Goal: Task Accomplishment & Management: Use online tool/utility

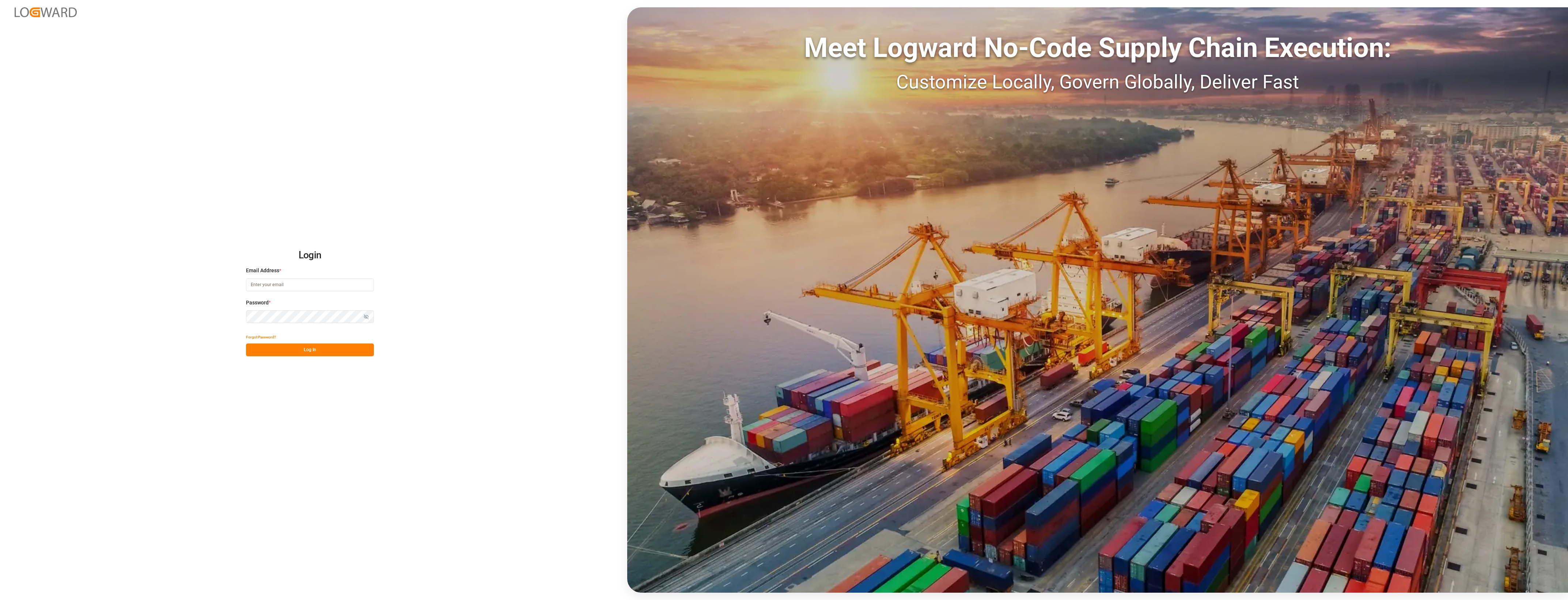
type input "cyril.leroy@melitta.fr"
click at [309, 347] on button "Log In" at bounding box center [310, 349] width 128 height 13
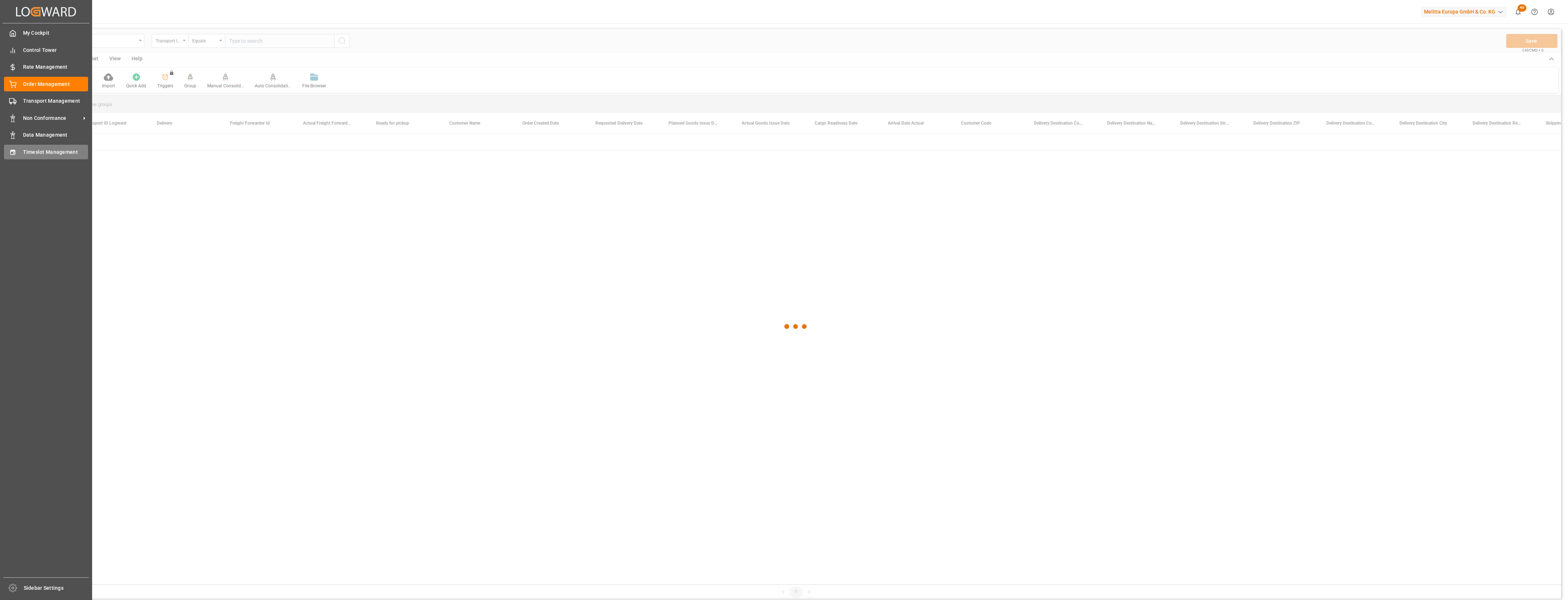
click at [8, 148] on div at bounding box center [10, 152] width 12 height 8
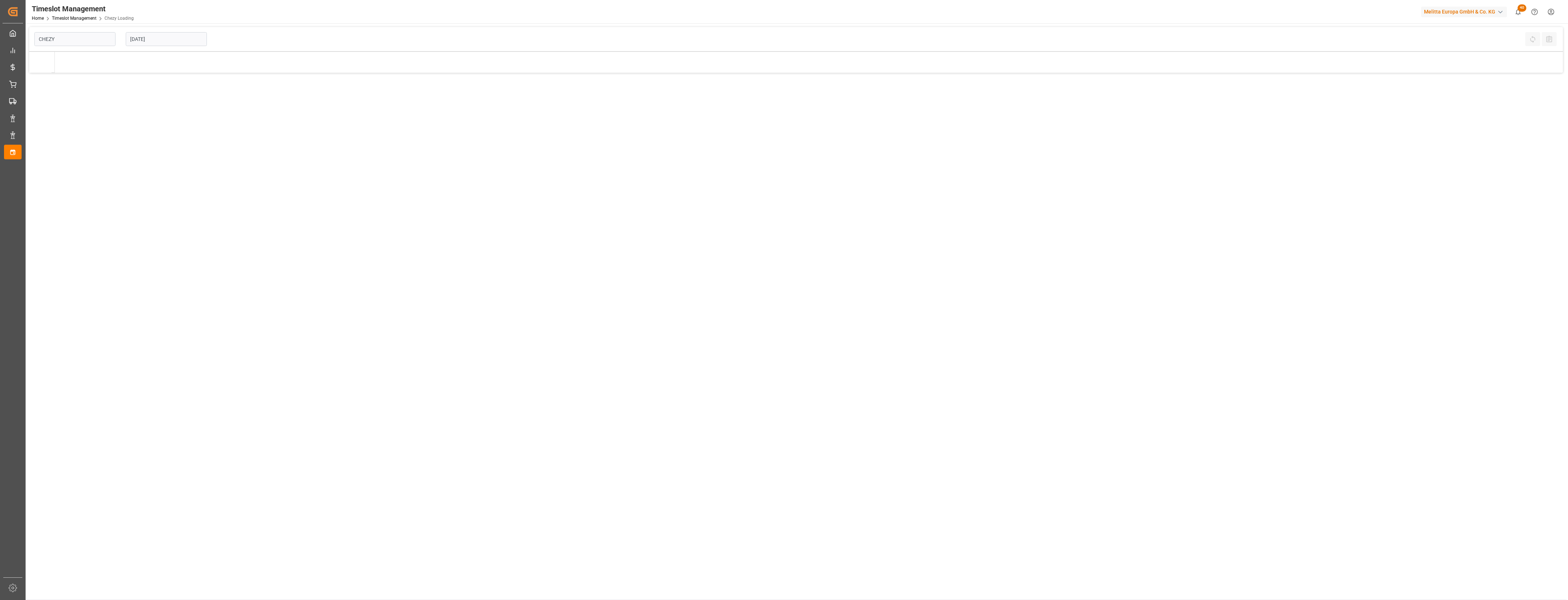
type input "Chezy Loading"
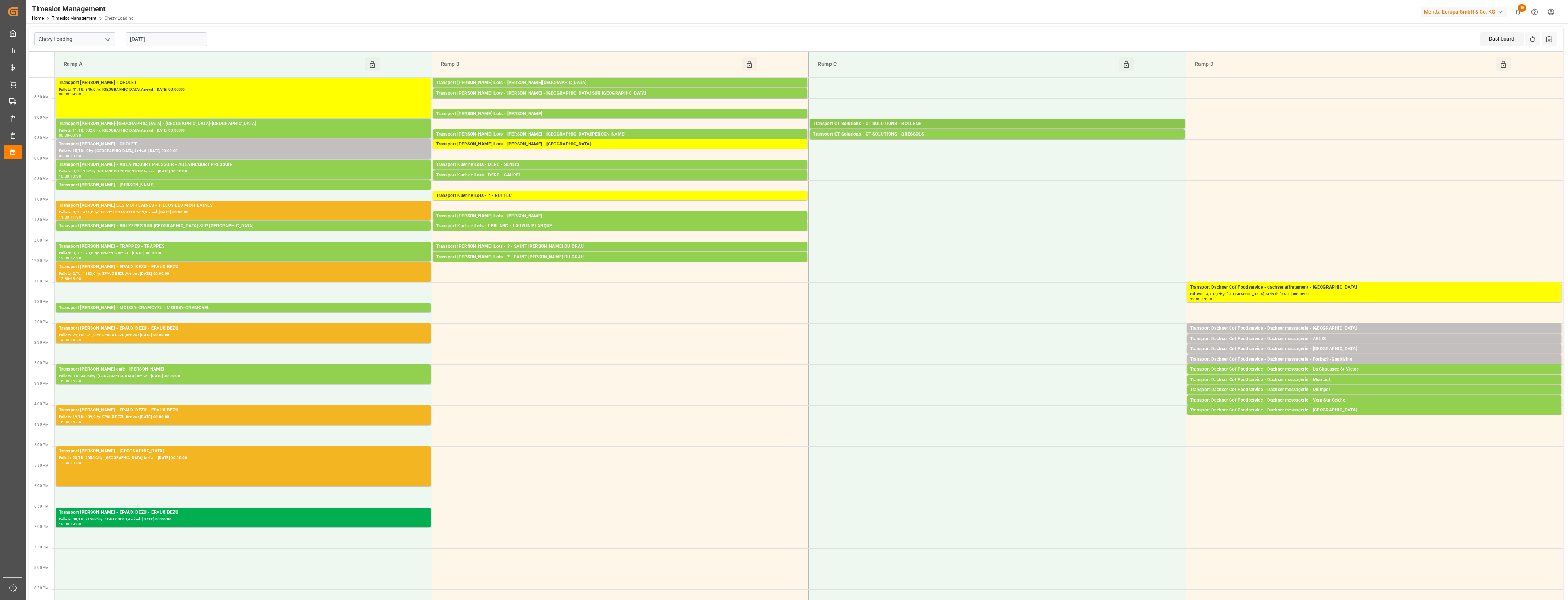
click at [999, 125] on div "Transport GT Solutions - GT SOLUTIONS - BOLLENE" at bounding box center [996, 124] width 368 height 7
click at [1223, 159] on button "Open" at bounding box center [1226, 156] width 51 height 9
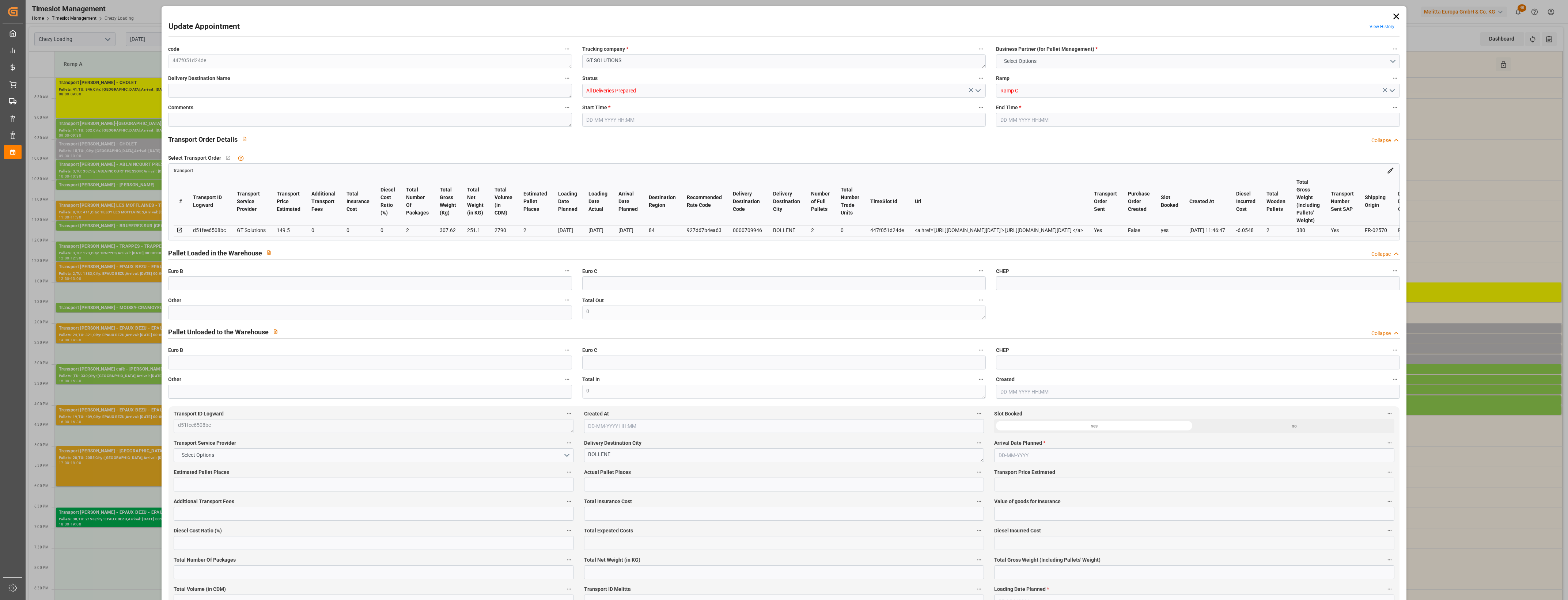
type input "2"
type input "149.5"
type input "0"
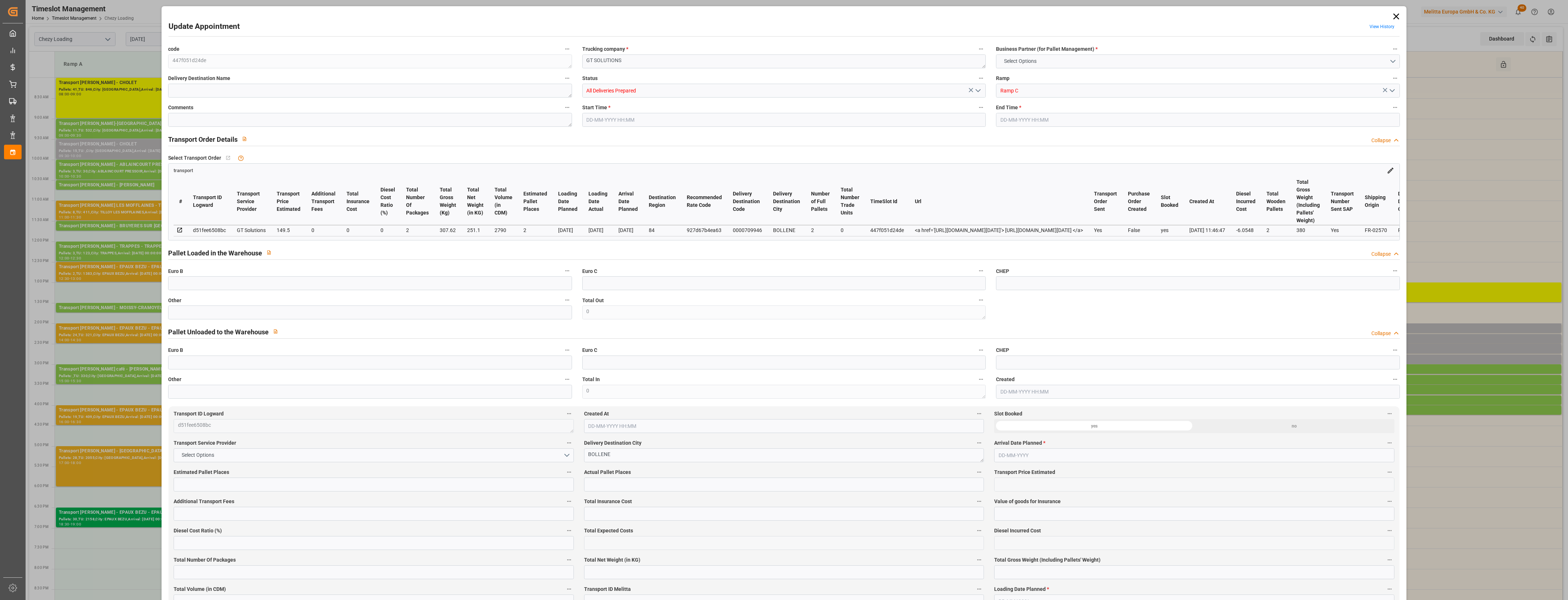
type input "143.4452"
type input "-6.0548"
type input "2"
type input "251.1"
type input "380"
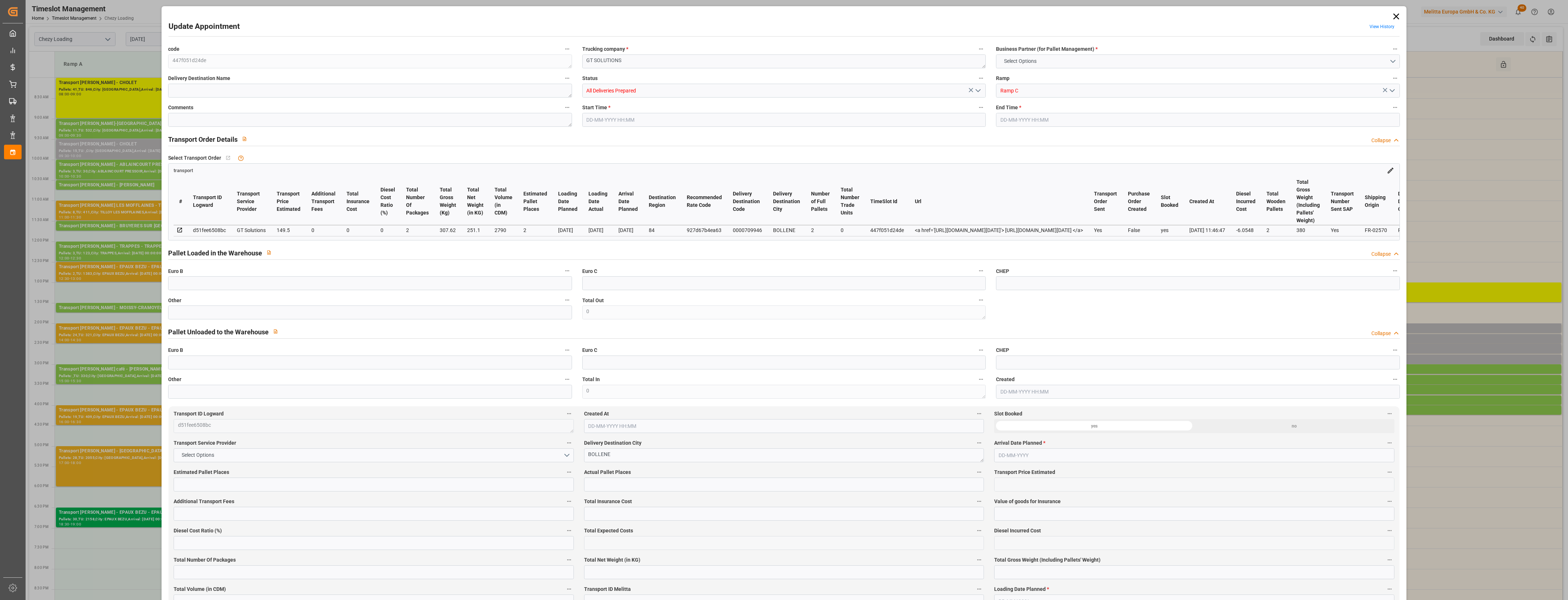
type input "2790"
type input "84"
type input "2"
type input "0"
type input "2"
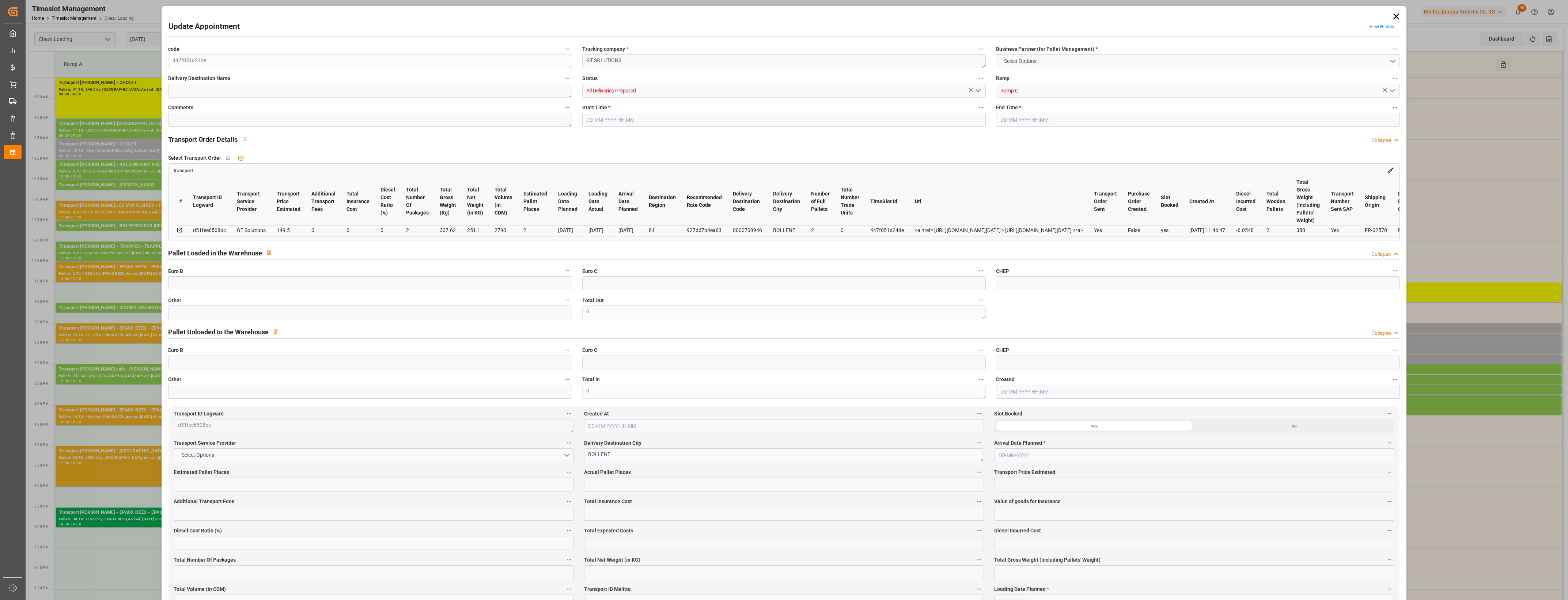
type input "101"
type input "307.62"
type input "0"
type input "4710.8598"
type input "0"
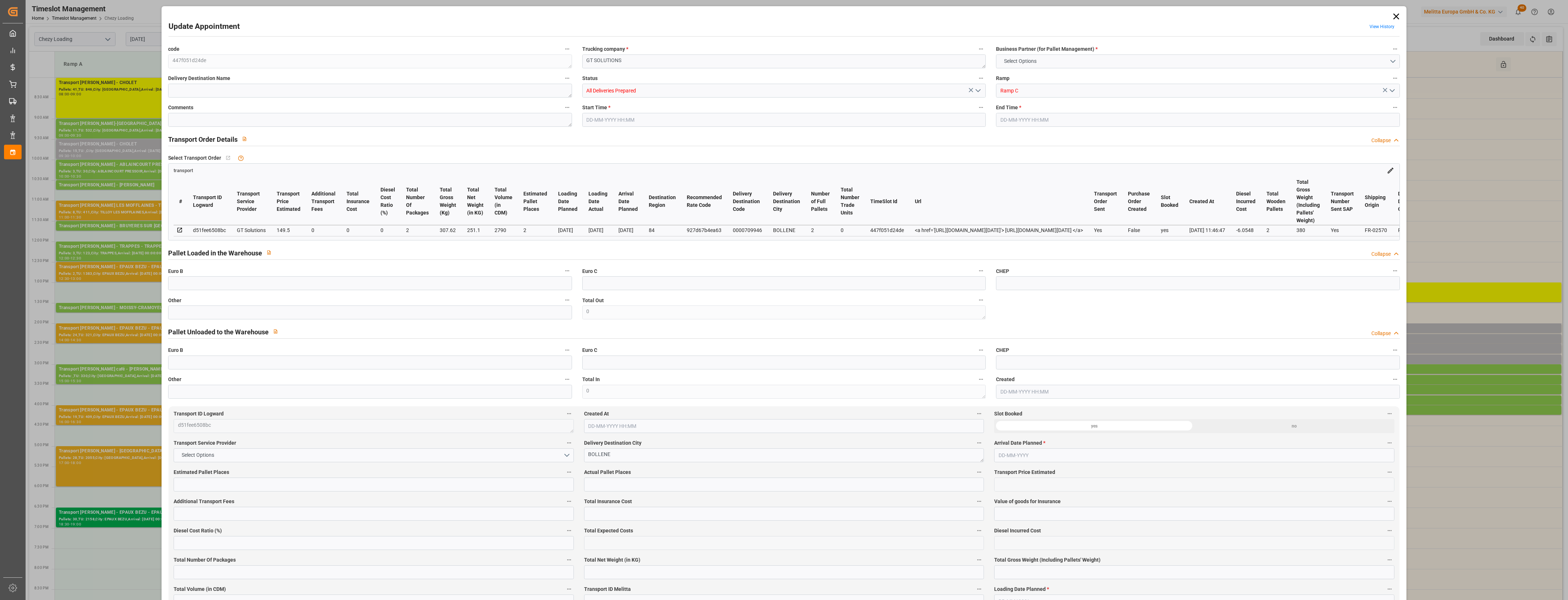
type input "0"
type input "21"
type input "35"
type input "22-08-2025 09:00"
type input "22-08-2025 09:15"
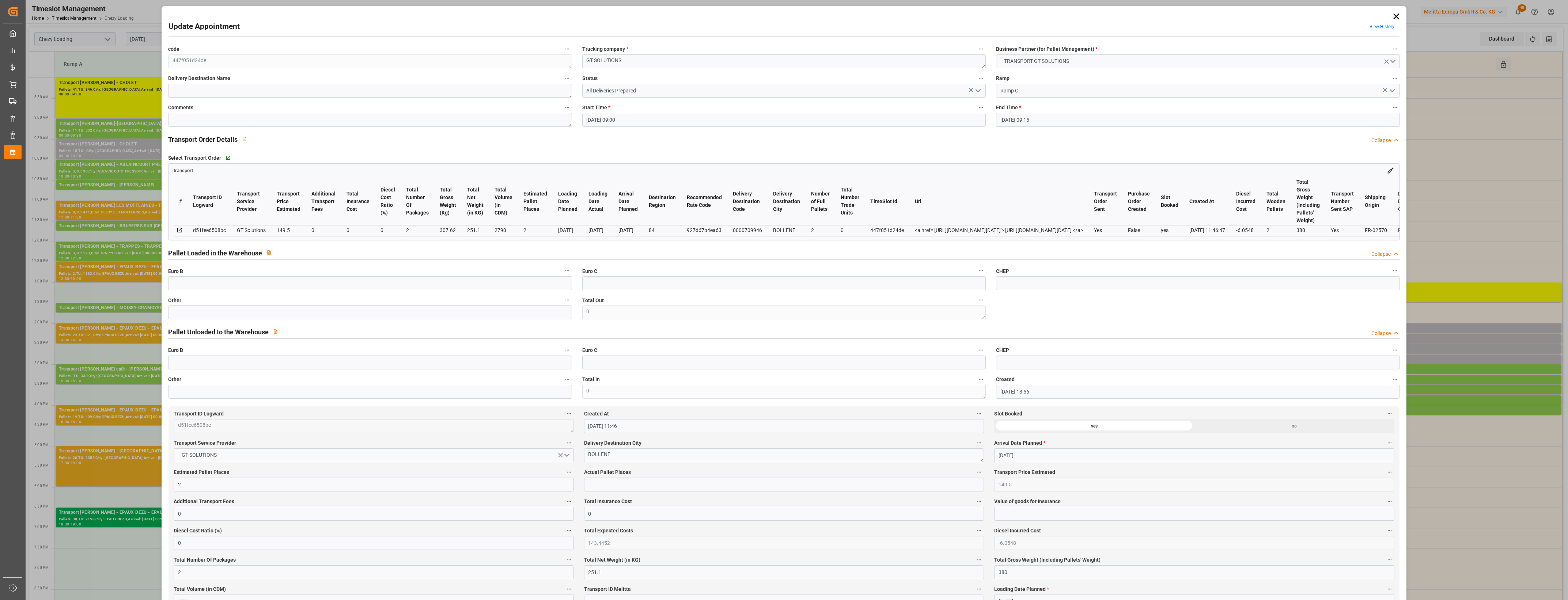
type input "11-08-2025 13:56"
type input "11-08-2025 11:46"
type input "25-08-2025"
type input "21-08-2025"
type input "20-08-2025"
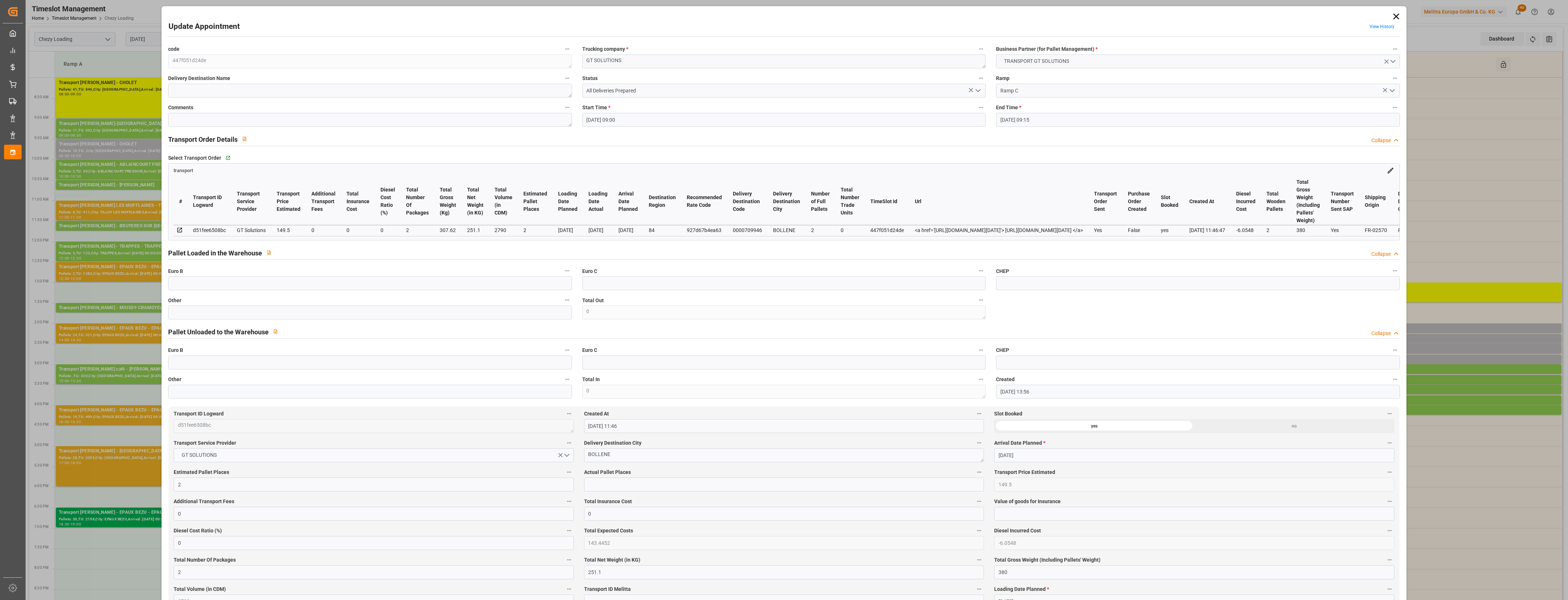
click at [1393, 14] on icon at bounding box center [1396, 16] width 10 height 10
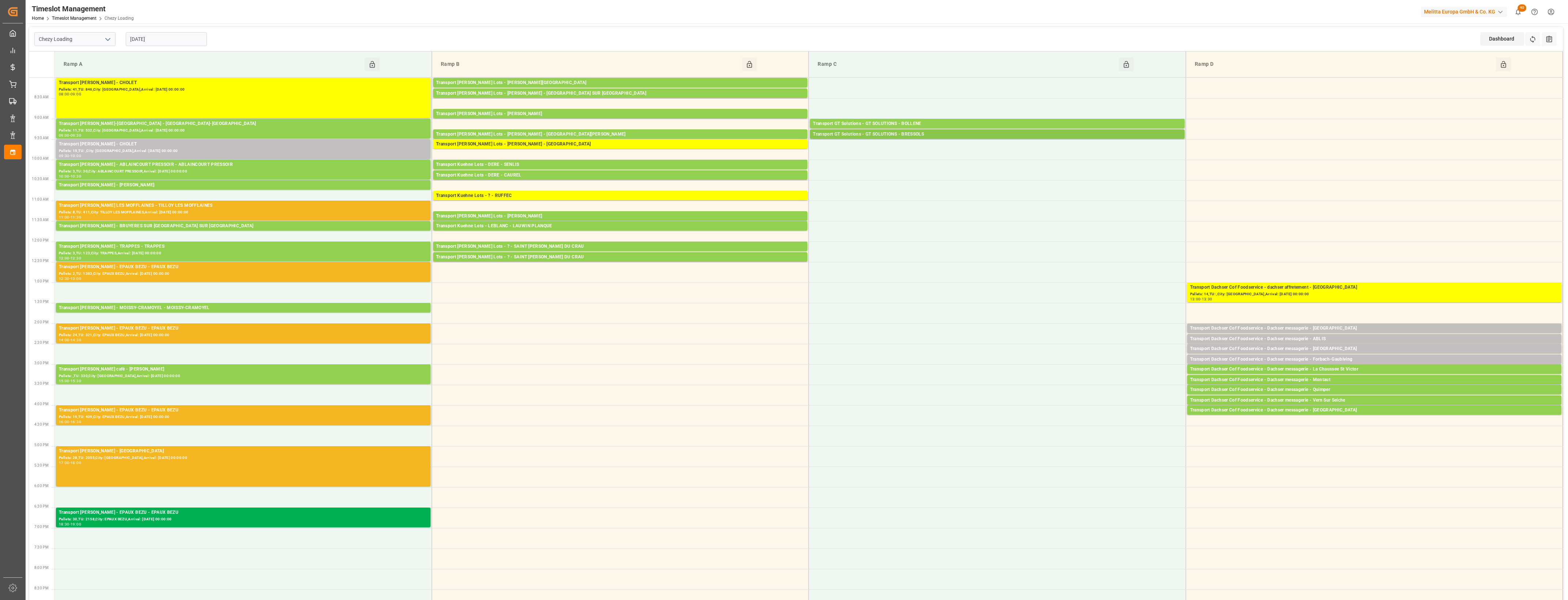
click at [956, 134] on div "Transport GT Solutions - GT SOLUTIONS - BRESSOLS" at bounding box center [996, 134] width 368 height 7
click at [1213, 156] on button "Open" at bounding box center [1226, 156] width 51 height 9
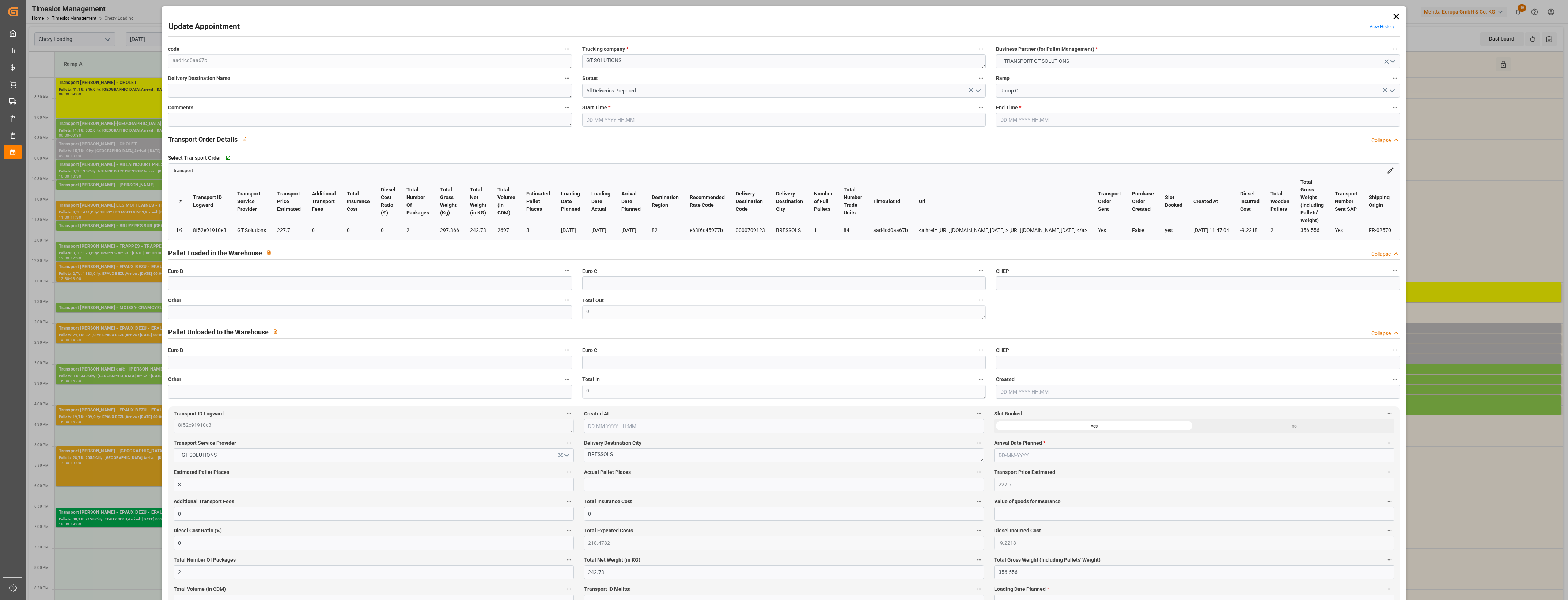
type input "22-08-2025 09:15"
type input "22-08-2025 09:30"
type input "11-08-2025 13:56"
type input "11-08-2025 11:47"
type input "26-08-2025"
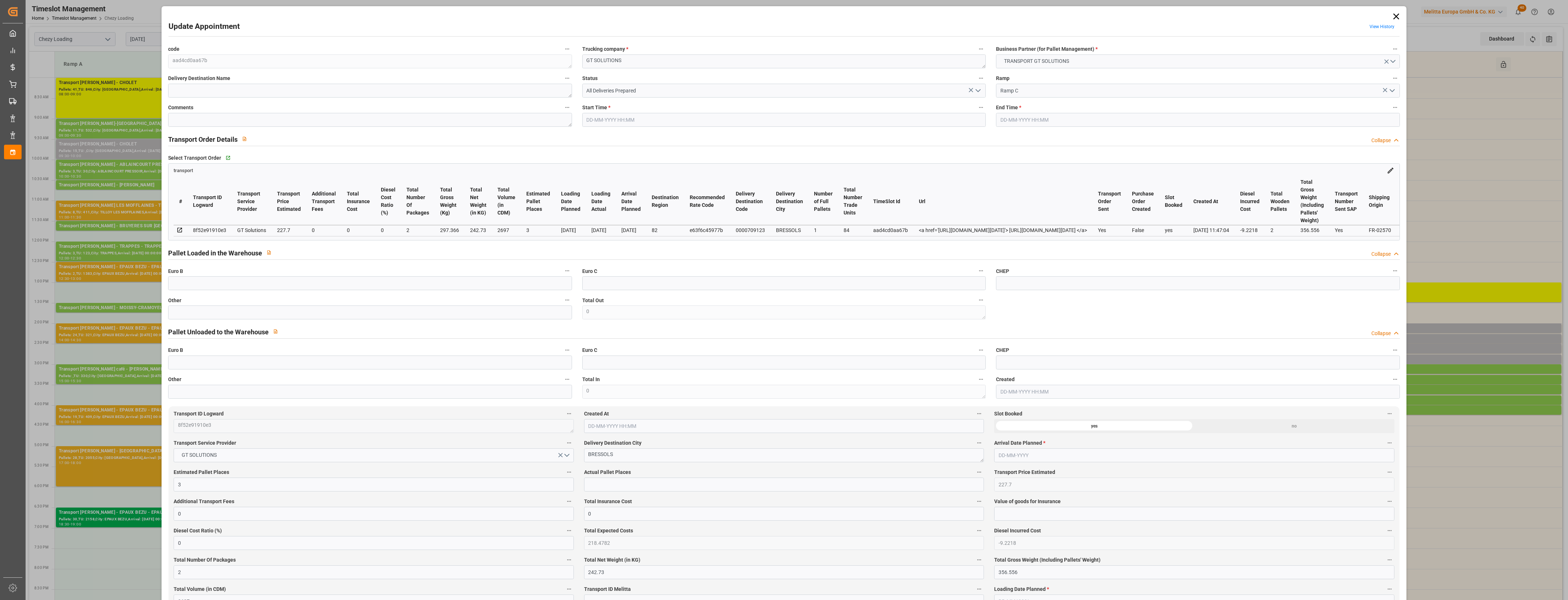
type input "[DATE]"
type input "20-08-2025"
click at [1398, 14] on icon at bounding box center [1396, 16] width 10 height 10
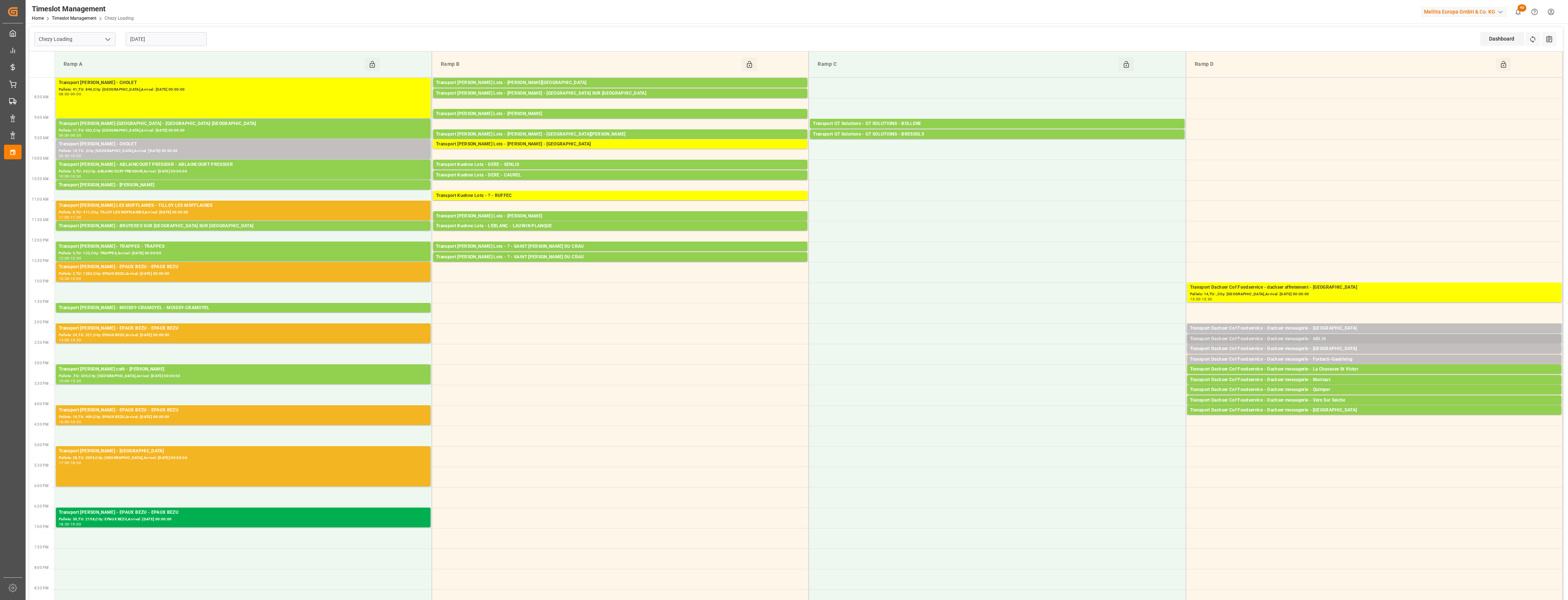
click at [1343, 338] on div "Transport Dachser Cof Foodservice - Dachser messagerie - ABLIS" at bounding box center [1374, 339] width 368 height 7
click at [1092, 360] on button "Open" at bounding box center [1091, 361] width 51 height 9
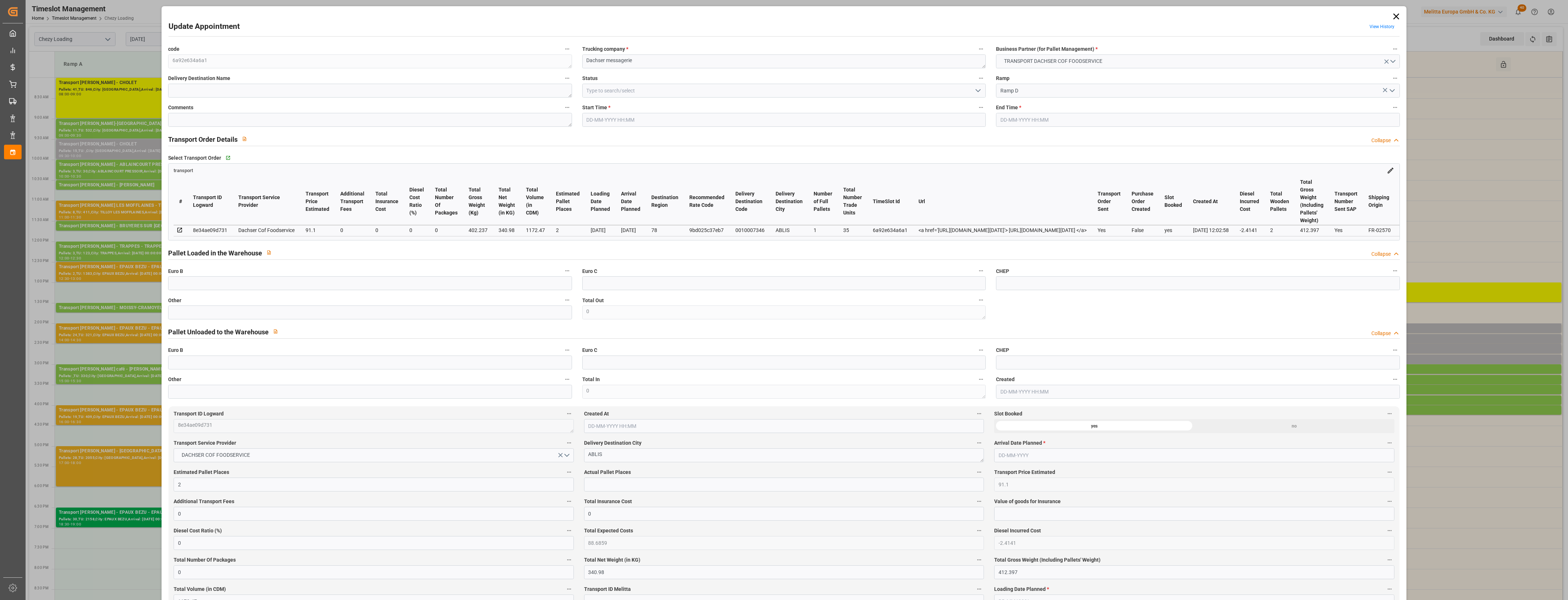
type input "[DATE] 14:15"
type input "[DATE] 14:30"
type input "[DATE] 12:25"
type input "[DATE] 12:02"
type input "[DATE]"
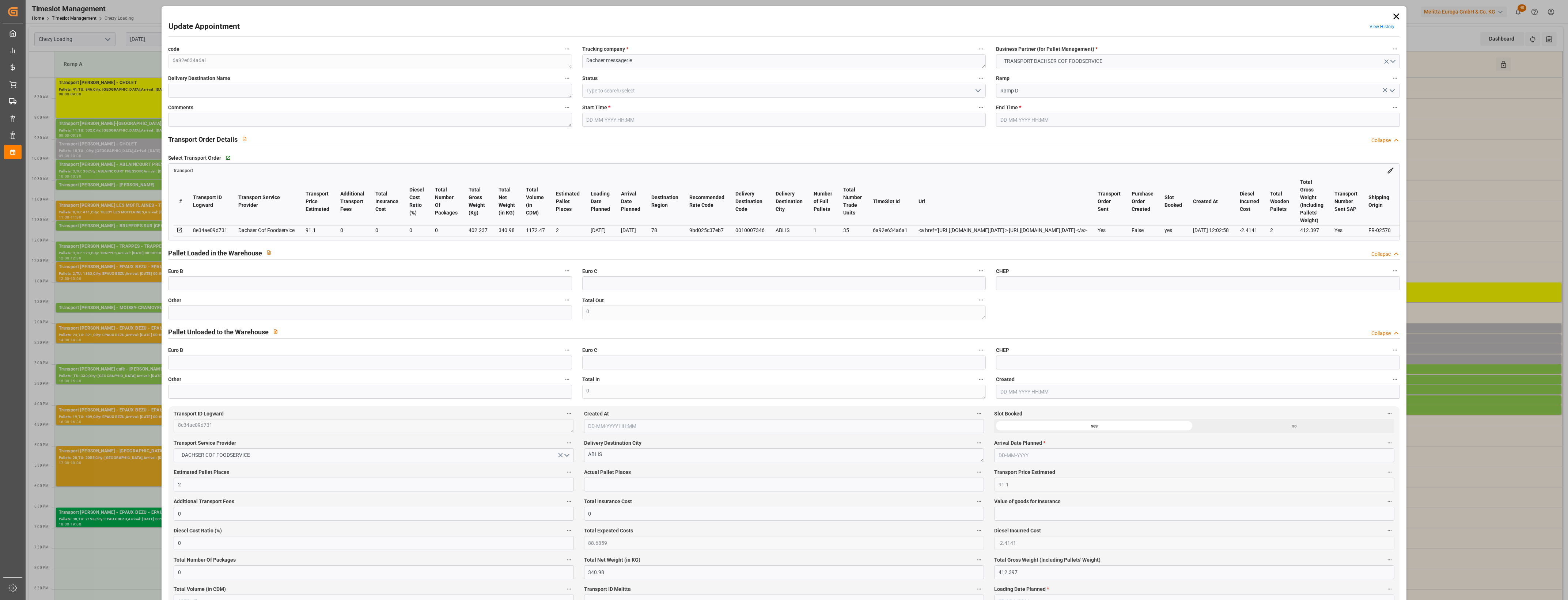
type input "26-08-2025"
click at [211, 318] on input "text" at bounding box center [369, 312] width 404 height 14
type input "1"
click at [601, 484] on input "text" at bounding box center [784, 484] width 400 height 14
type input "1"
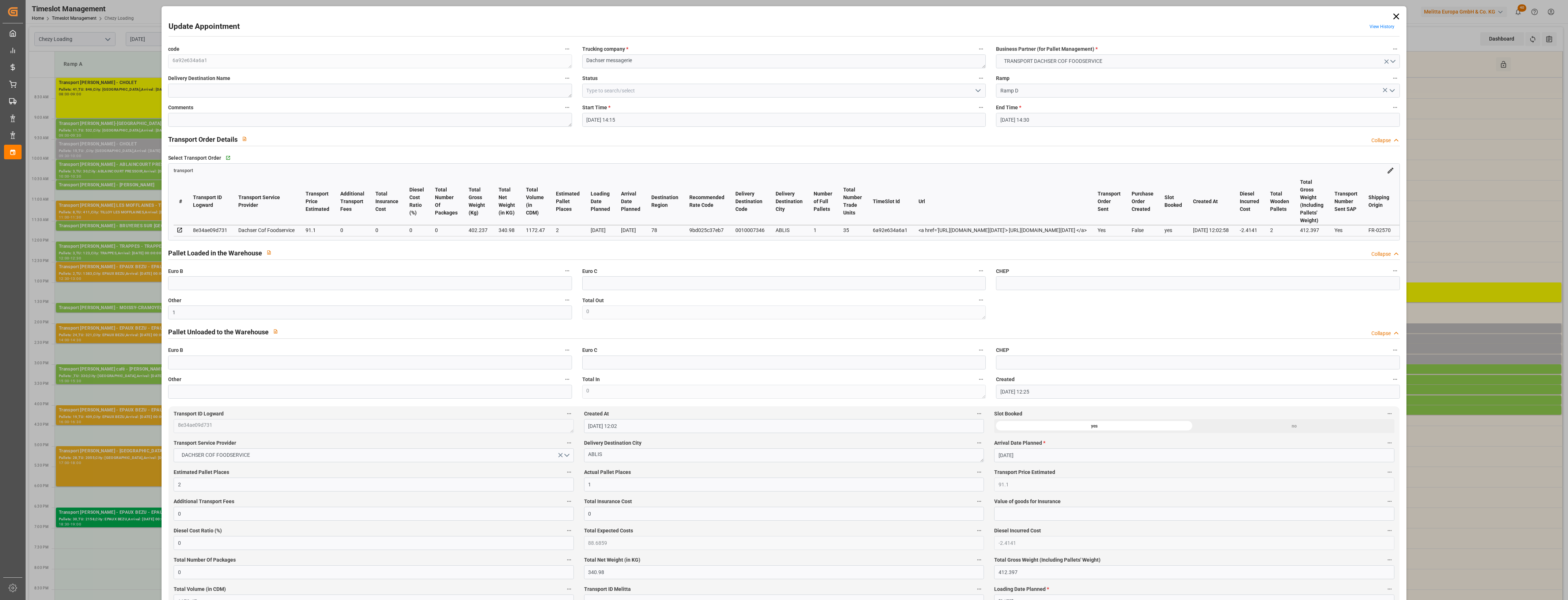
click at [978, 89] on icon "open menu" at bounding box center [978, 91] width 9 height 9
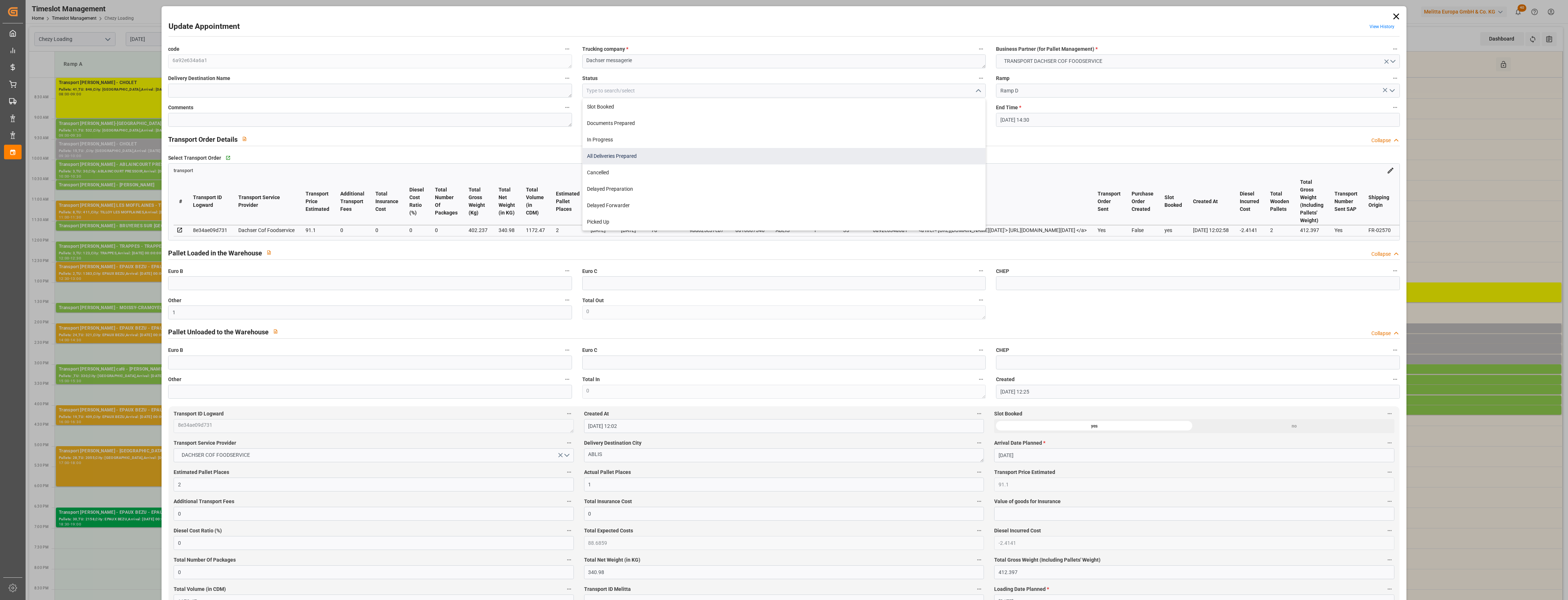
click at [625, 155] on div "All Deliveries Prepared" at bounding box center [784, 156] width 403 height 16
type input "All Deliveries Prepared"
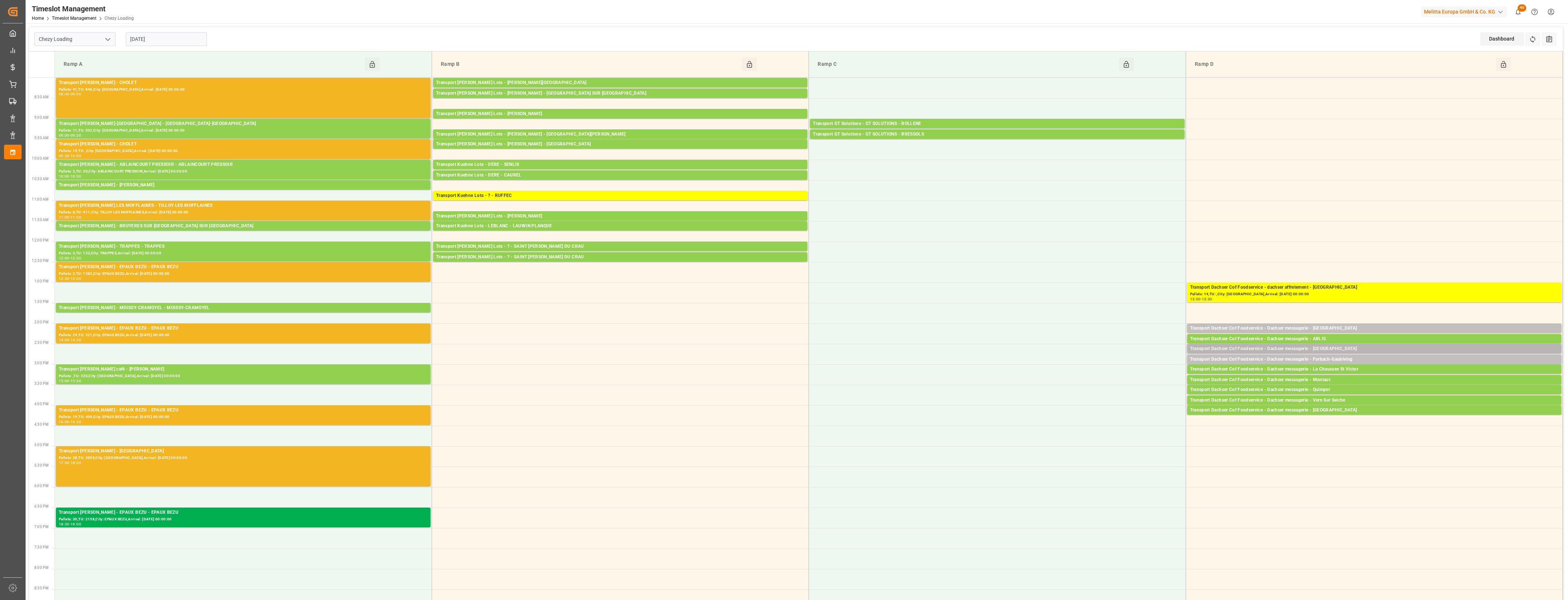
click at [1333, 348] on div "Transport Dachser Cof Foodservice - Dachser messagerie - [GEOGRAPHIC_DATA]" at bounding box center [1374, 349] width 368 height 7
click at [1110, 385] on button "Open" at bounding box center [1091, 382] width 51 height 9
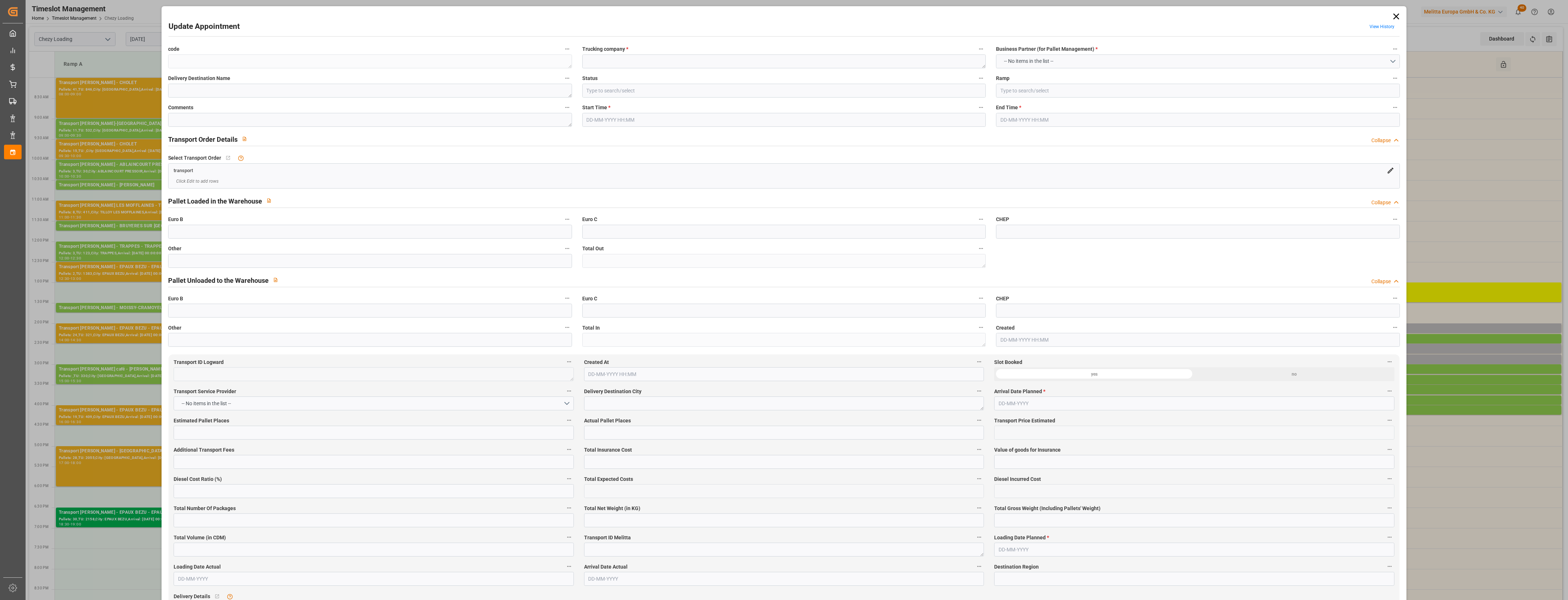
type textarea "b83af45de1a6"
type textarea "Dachser messagerie"
type input "Ramp D"
type textarea "0"
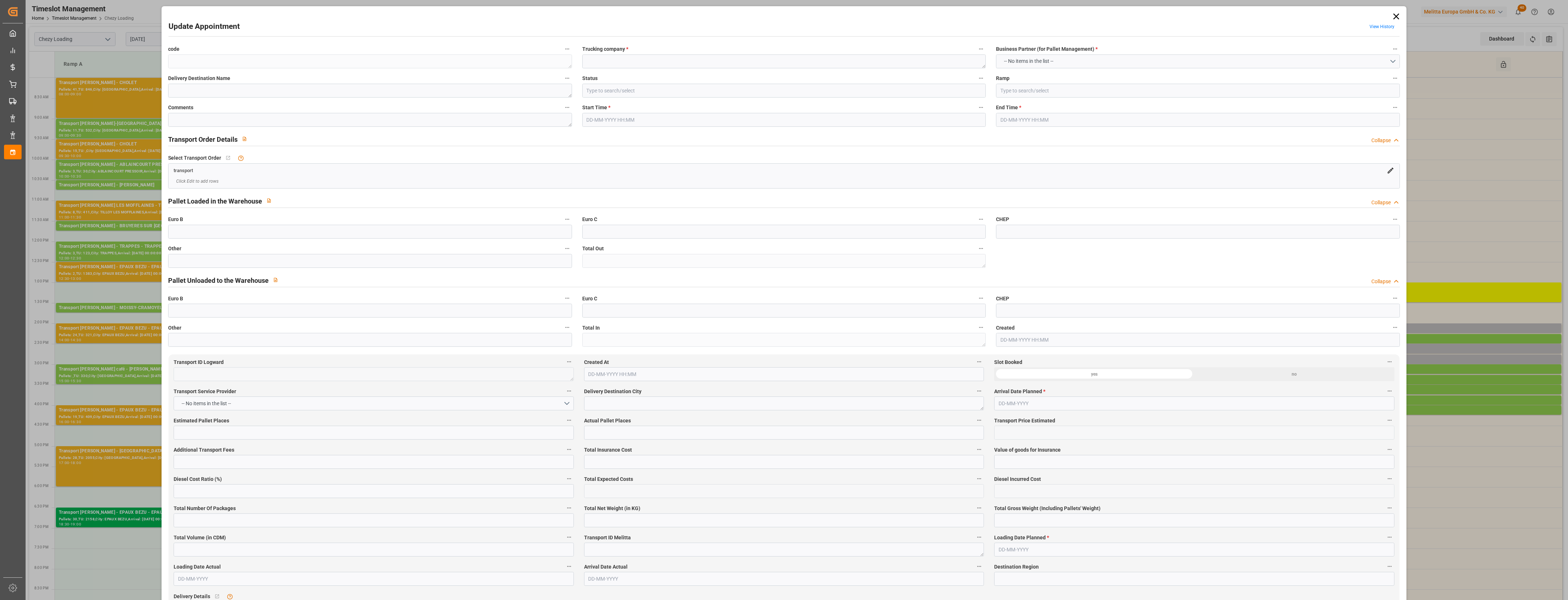
type textarea "de6439977c7a"
type textarea "Fegersheim"
type textarea "0010006867"
type textarea "b83af45de1a6"
type textarea "FR-02570"
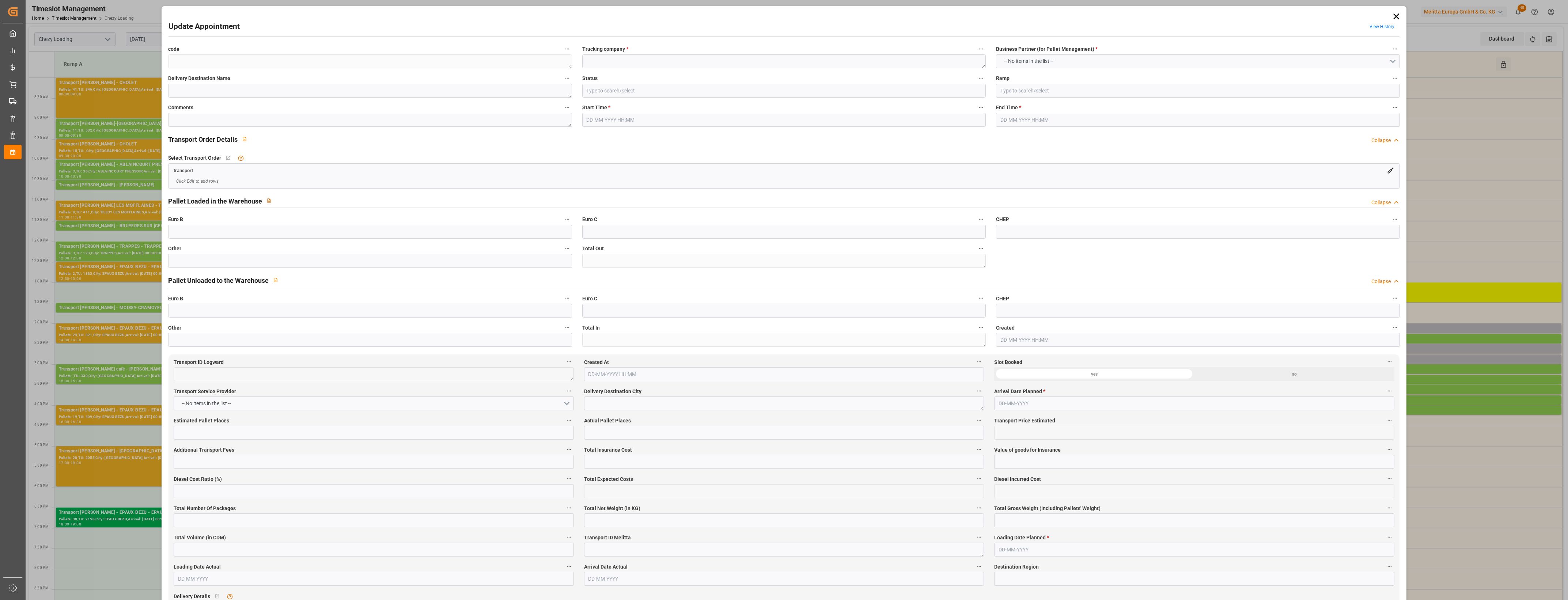
type textarea "FR"
type input "Road"
type input "FR"
type input "67640"
type input "Small Shipment"
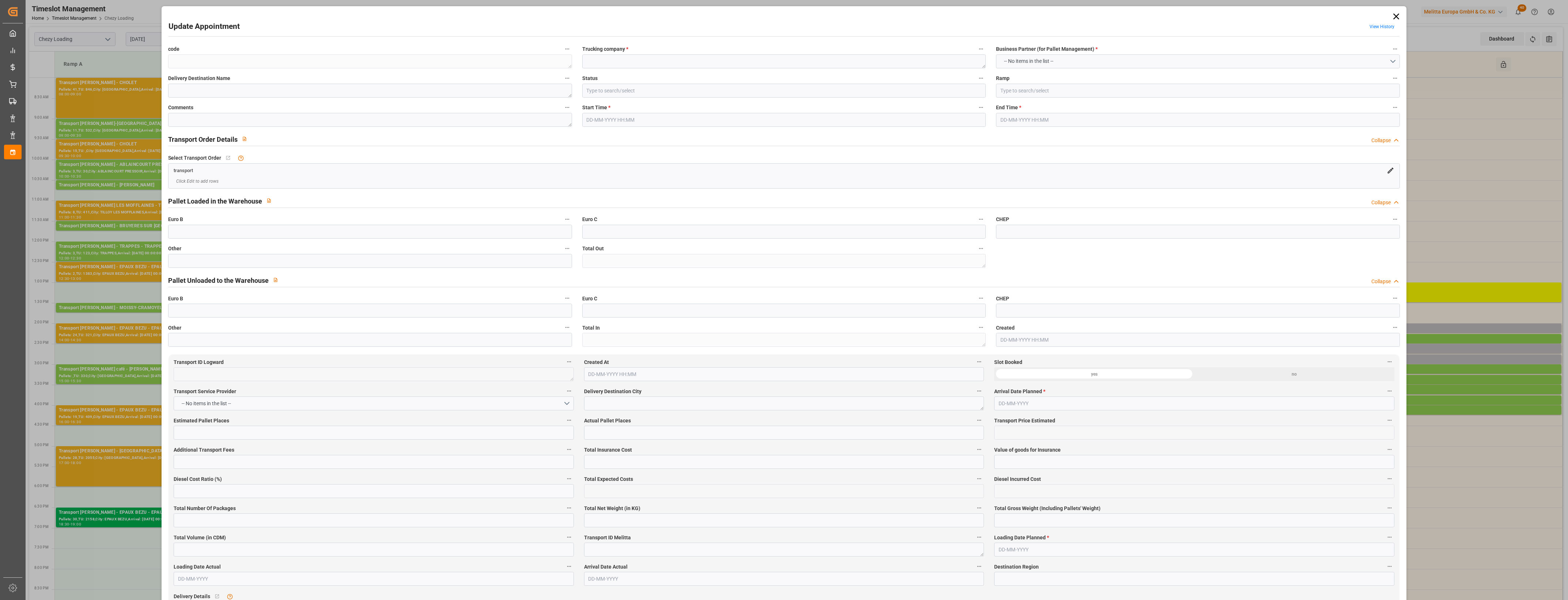
type input "3.5-7.5 t"
type input "EURO 6"
type input "Diesel"
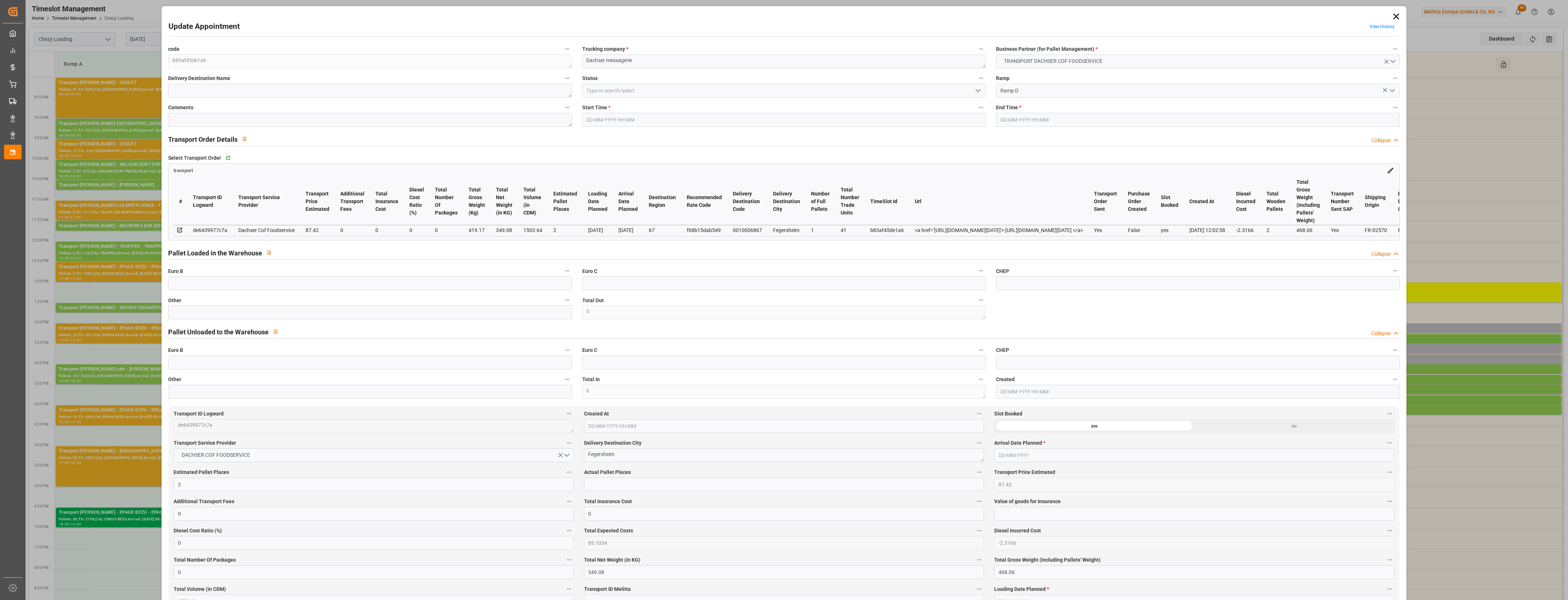
type input "2"
type input "87.42"
type input "0"
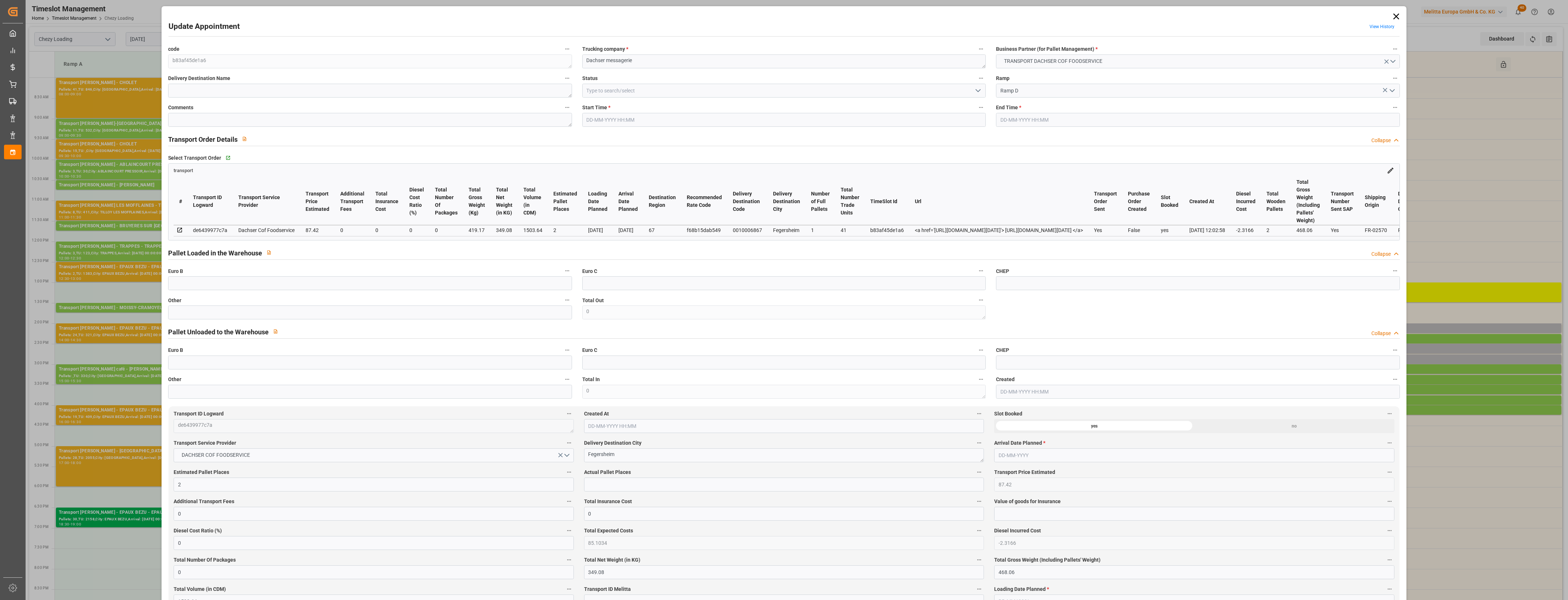
type input "85.1034"
type input "-2.3166"
type input "0"
type input "349.08"
type input "468.06"
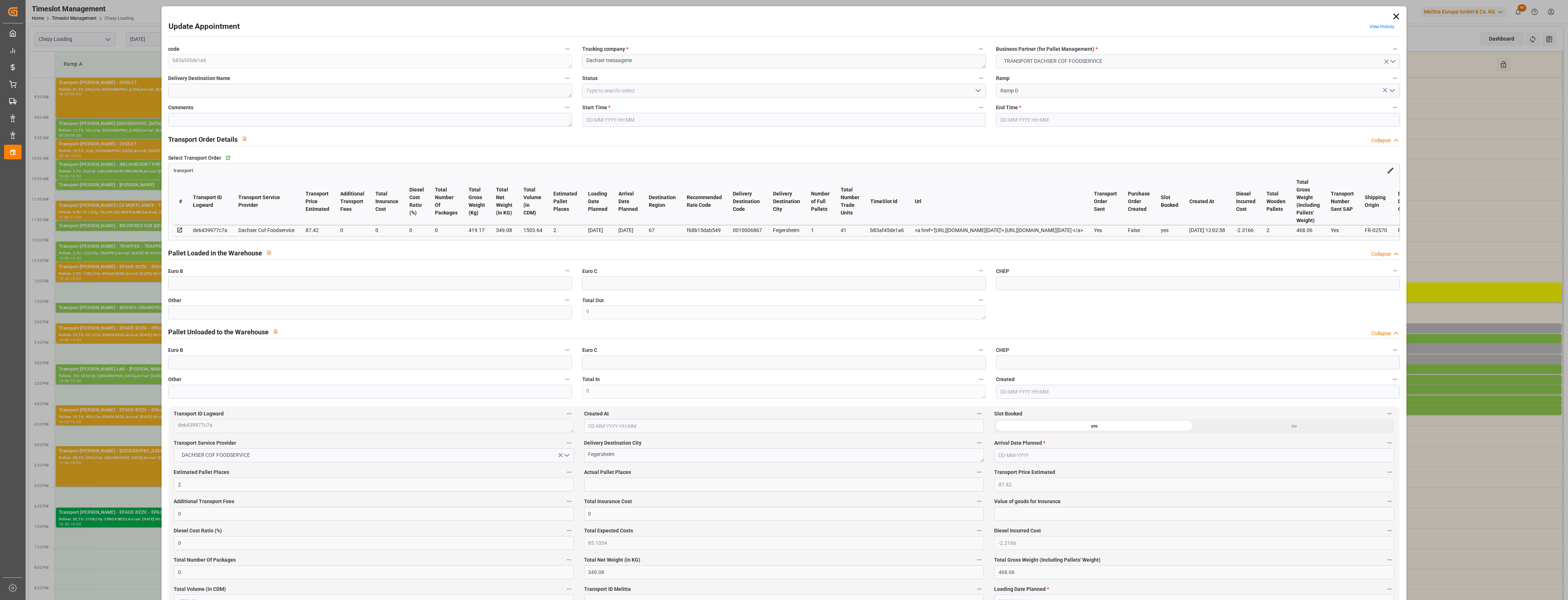
type input "1503.64"
type input "67"
type input "1"
type input "41"
type input "2"
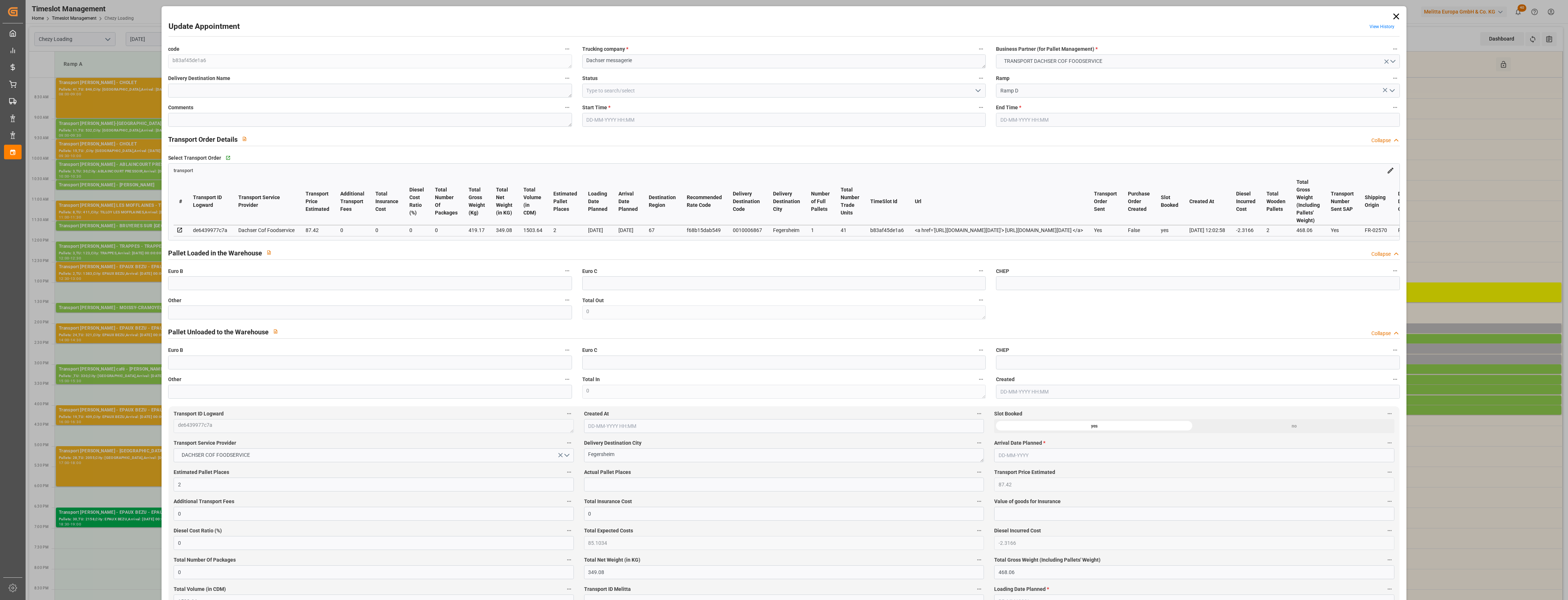
type input "101"
type input "419.17"
type input "0"
type input "4710.8598"
type input "0"
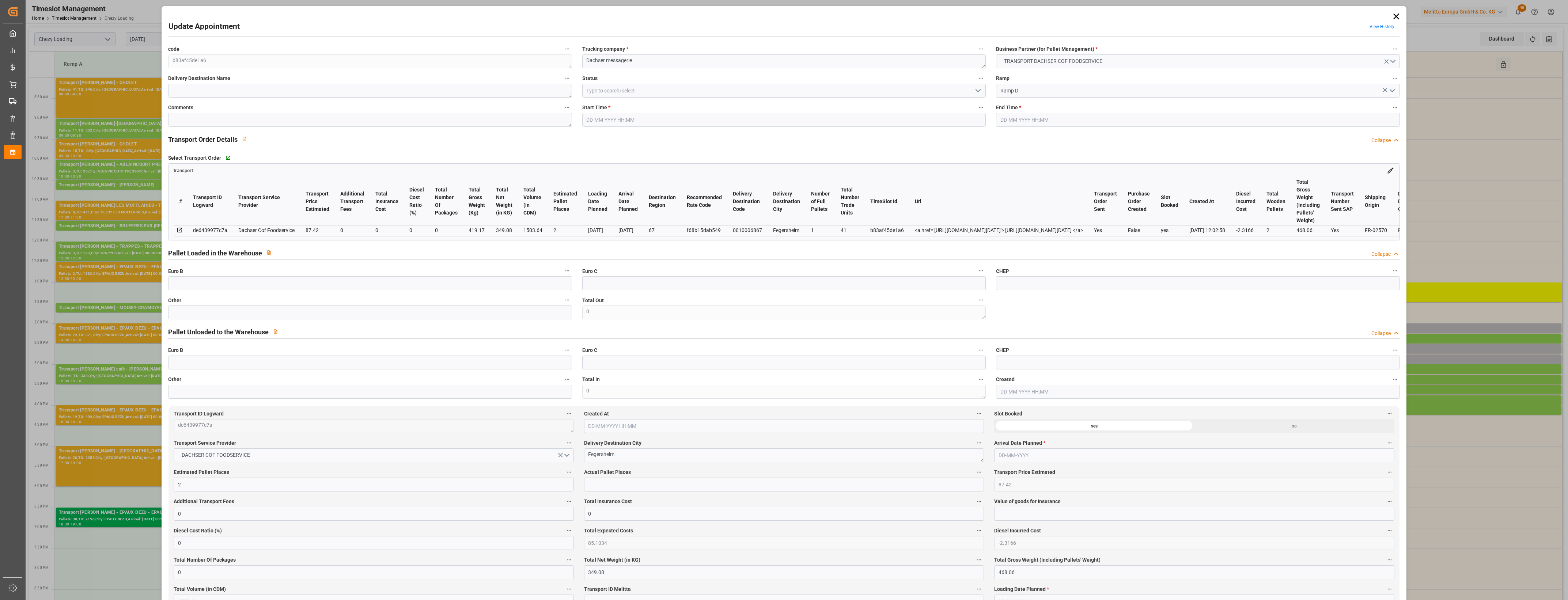
type input "0"
type input "21"
type input "35"
type input "[DATE] 14:30"
type input "[DATE] 14:45"
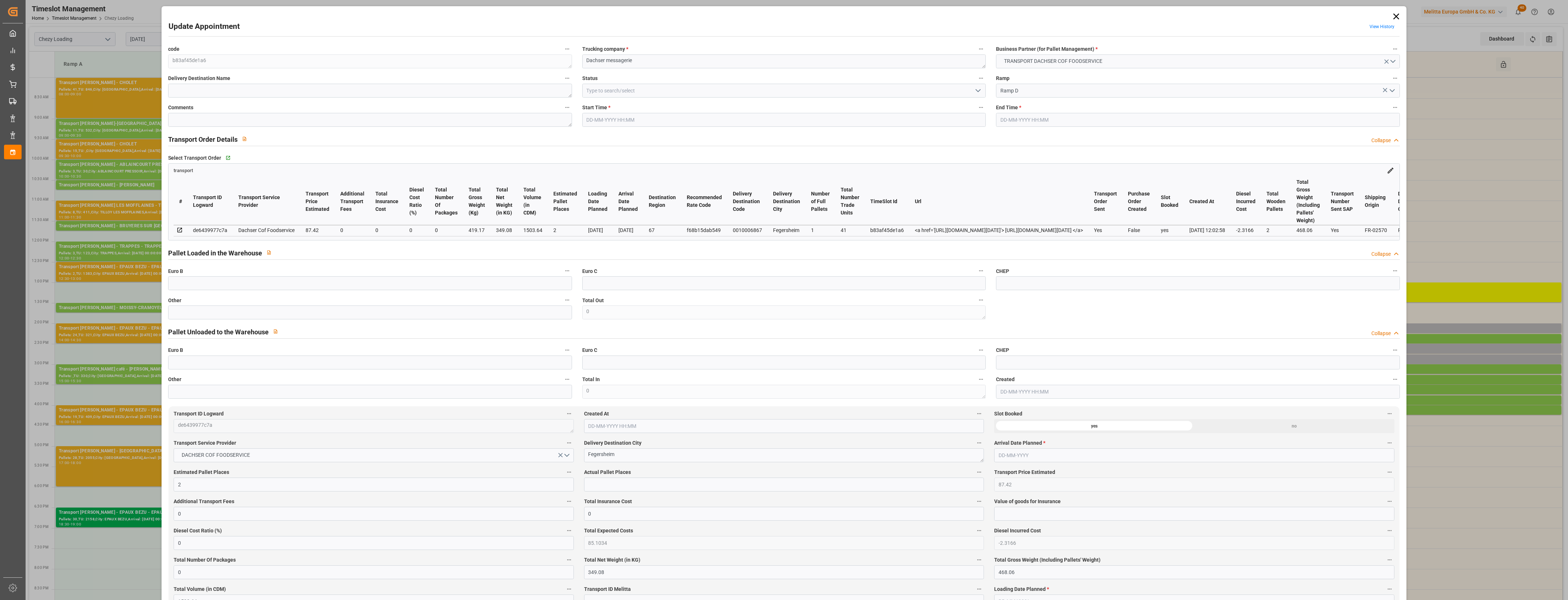
type input "[DATE] 12:26"
type input "[DATE] 12:02"
type input "[DATE]"
type input "26-08-2025"
click at [261, 317] on input "text" at bounding box center [369, 312] width 404 height 14
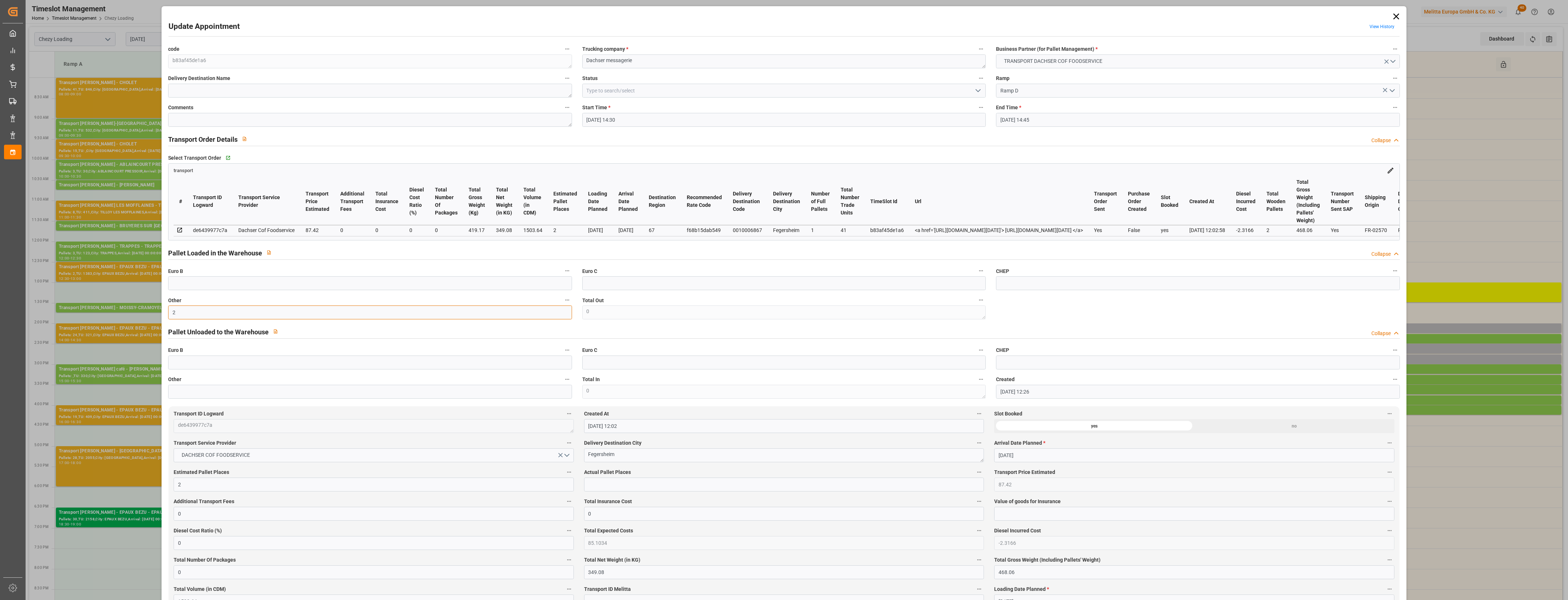
type input "2"
click at [621, 488] on input "text" at bounding box center [784, 484] width 400 height 14
type input "2"
drag, startPoint x: 976, startPoint y: 90, endPoint x: 947, endPoint y: 94, distance: 29.3
click at [976, 90] on icon "open menu" at bounding box center [978, 91] width 9 height 9
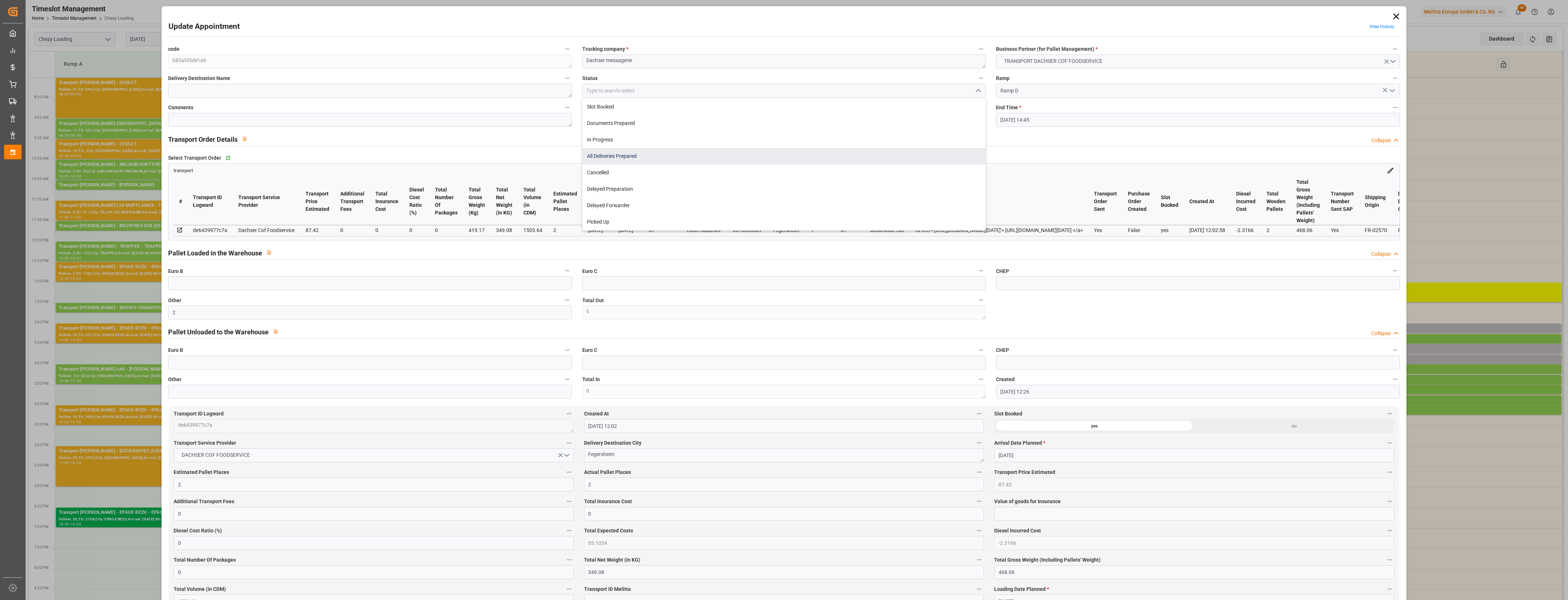
click at [614, 154] on div "All Deliveries Prepared" at bounding box center [784, 156] width 403 height 16
type input "All Deliveries Prepared"
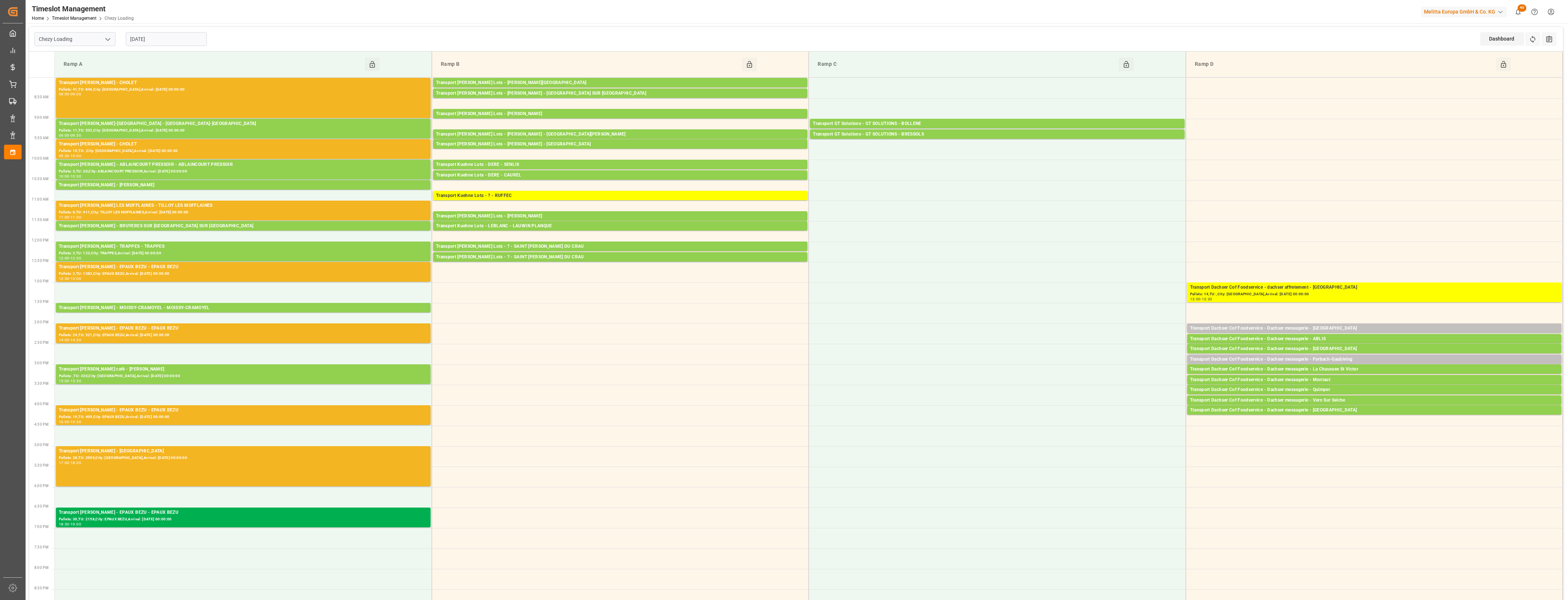
click at [169, 41] on input "[DATE]" at bounding box center [166, 39] width 81 height 14
click at [176, 125] on span "21" at bounding box center [178, 126] width 5 height 5
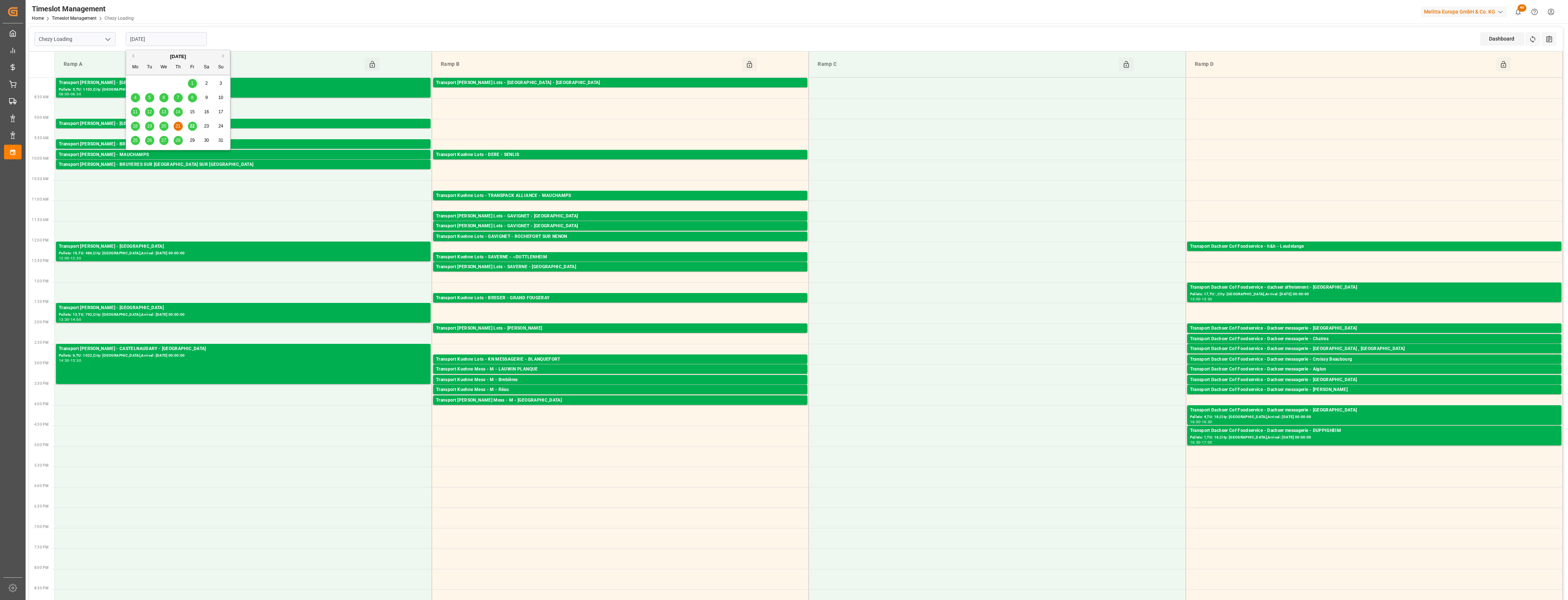
click at [184, 42] on input "21-08-2025" at bounding box center [166, 39] width 81 height 14
click at [191, 127] on span "22" at bounding box center [192, 126] width 5 height 5
type input "[DATE]"
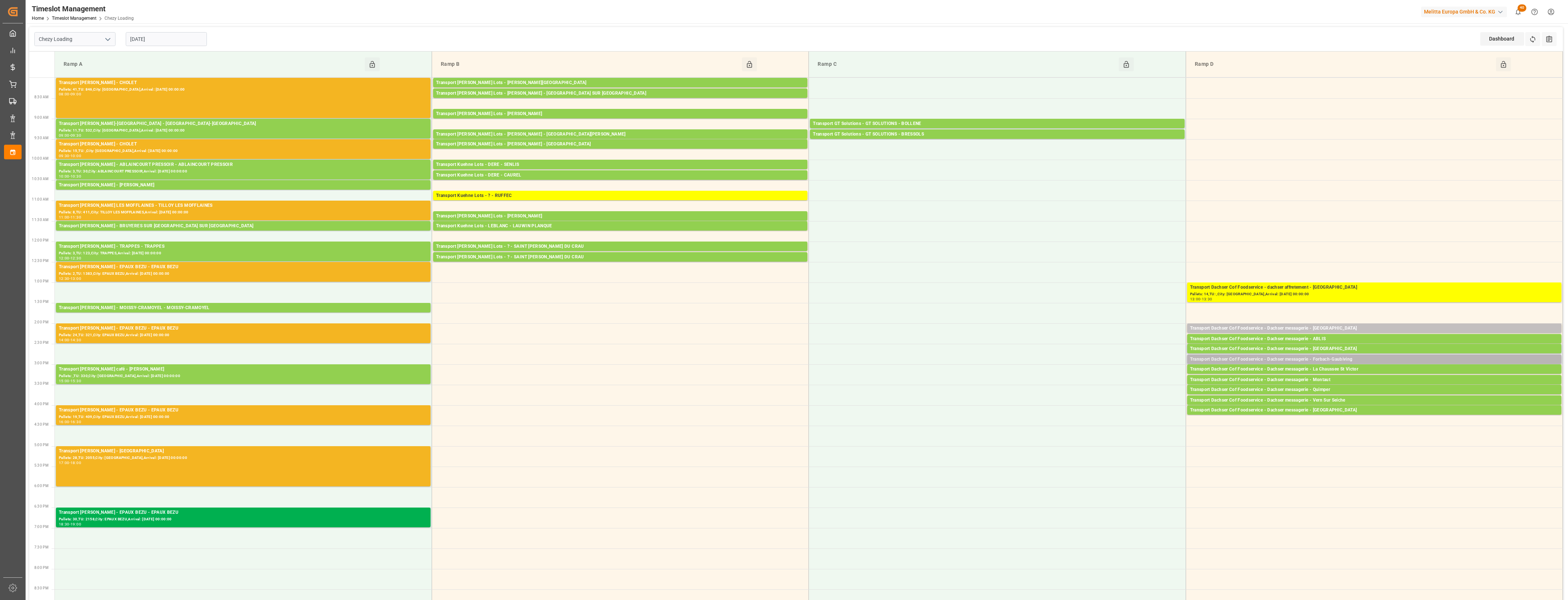
click at [1349, 358] on div "Transport Dachser Cof Foodservice - Dachser messagerie - Forbach-Gaubiving" at bounding box center [1374, 360] width 368 height 7
click at [1113, 382] on button "Open" at bounding box center [1091, 382] width 51 height 9
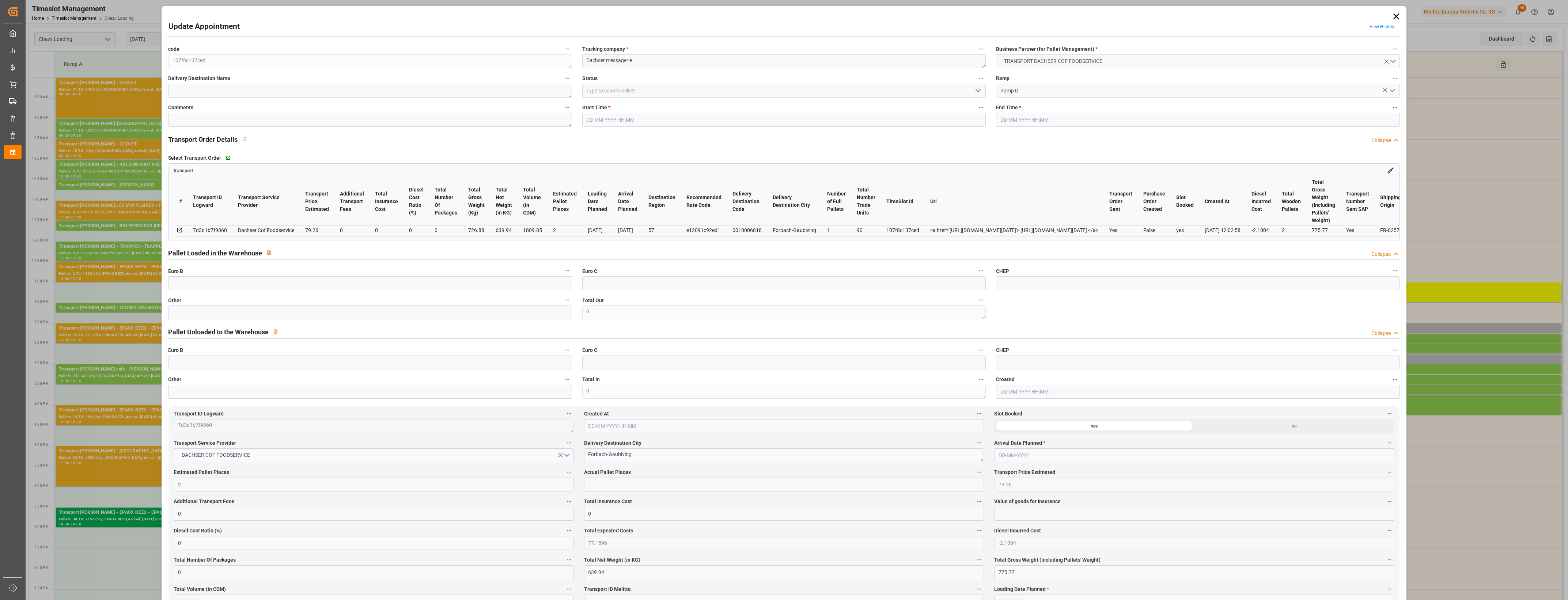
type input "[DATE] 14:45"
type input "[DATE] 15:00"
type input "[DATE] 12:26"
type input "[DATE] 12:02"
type input "[DATE]"
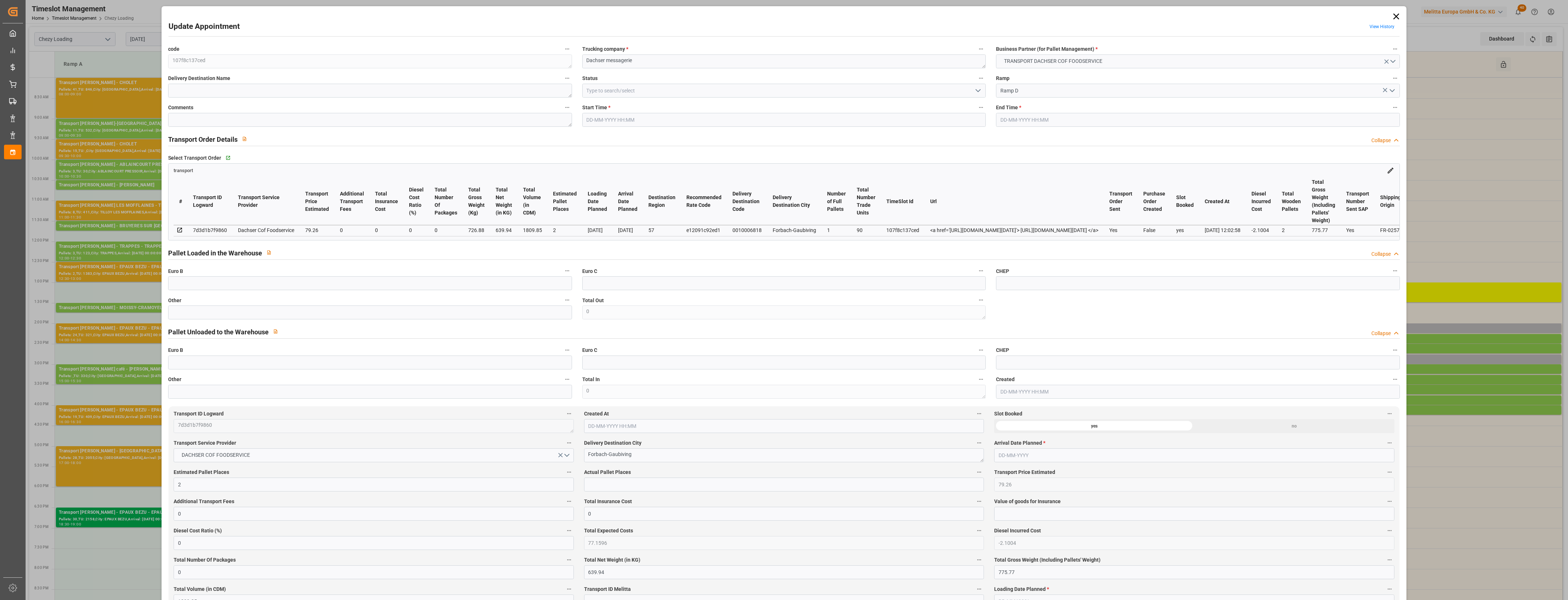
type input "26-08-2025"
click at [223, 311] on input "text" at bounding box center [369, 312] width 404 height 14
type input "2"
click at [600, 487] on input "text" at bounding box center [784, 484] width 400 height 14
type input "2"
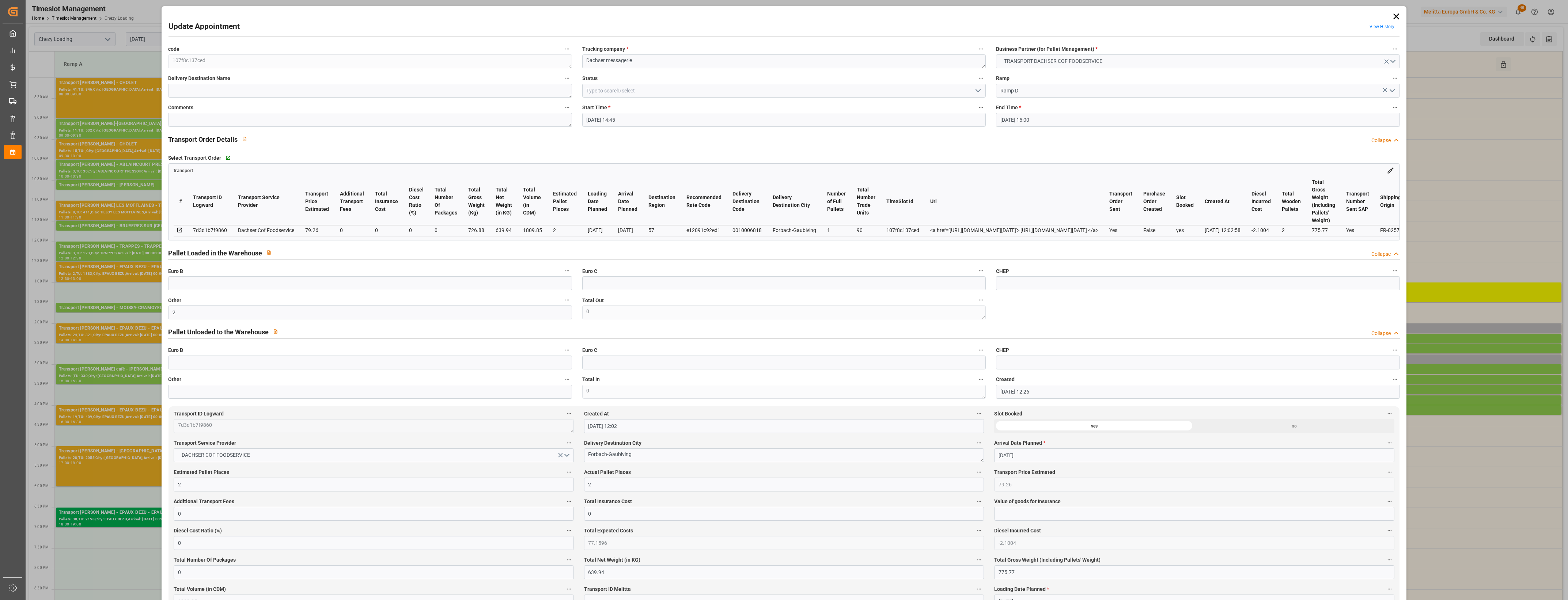
click at [669, 469] on div "Actual Pallet Places 2" at bounding box center [784, 480] width 410 height 29
click at [978, 90] on icon "open menu" at bounding box center [978, 91] width 9 height 9
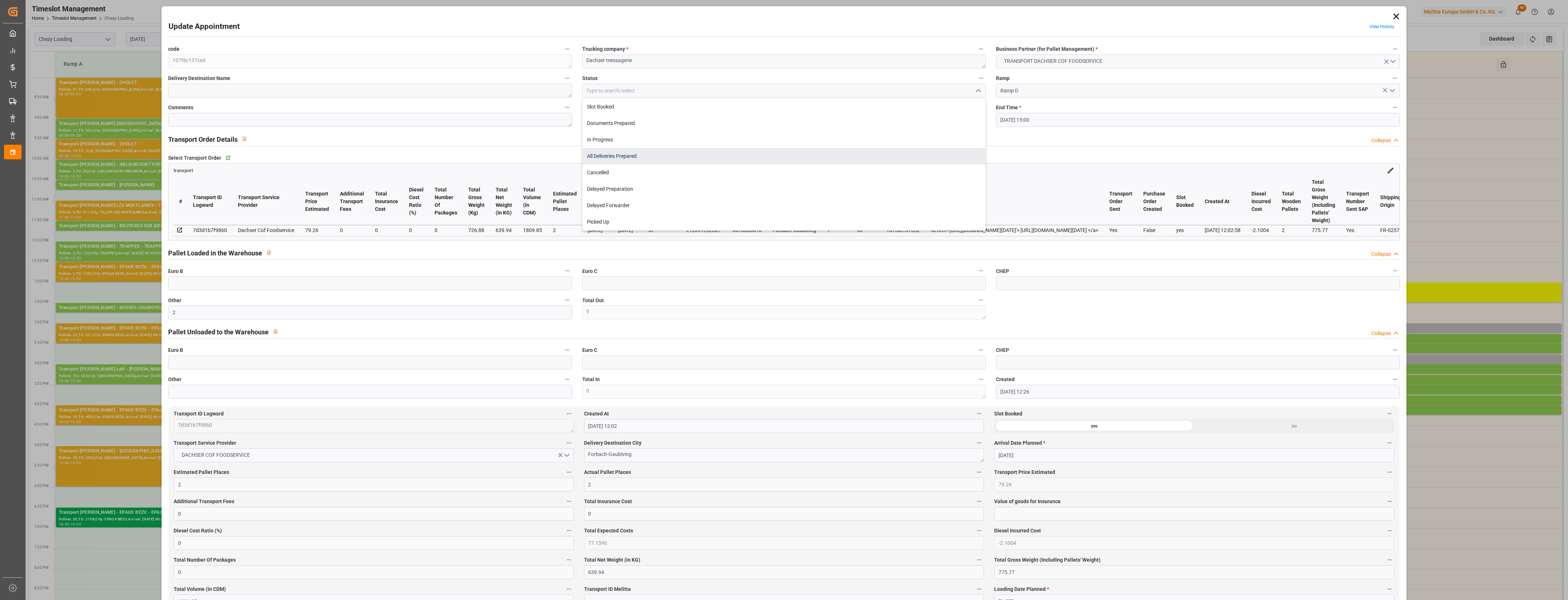
click at [628, 154] on div "All Deliveries Prepared" at bounding box center [784, 156] width 403 height 16
type input "All Deliveries Prepared"
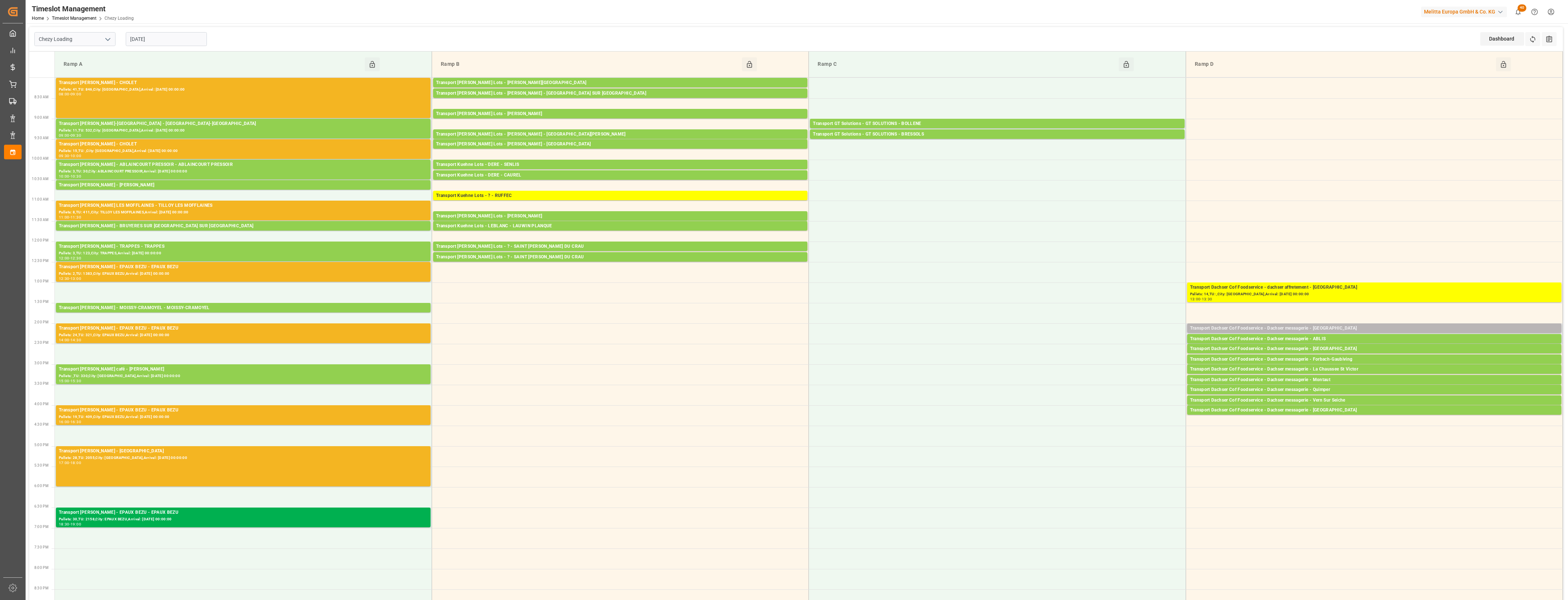
click at [1373, 327] on div "Transport Dachser Cof Foodservice - Dachser messagerie - [GEOGRAPHIC_DATA]" at bounding box center [1374, 329] width 368 height 7
click at [1092, 358] on button "Open" at bounding box center [1091, 361] width 51 height 9
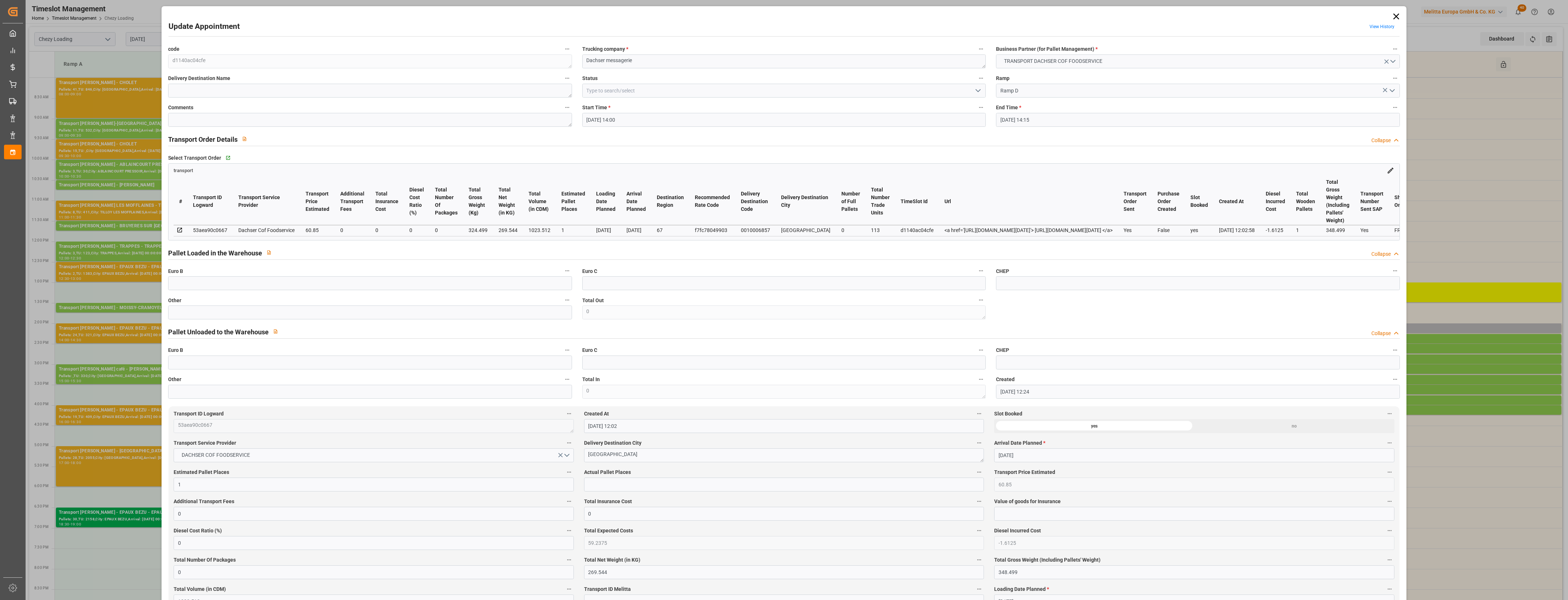
type input "[DATE] 14:00"
type input "[DATE] 14:15"
type input "[DATE] 12:24"
type input "[DATE] 12:02"
type input "[DATE]"
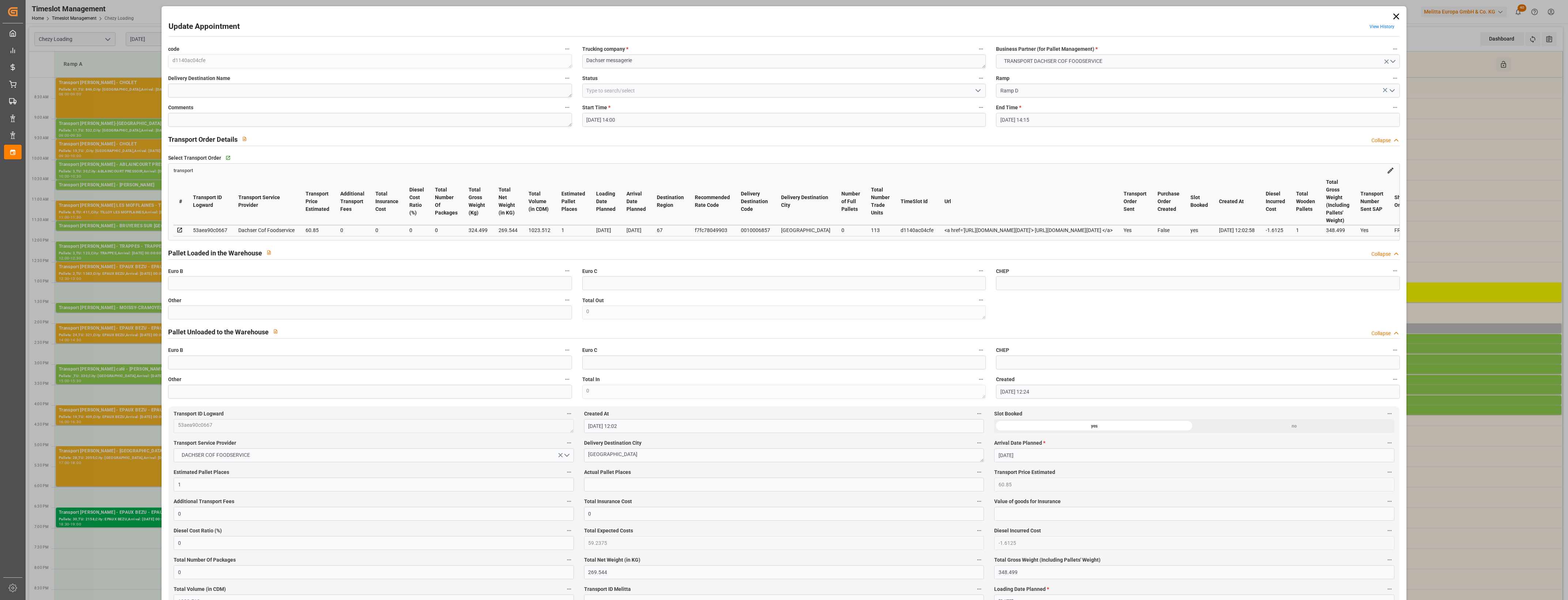
type input "26-08-2025"
click at [211, 317] on input "text" at bounding box center [369, 312] width 404 height 14
type input "1"
click at [597, 488] on input "text" at bounding box center [784, 484] width 400 height 14
type input "1"
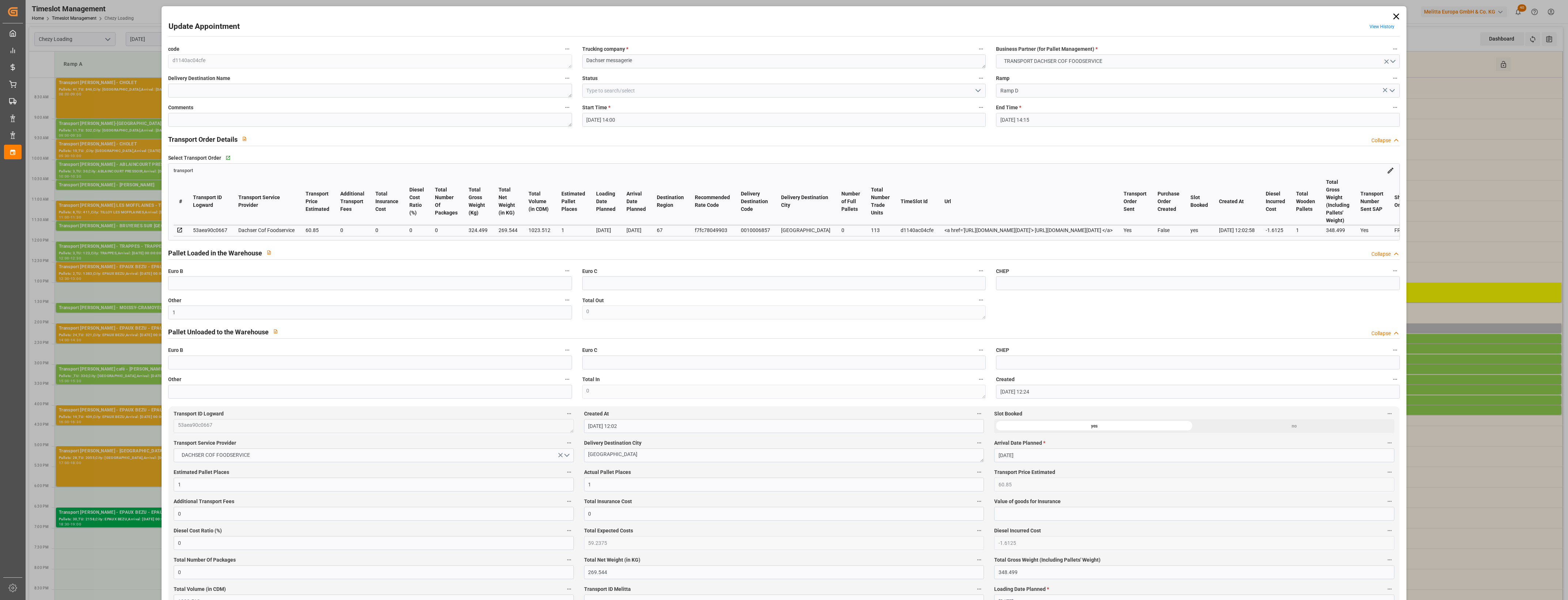
click at [641, 470] on label "Actual Pallet Places" at bounding box center [784, 472] width 400 height 10
click at [975, 470] on button "Actual Pallet Places" at bounding box center [979, 472] width 10 height 10
click at [975, 88] on div at bounding box center [784, 300] width 1568 height 600
click at [976, 90] on polyline "open menu" at bounding box center [978, 91] width 4 height 2
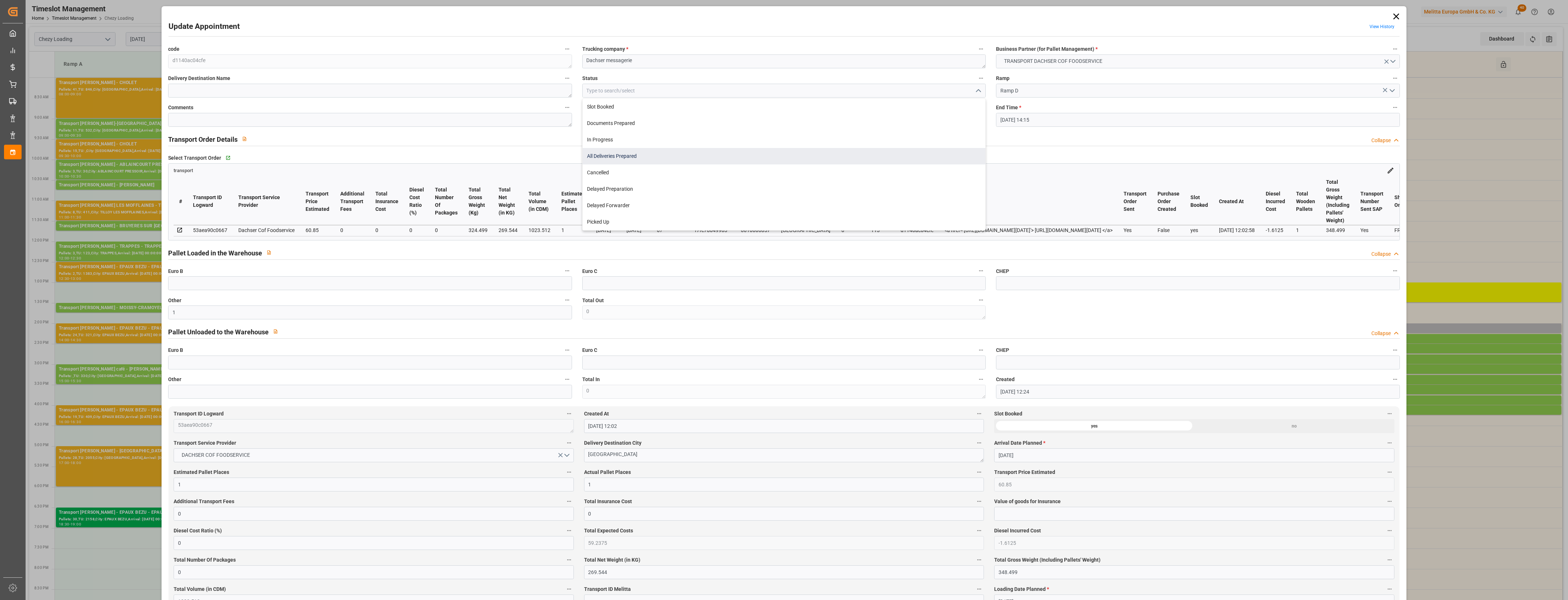
click at [600, 156] on div "All Deliveries Prepared" at bounding box center [784, 156] width 403 height 16
type input "All Deliveries Prepared"
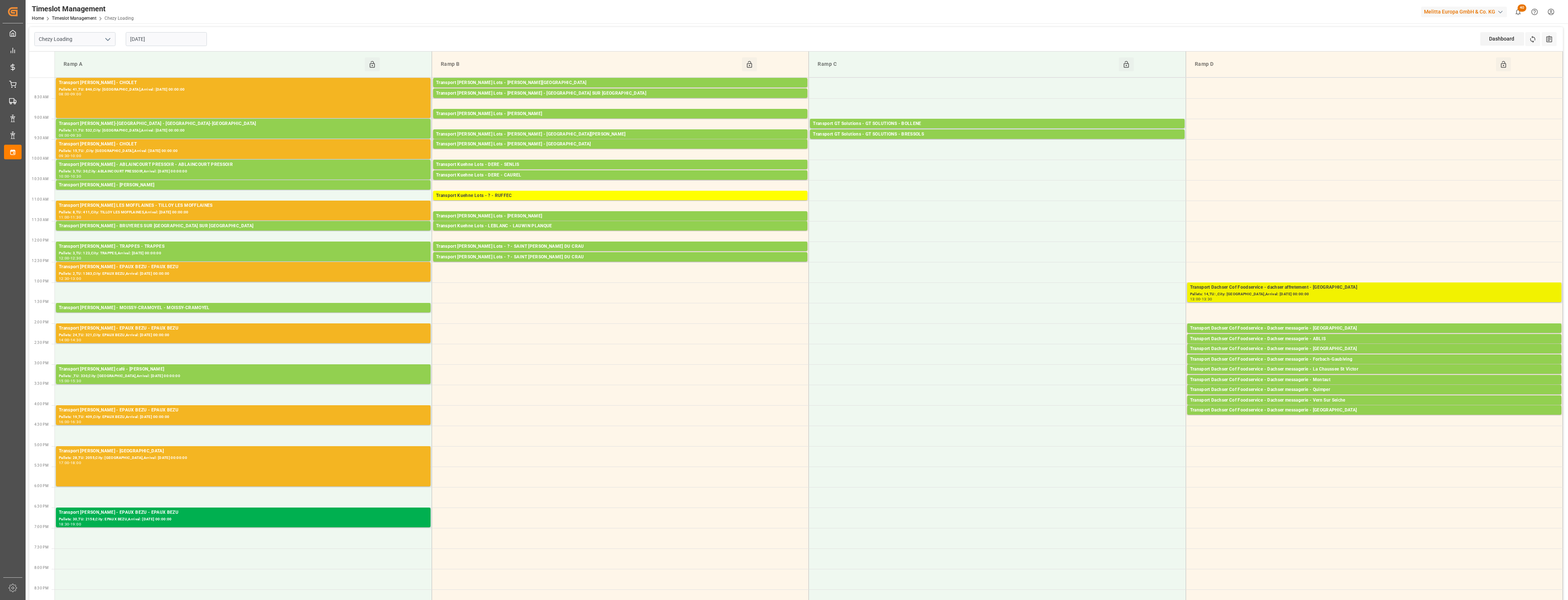
click at [1526, 285] on div "Transport Dachser Cof Foodservice - dachser affretement - [GEOGRAPHIC_DATA]" at bounding box center [1374, 288] width 368 height 7
click at [1090, 320] on button "Open" at bounding box center [1091, 320] width 51 height 9
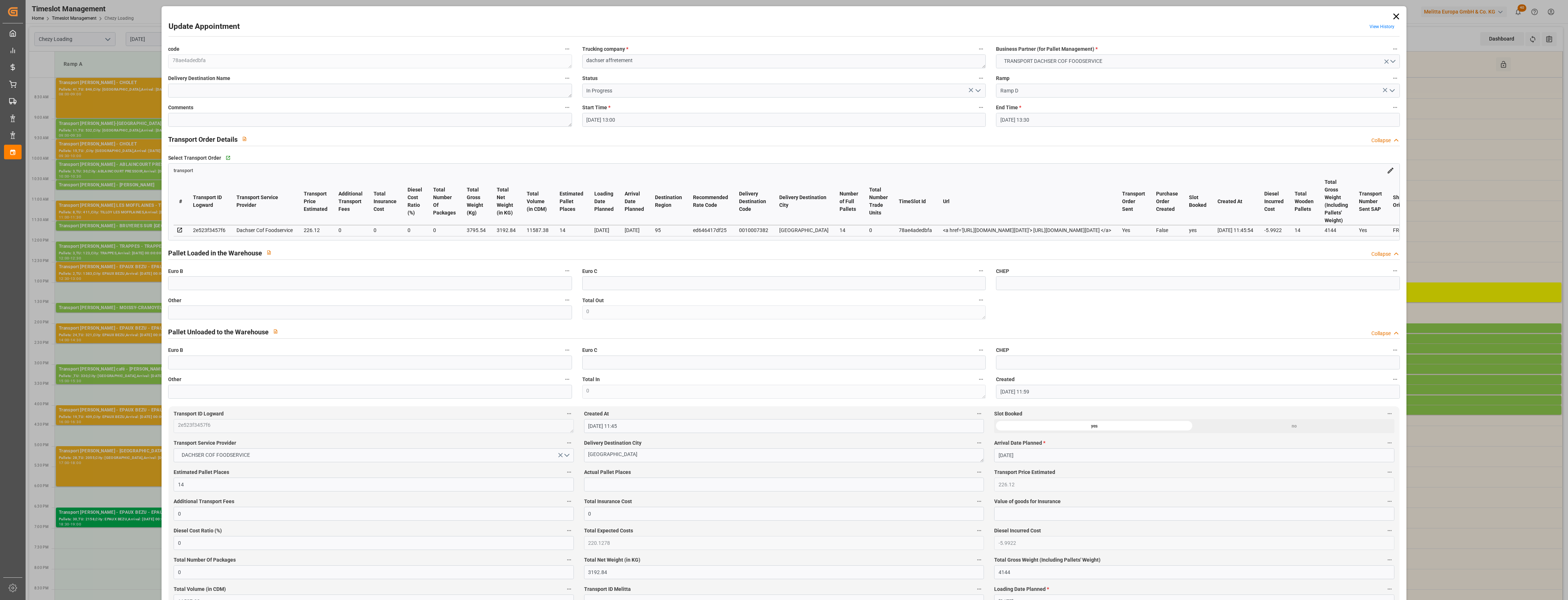
type input "22-08-2025 13:00"
type input "22-08-2025 13:30"
type input "18-08-2025 11:59"
type input "18-08-2025 11:45"
type input "25-08-2025"
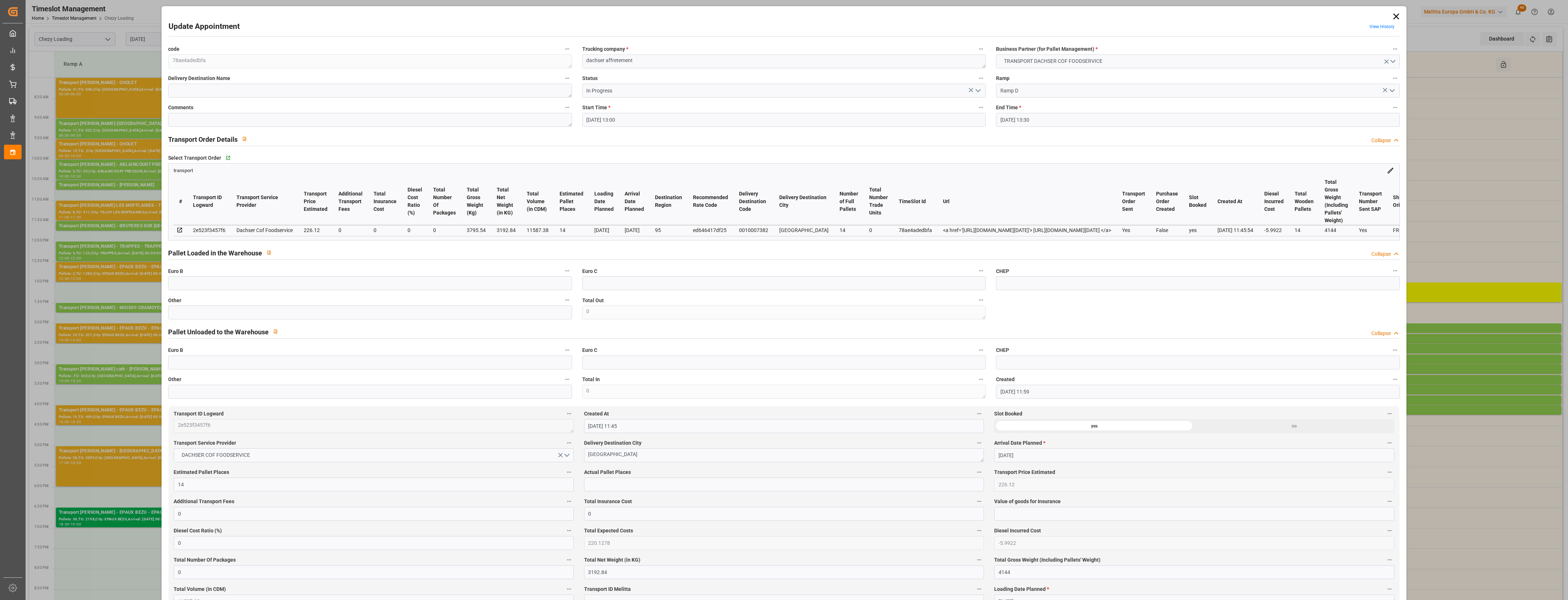
type input "21-08-2025"
click at [977, 90] on icon "open menu" at bounding box center [978, 91] width 9 height 9
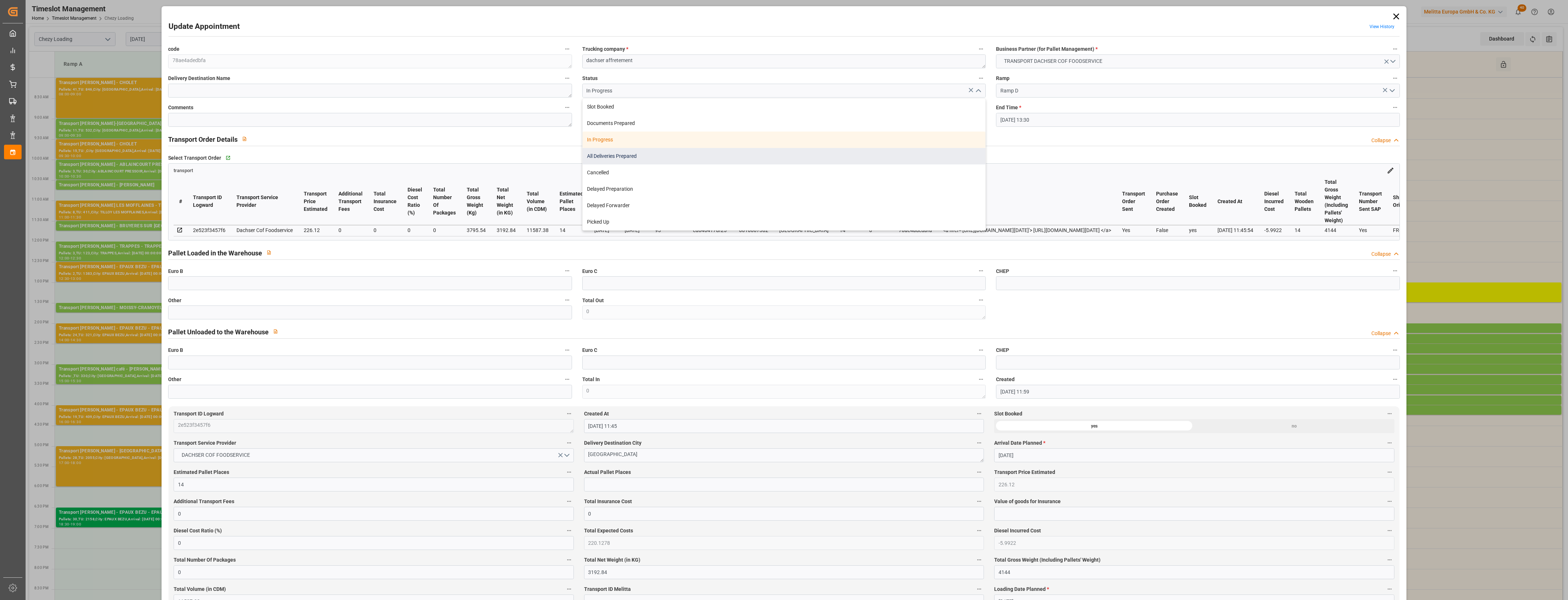
click at [604, 159] on div "All Deliveries Prepared" at bounding box center [784, 156] width 403 height 16
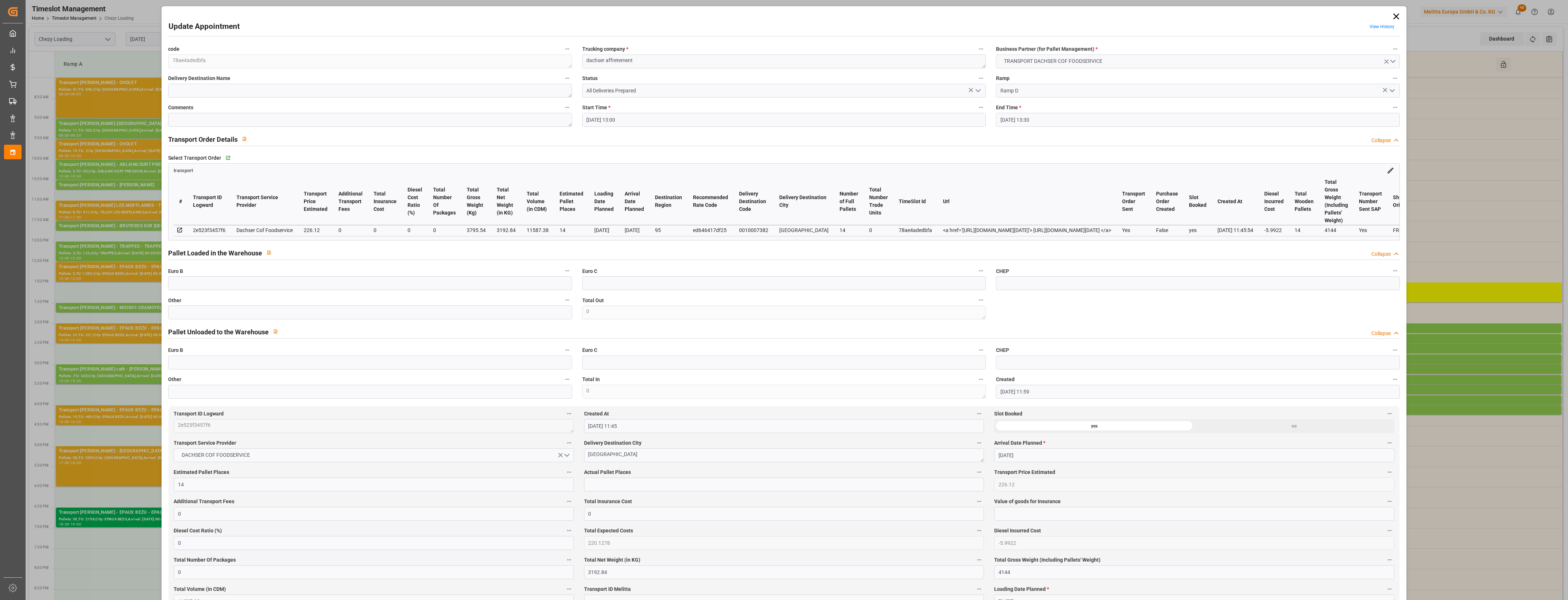
type input "All Deliveries Prepared"
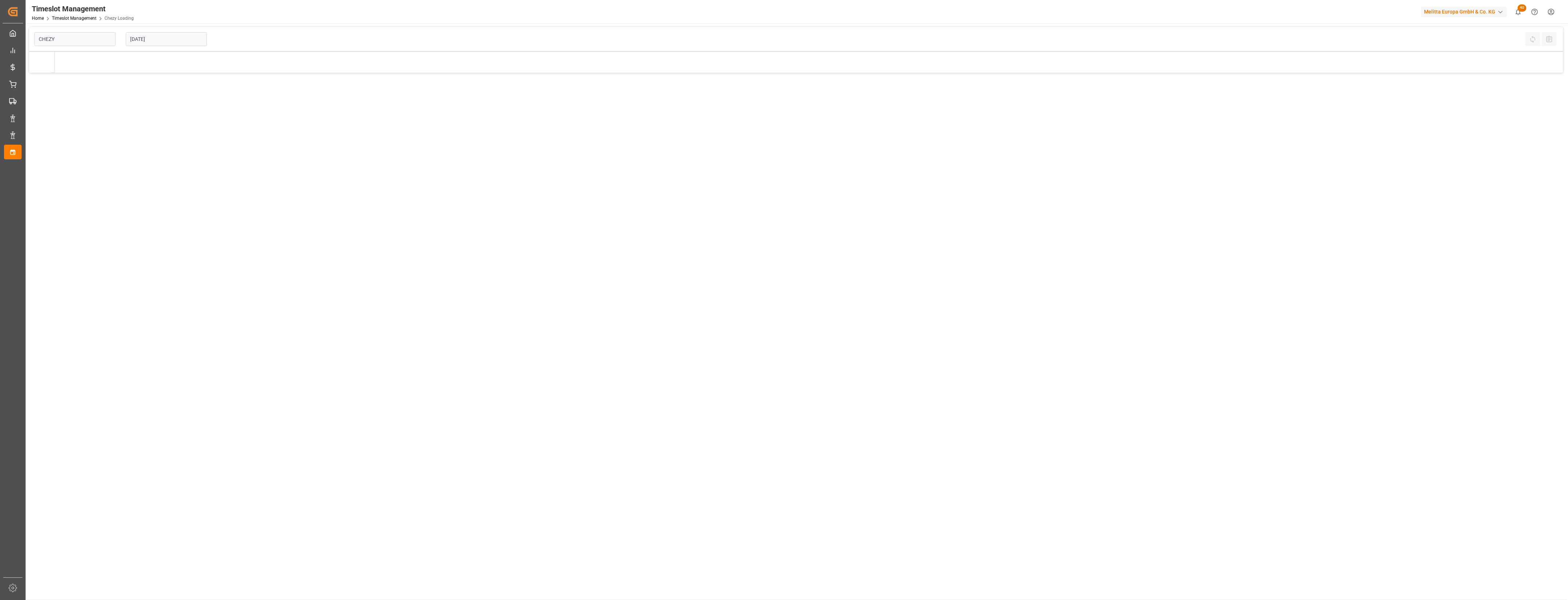
type input "Chezy Loading"
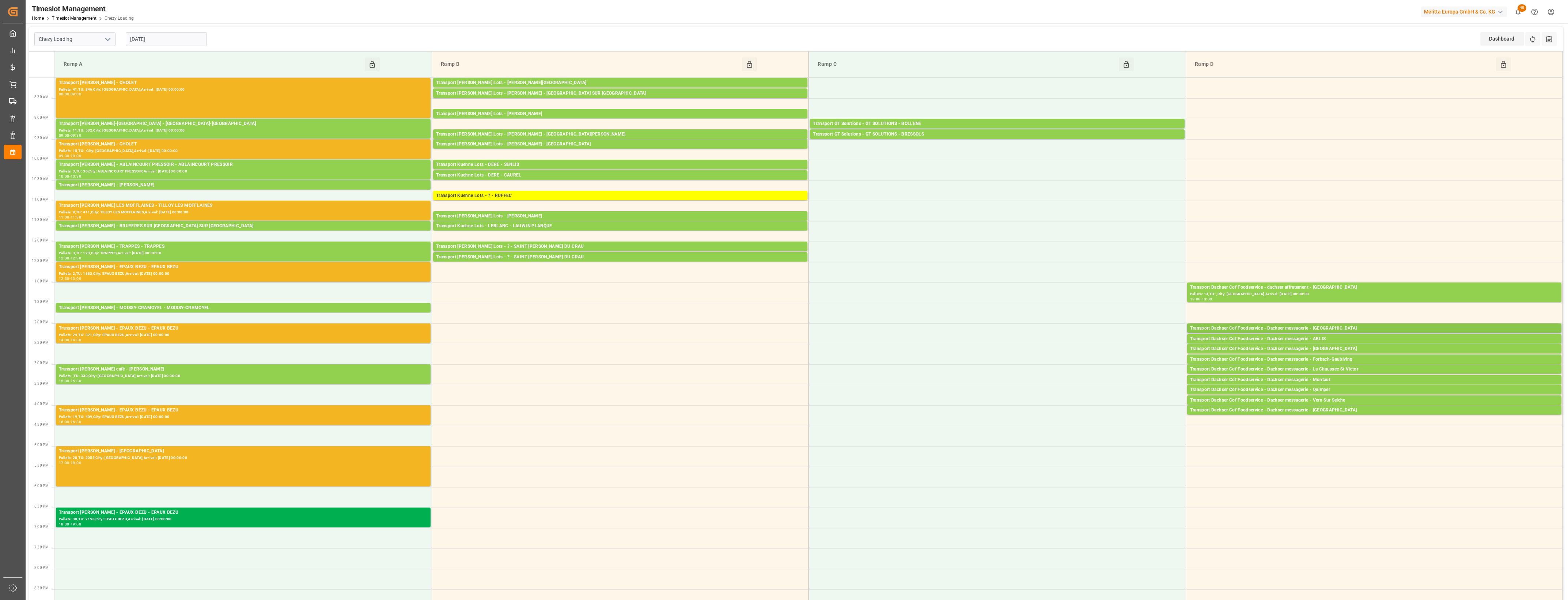
click at [1313, 330] on div "Transport Dachser Cof Foodservice - Dachser messagerie - [GEOGRAPHIC_DATA]" at bounding box center [1374, 329] width 368 height 7
click at [1302, 327] on div "Transport Dachser Cof Foodservice - Dachser messagerie - [GEOGRAPHIC_DATA]" at bounding box center [1374, 329] width 368 height 7
click at [1101, 360] on button "Open" at bounding box center [1091, 361] width 51 height 9
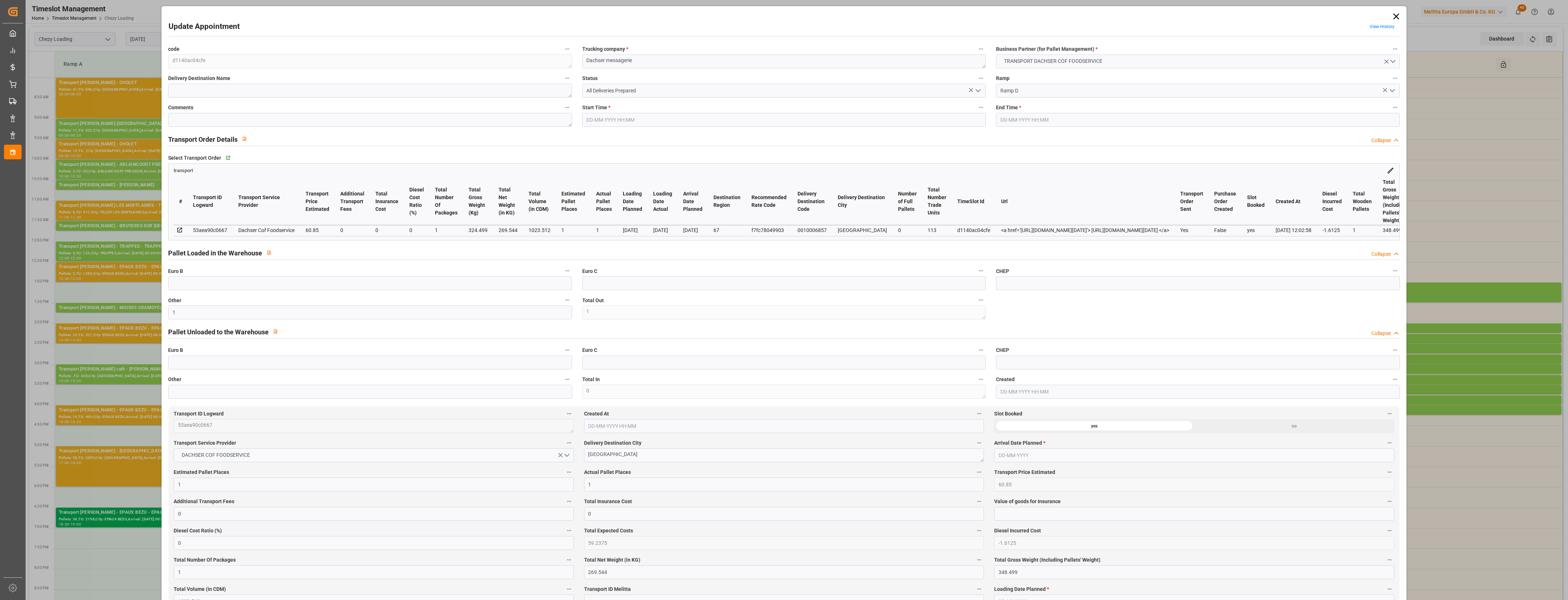
type input "1"
type input "60.85"
type input "0"
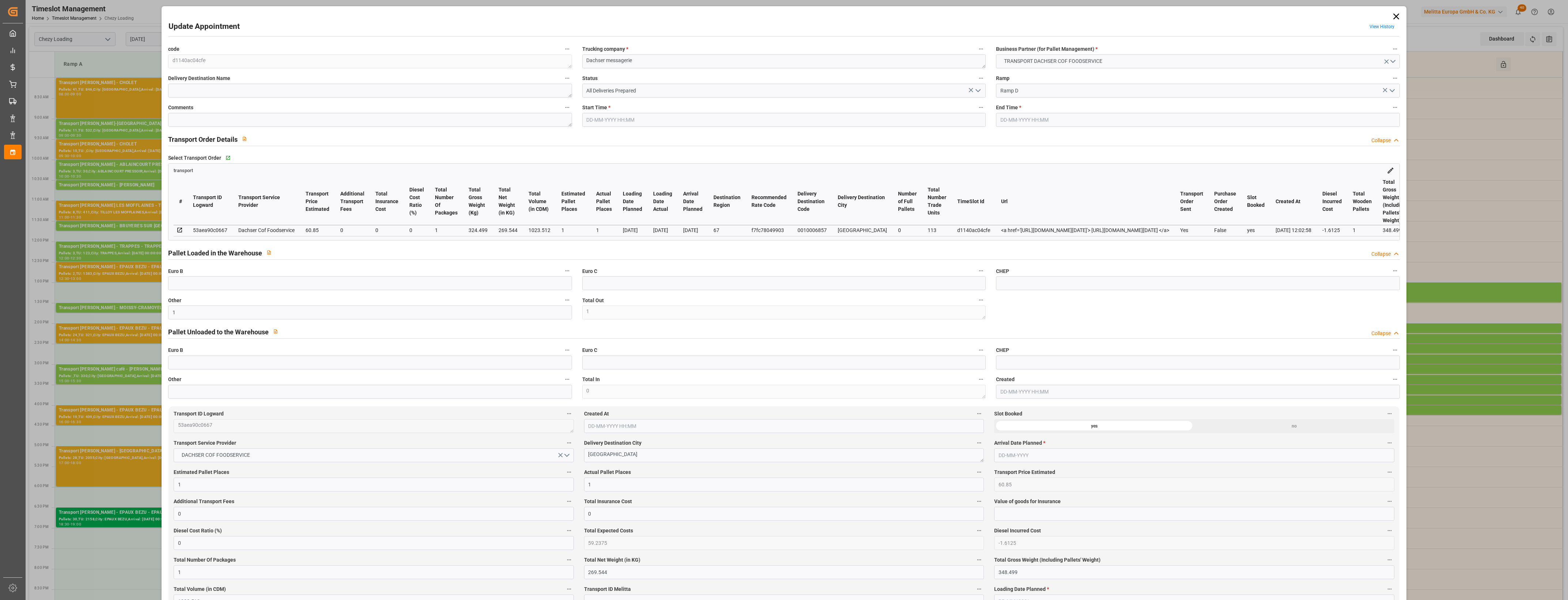
type input "0"
type input "59.2375"
type input "-1.6125"
type input "1"
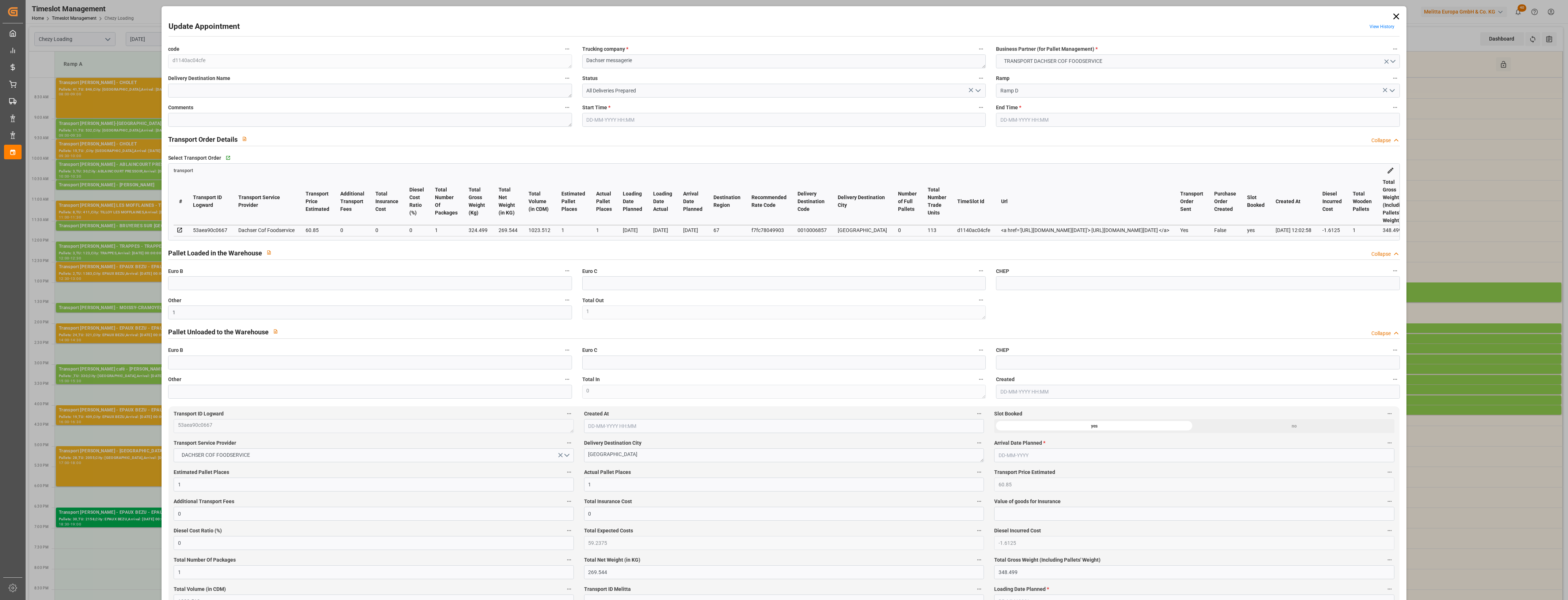
type input "269.544"
type input "348.499"
type input "1023.512"
type input "67"
type input "0"
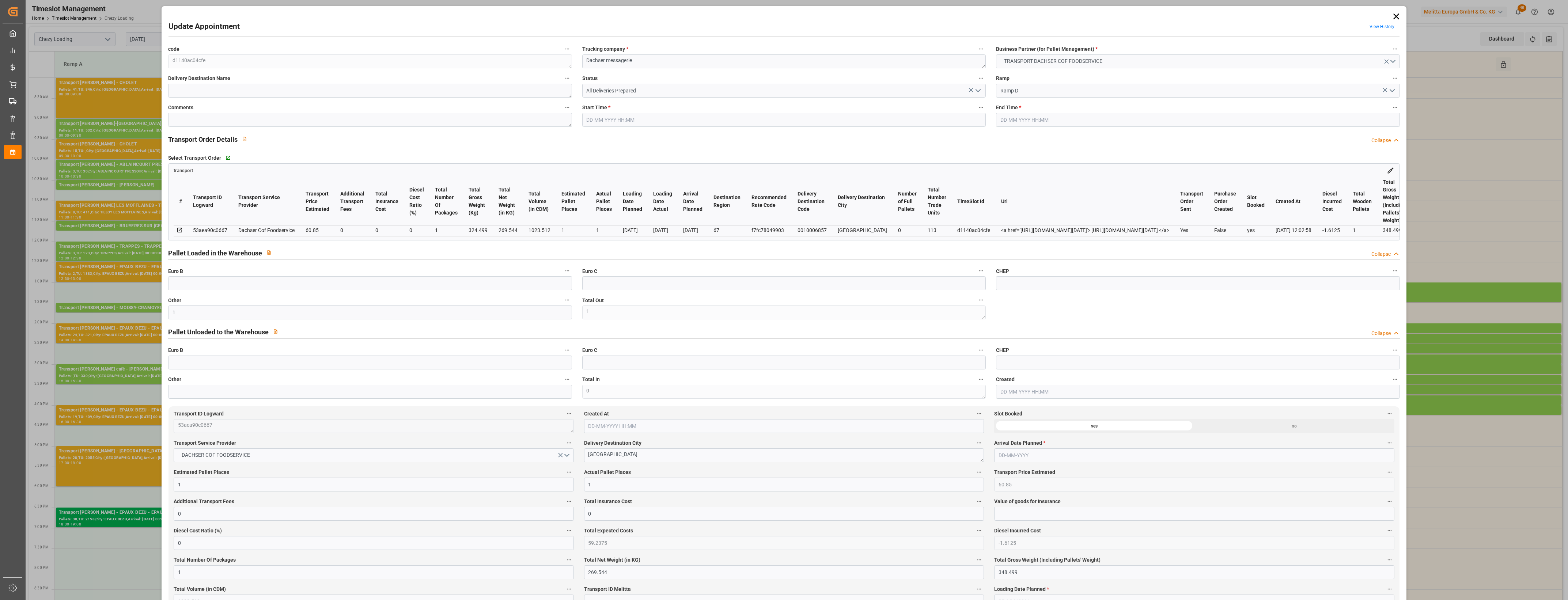
type input "113"
type input "1"
type input "101"
type input "324.499"
type input "0"
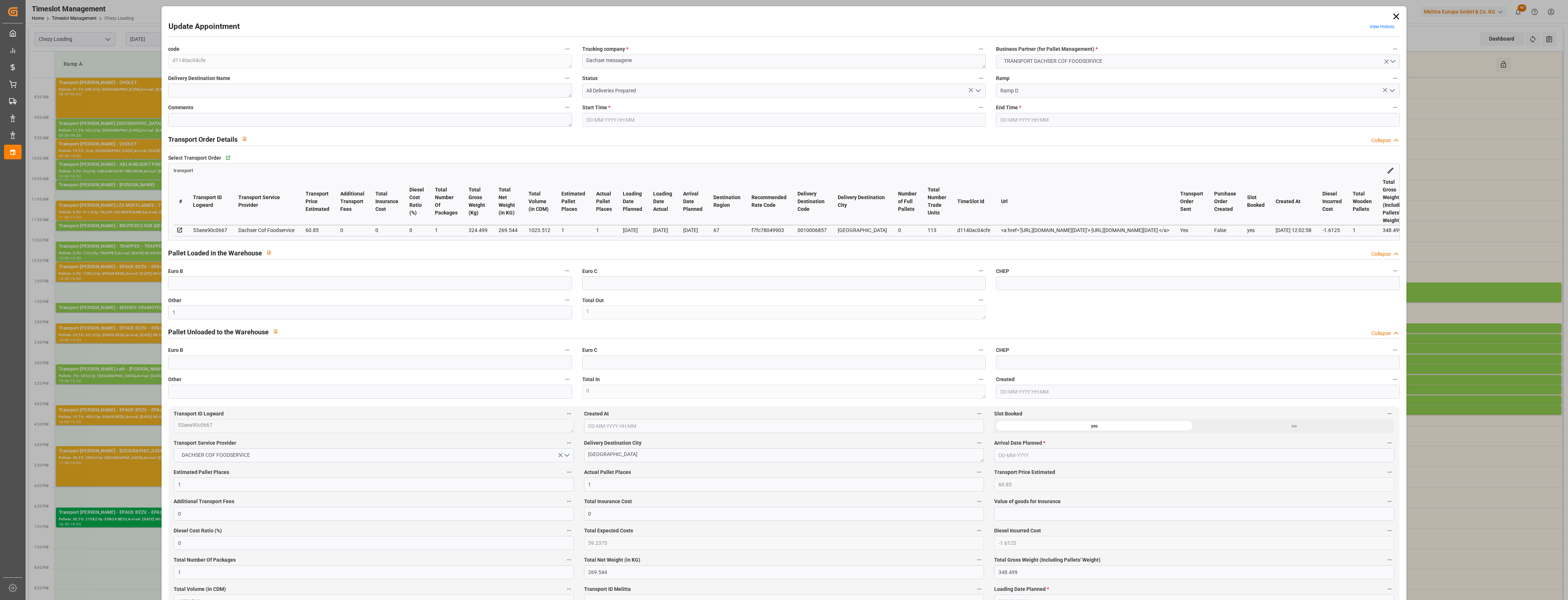
type input "4710.8598"
type input "0"
type input "21"
type input "35"
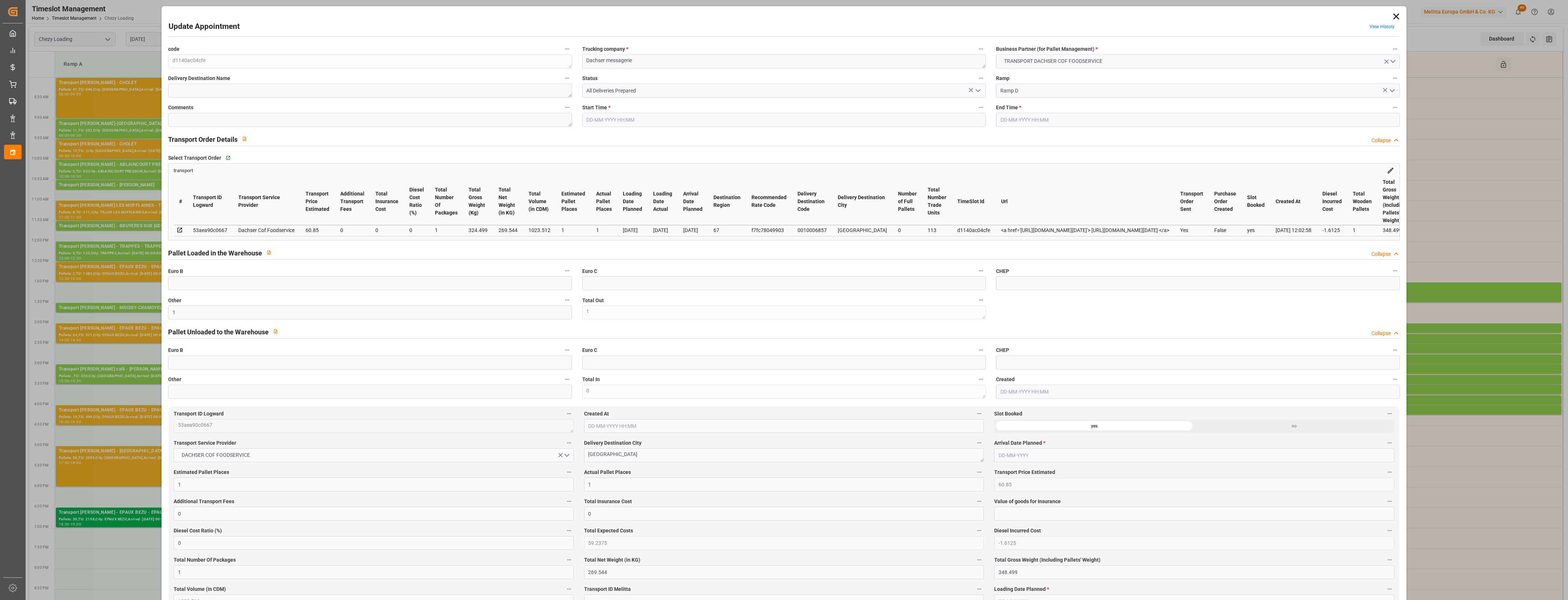
type input "[DATE] 14:00"
type input "[DATE] 14:15"
type input "[DATE] 12:24"
type input "[DATE] 12:02"
type input "[DATE]"
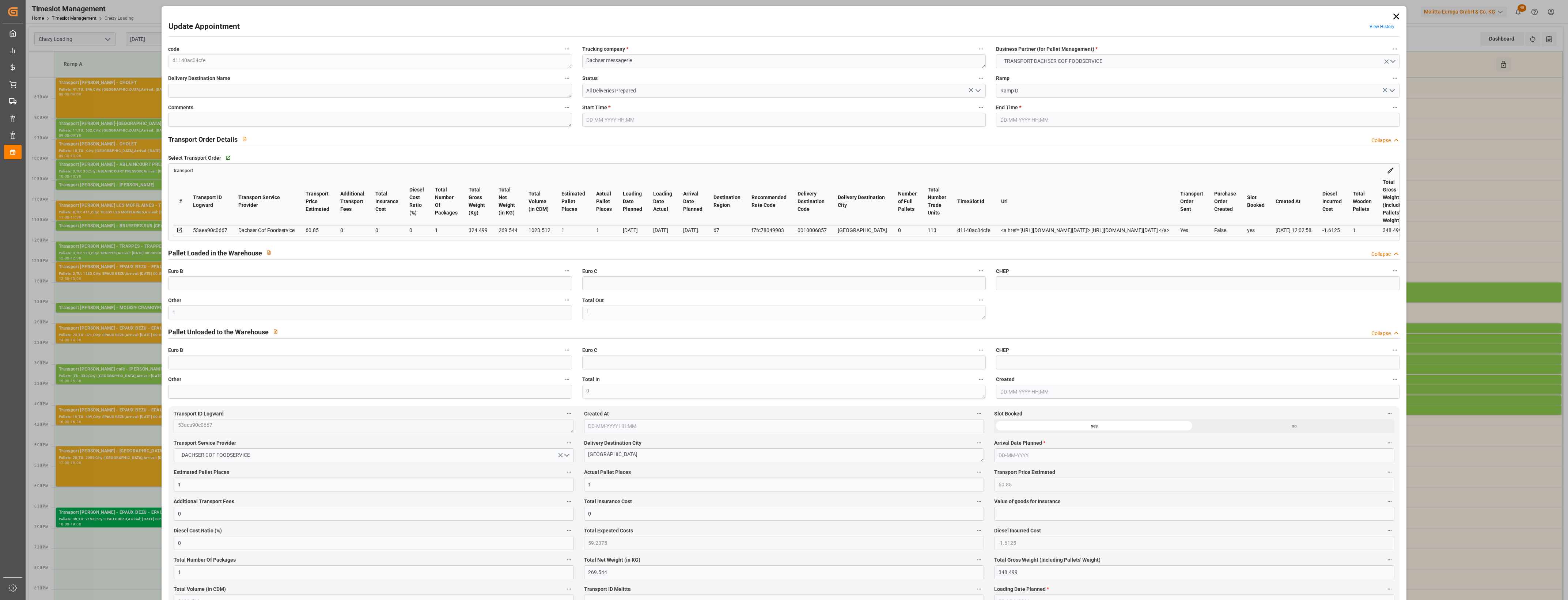
type input "[DATE]"
click at [976, 88] on icon "open menu" at bounding box center [978, 91] width 9 height 9
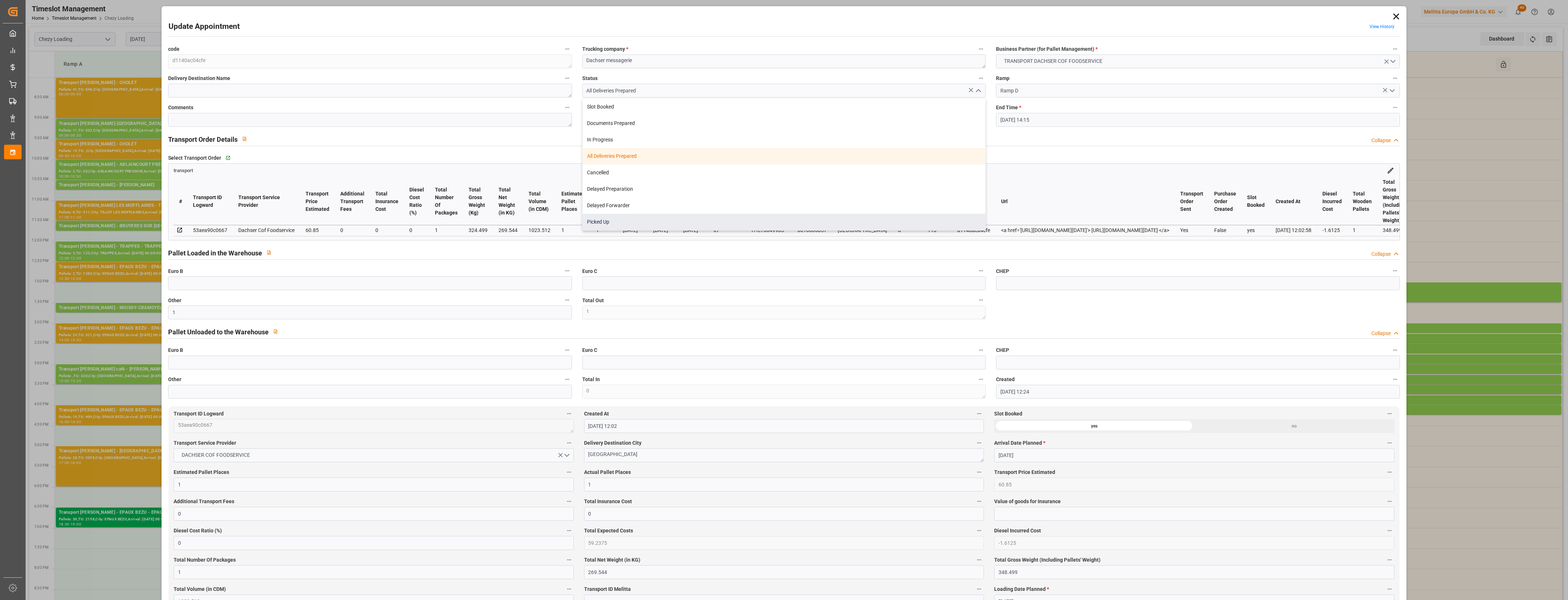
click at [671, 219] on div "Picked Up" at bounding box center [784, 222] width 403 height 16
type input "Picked Up"
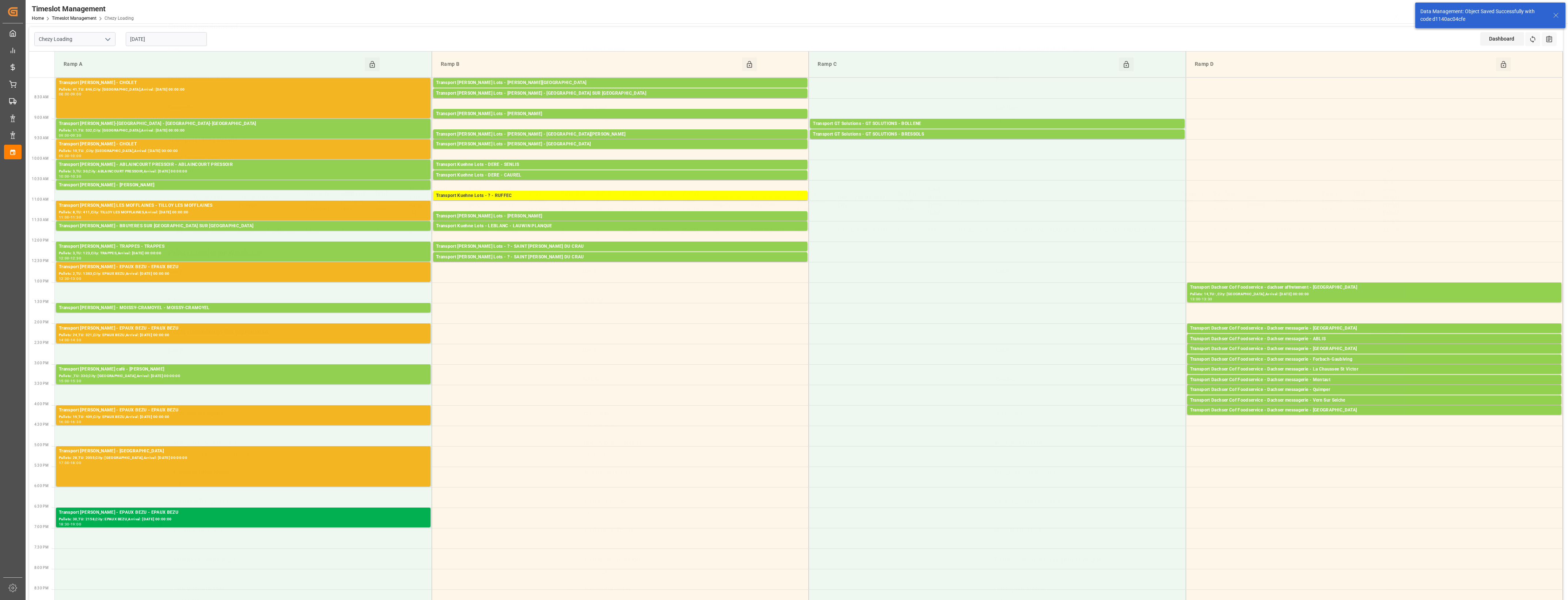
scroll to position [89, 0]
click at [1339, 338] on div "Transport Dachser Cof Foodservice - Dachser messagerie - ABLIS" at bounding box center [1374, 339] width 368 height 7
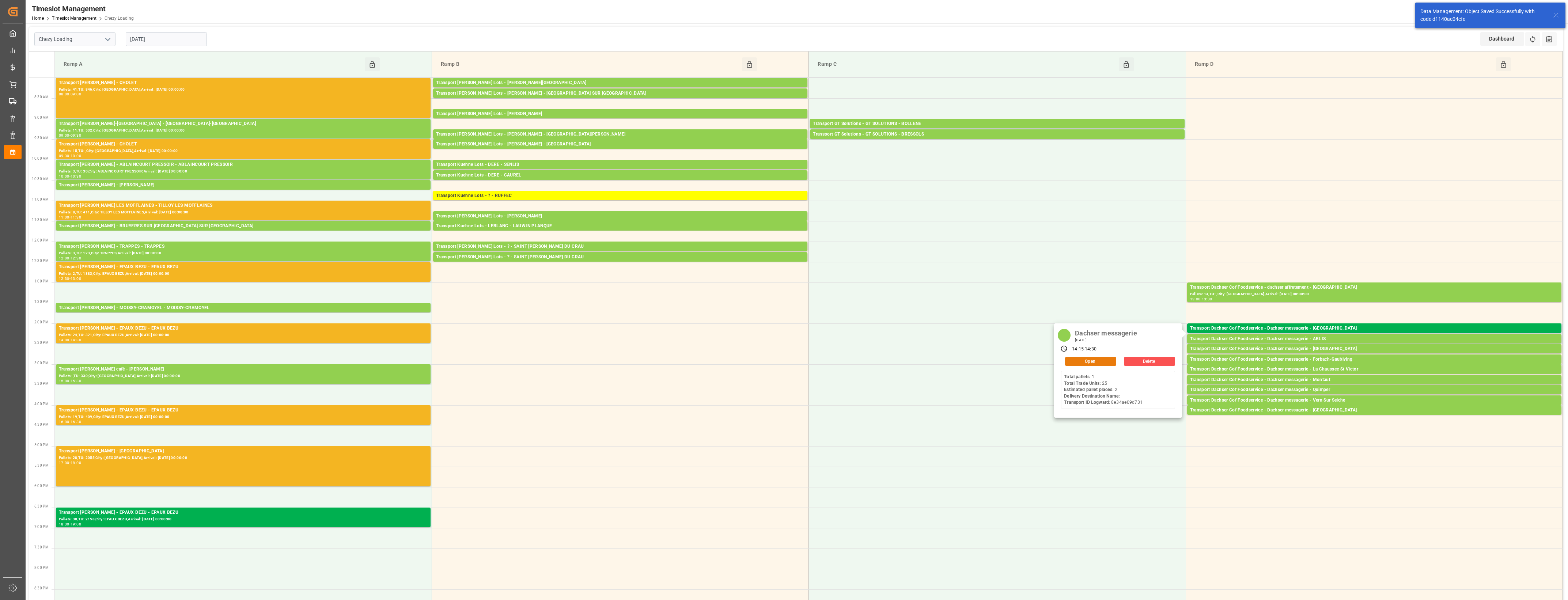
click at [1103, 360] on button "Open" at bounding box center [1091, 361] width 51 height 9
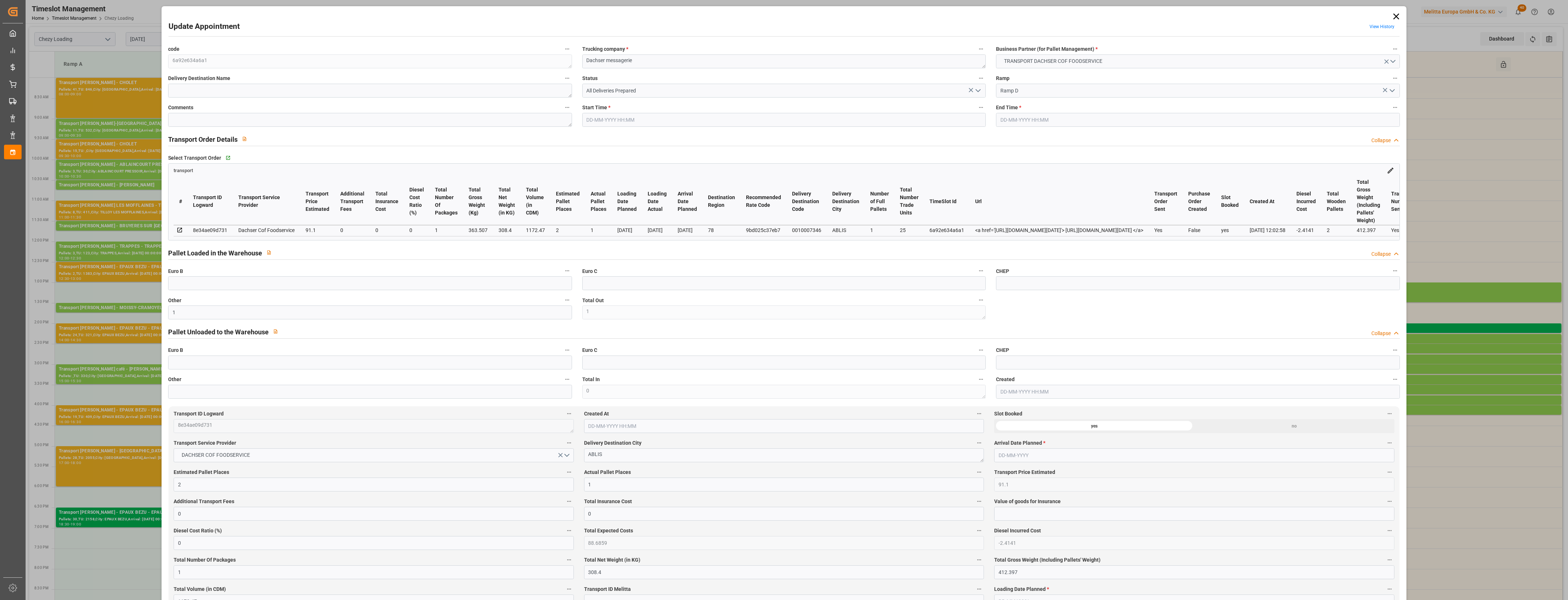
type input "1"
type input "2"
type input "1"
type input "91.1"
type input "0"
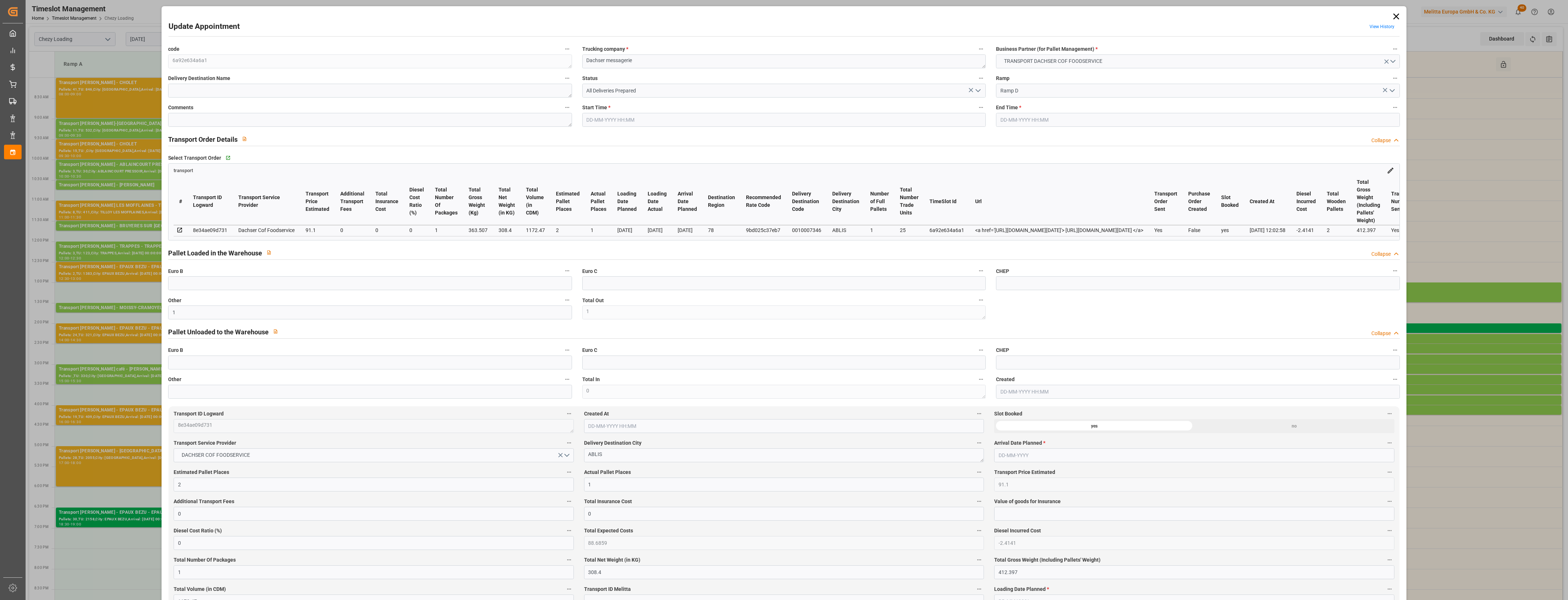
type input "0"
type input "88.6859"
type input "-2.4141"
type input "1"
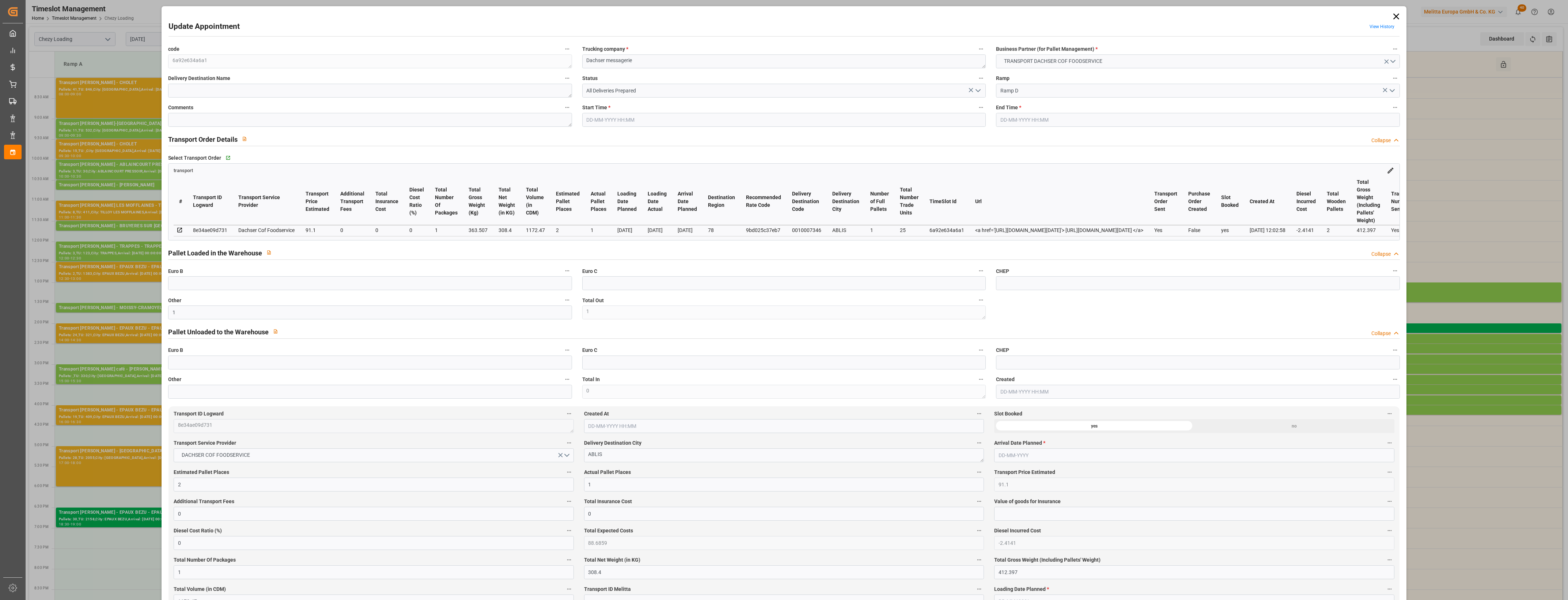
type input "308.4"
type input "412.397"
type input "1172.47"
type input "78"
type input "1"
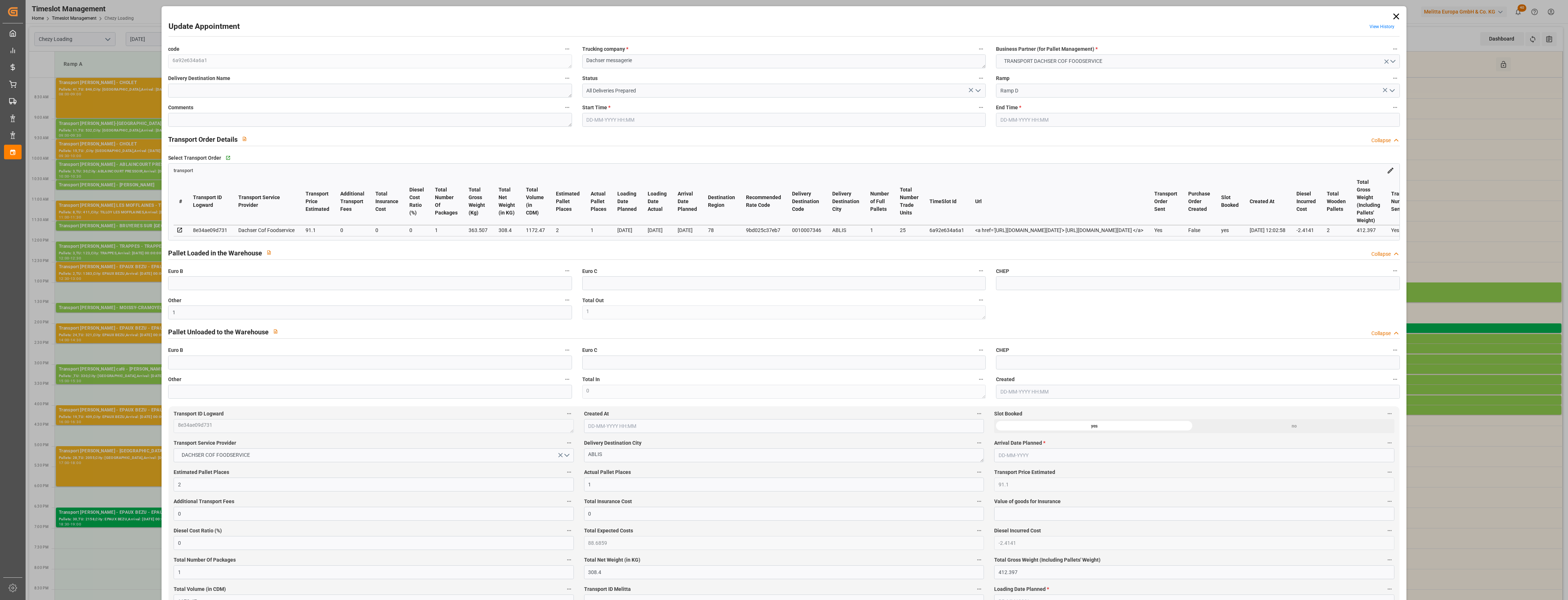
type input "25"
type input "2"
type input "101"
type input "363.507"
type input "0"
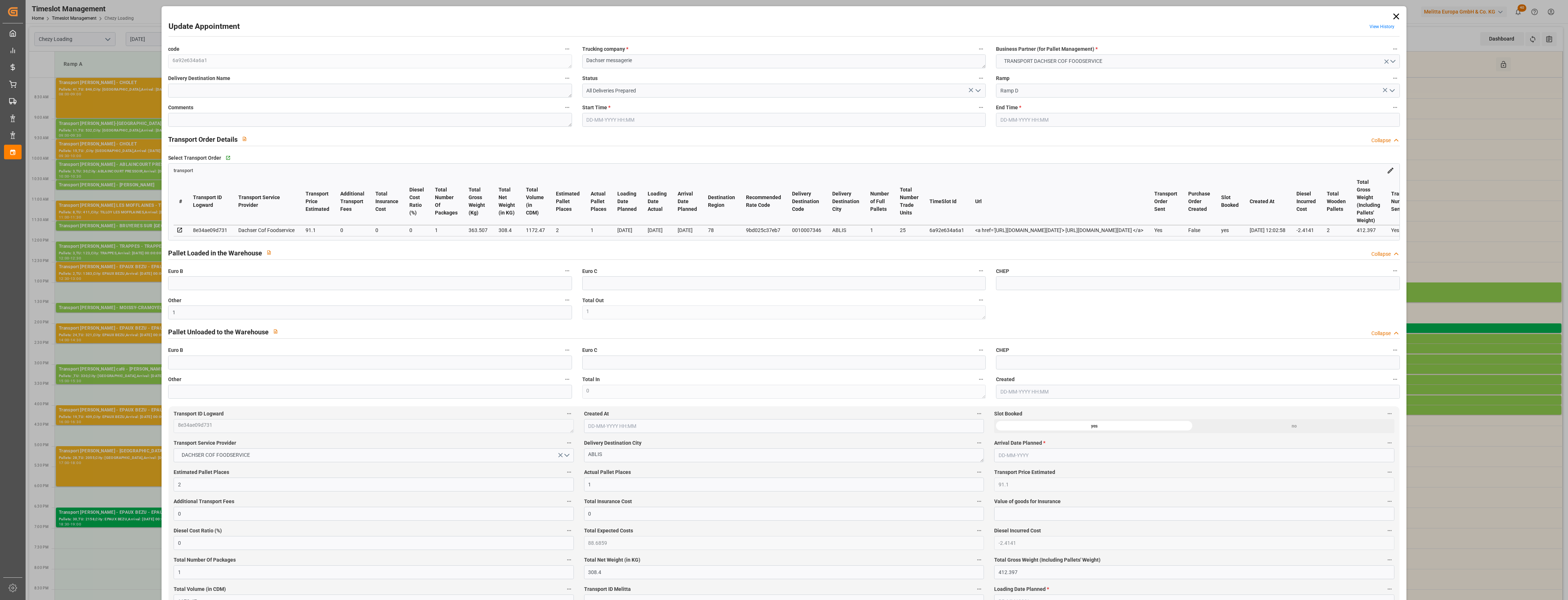
type input "4710.8598"
type input "0"
type input "21"
type input "35"
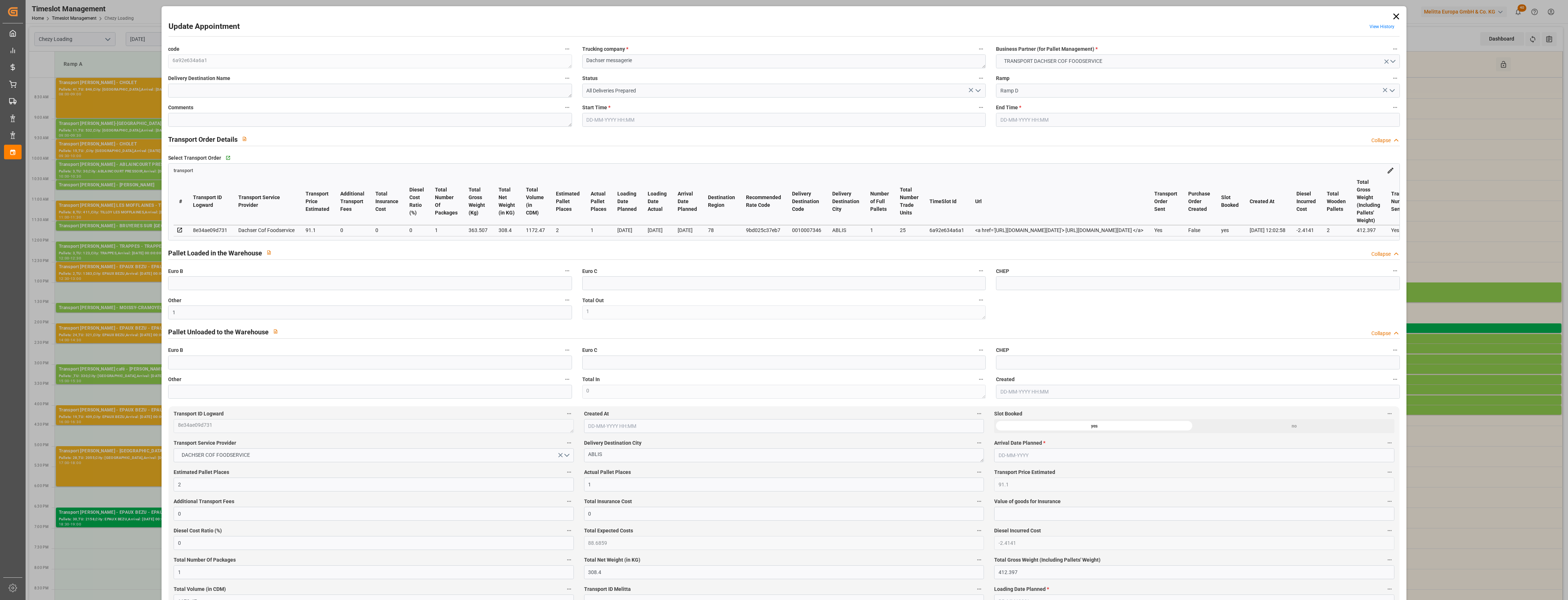
type input "[DATE] 14:15"
type input "[DATE] 14:30"
type input "[DATE] 12:25"
type input "[DATE] 12:02"
type input "[DATE]"
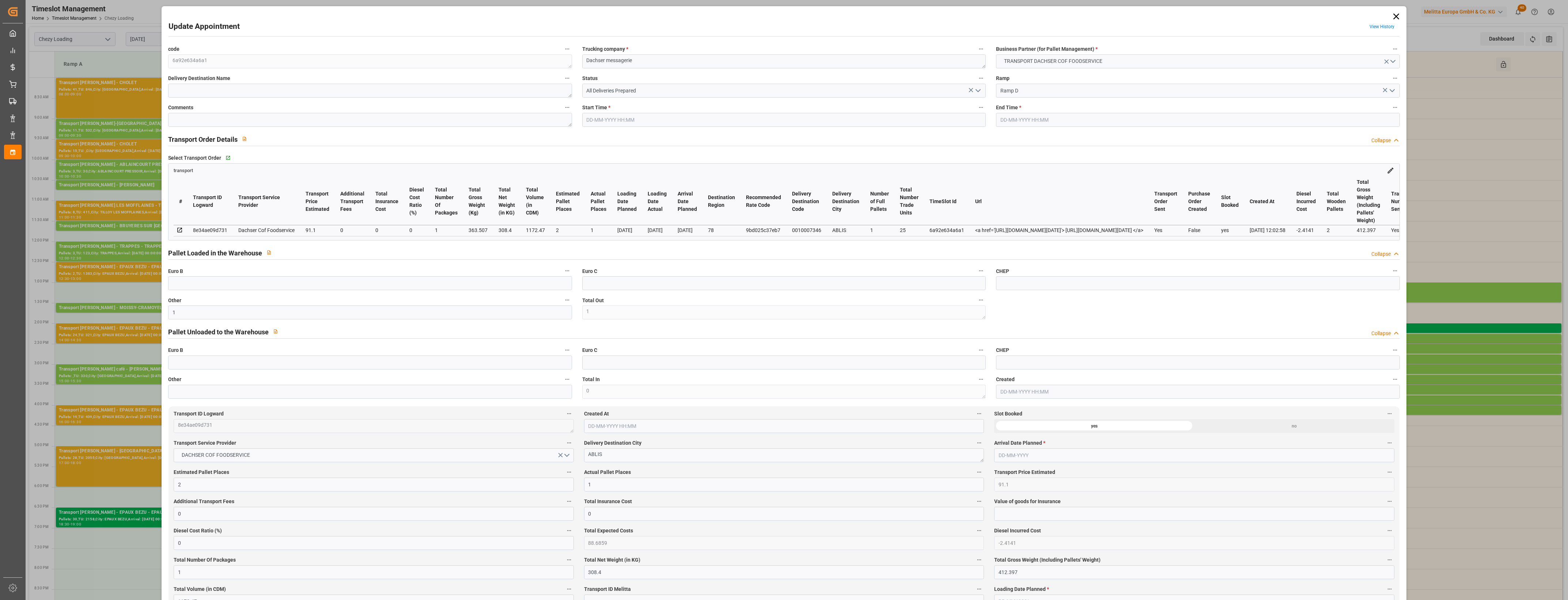
type input "[DATE]"
click at [977, 89] on icon "open menu" at bounding box center [978, 91] width 9 height 9
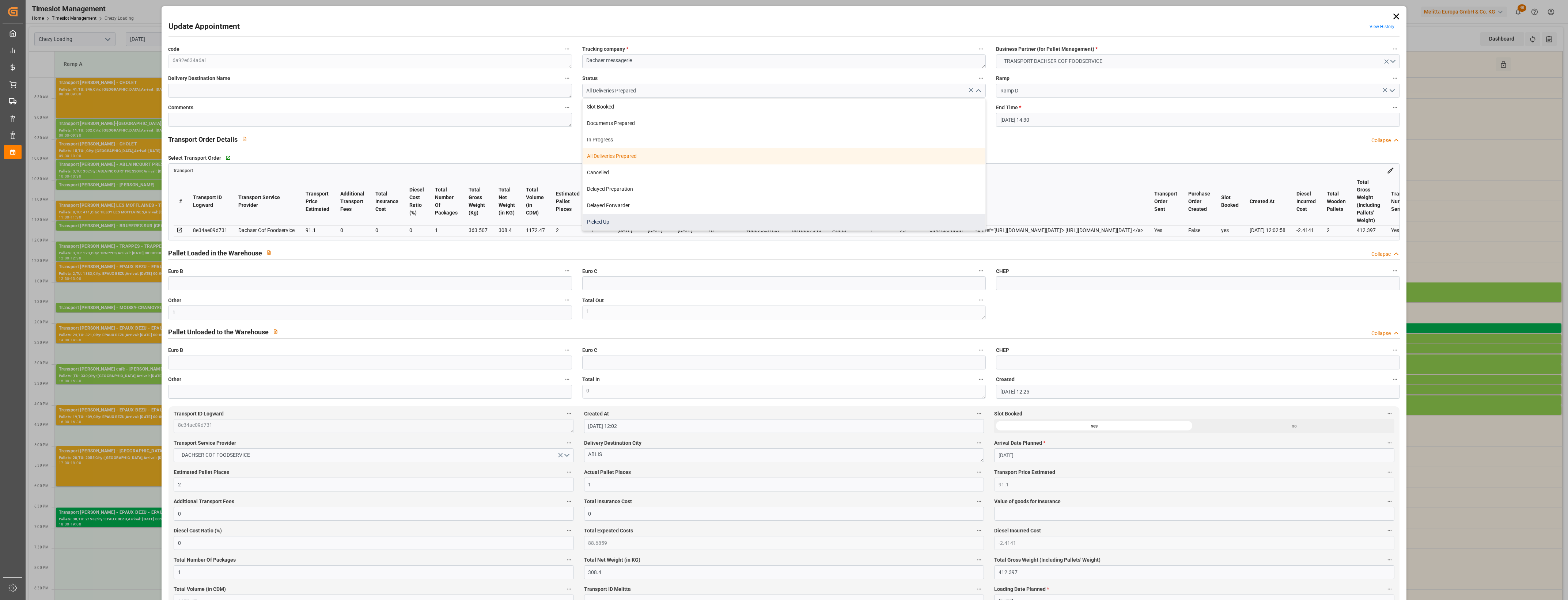
click at [660, 224] on div "Picked Up" at bounding box center [784, 222] width 403 height 16
type input "Picked Up"
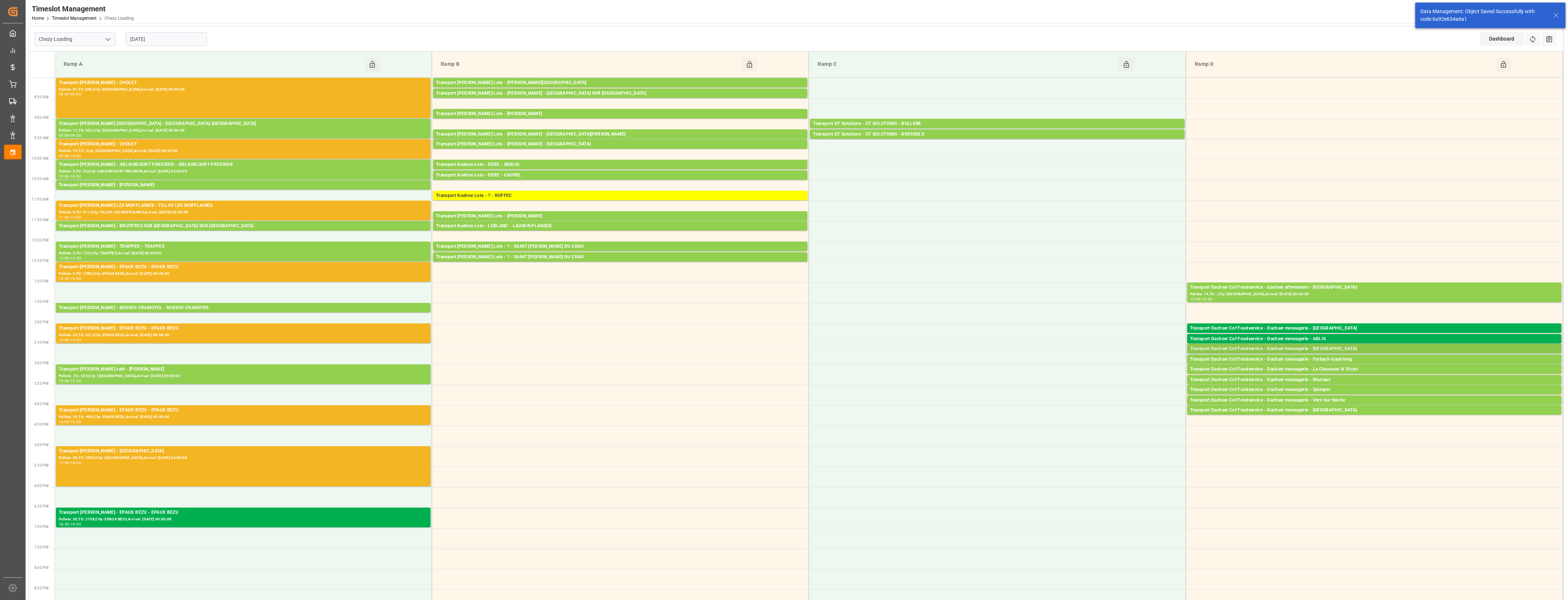
click at [1296, 349] on div "Transport Dachser Cof Foodservice - Dachser messagerie - [GEOGRAPHIC_DATA]" at bounding box center [1374, 349] width 368 height 7
click at [1108, 382] on button "Open" at bounding box center [1091, 382] width 51 height 9
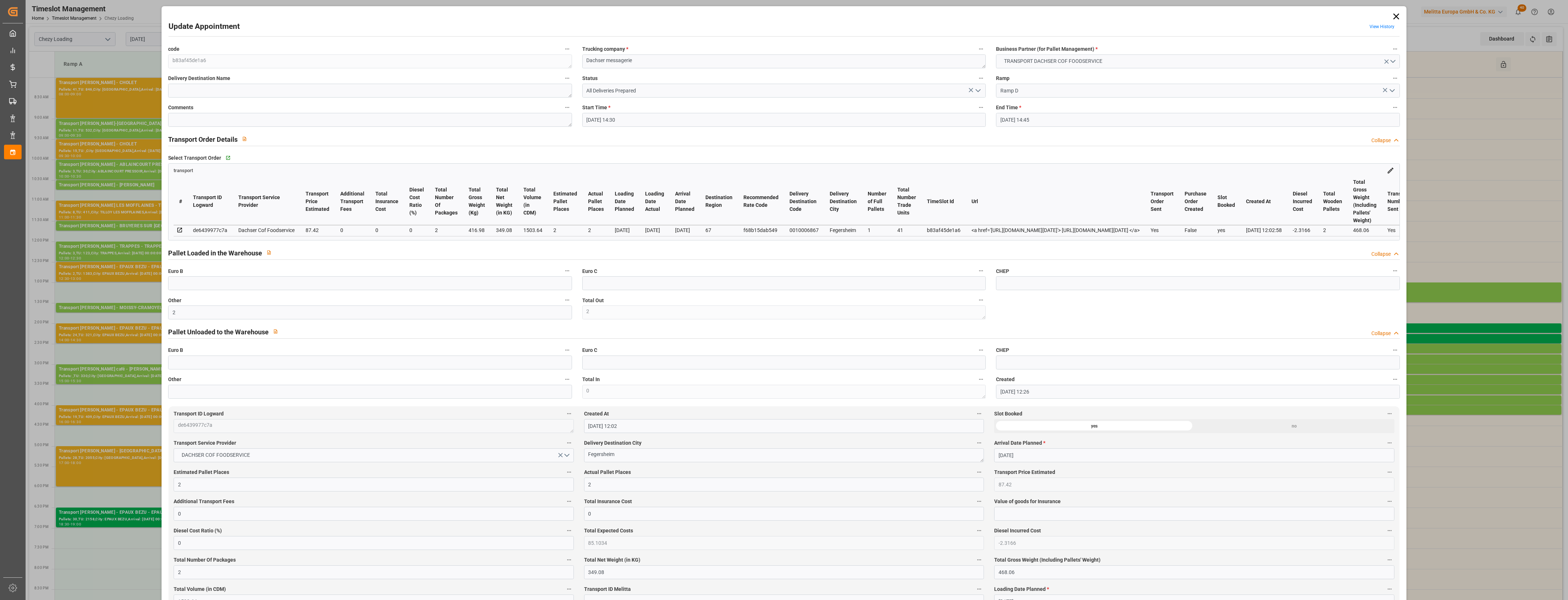
type input "[DATE] 14:30"
type input "[DATE] 14:45"
type input "[DATE] 12:26"
type input "[DATE] 12:02"
type input "[DATE]"
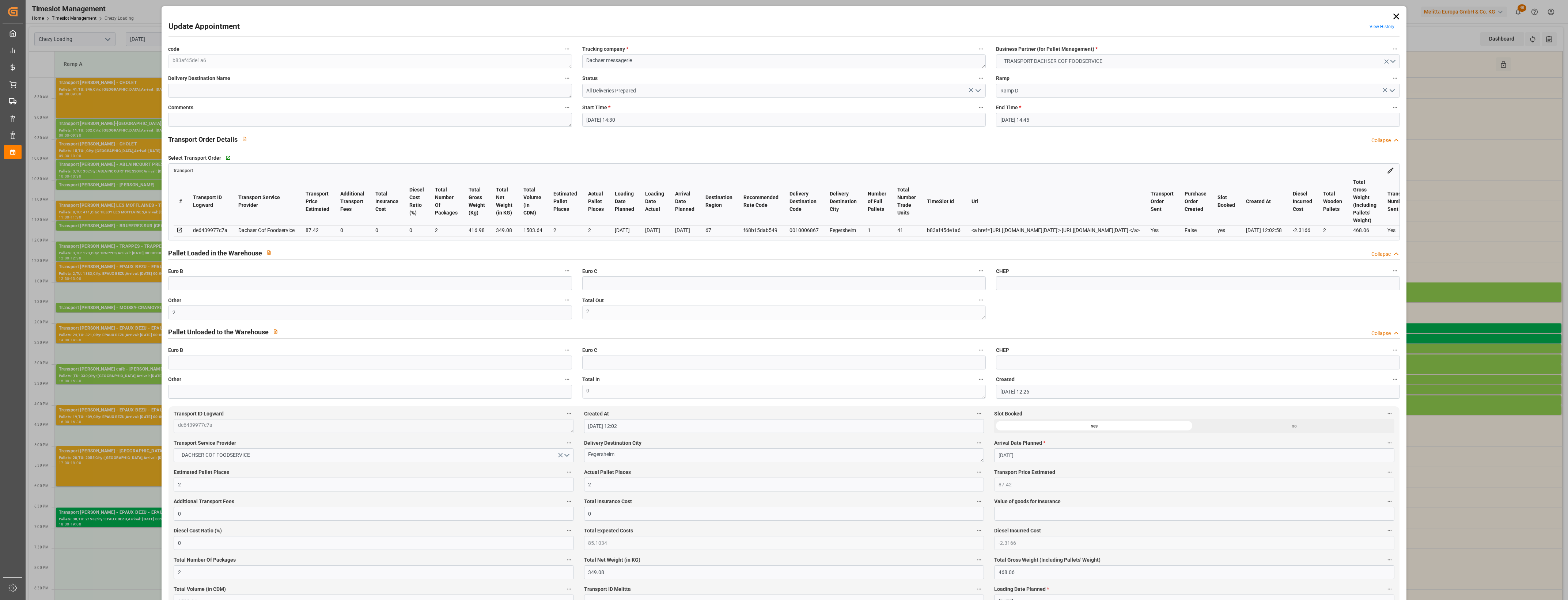
type input "[DATE]"
click at [977, 91] on polyline "open menu" at bounding box center [978, 91] width 4 height 2
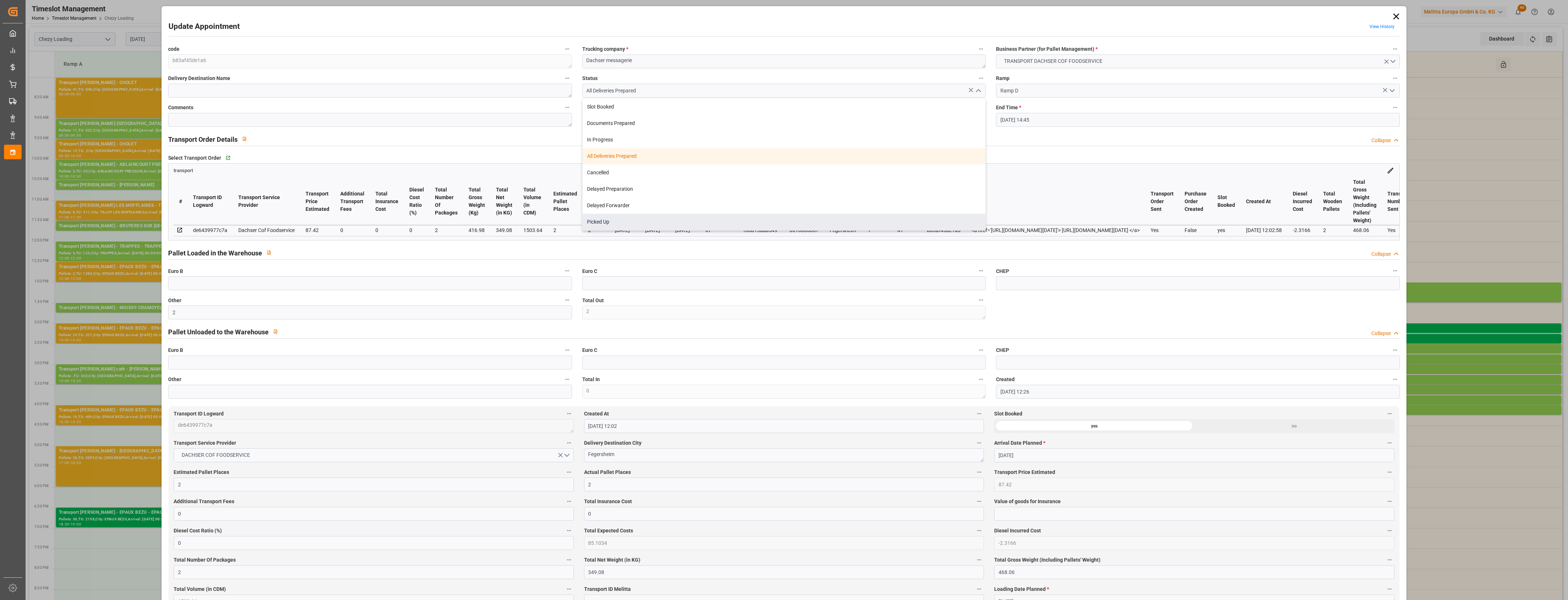
click at [665, 225] on div "Picked Up" at bounding box center [784, 222] width 403 height 16
type input "Picked Up"
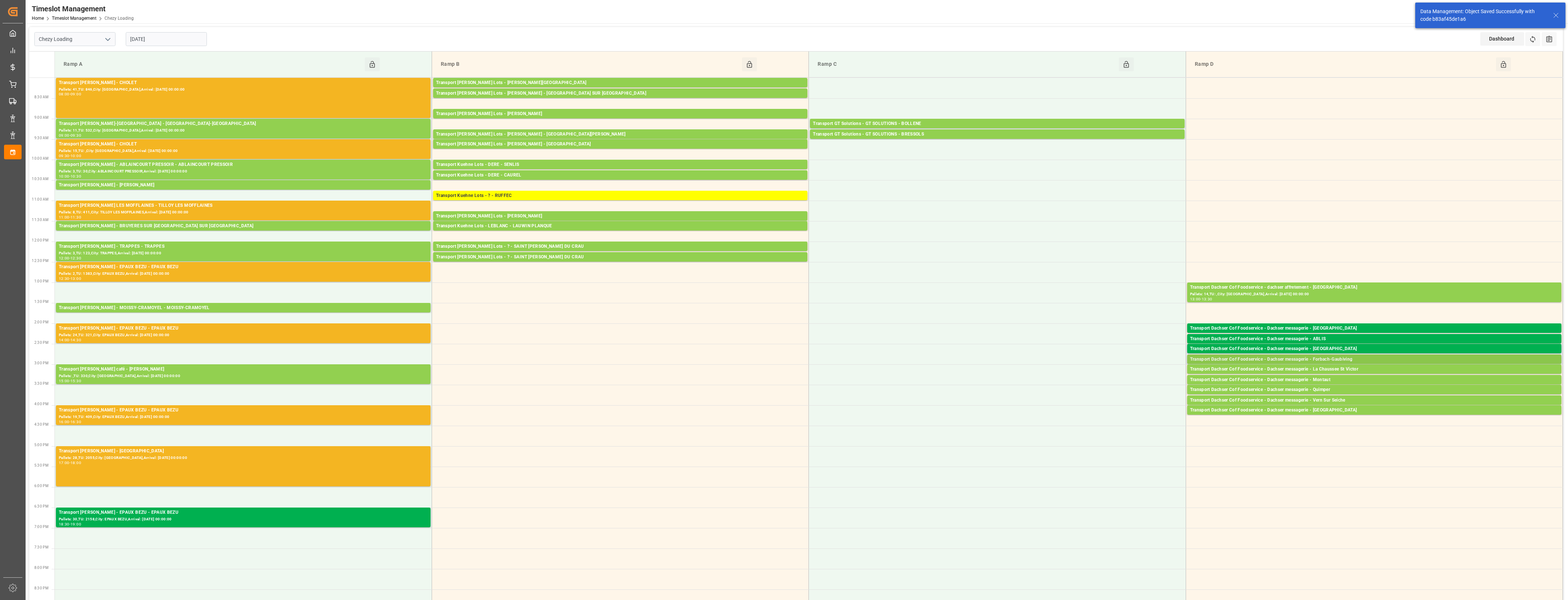
click at [1336, 360] on div "Transport Dachser Cof Foodservice - Dachser messagerie - Forbach-Gaubiving" at bounding box center [1374, 360] width 368 height 7
click at [1103, 380] on button "Open" at bounding box center [1091, 382] width 51 height 9
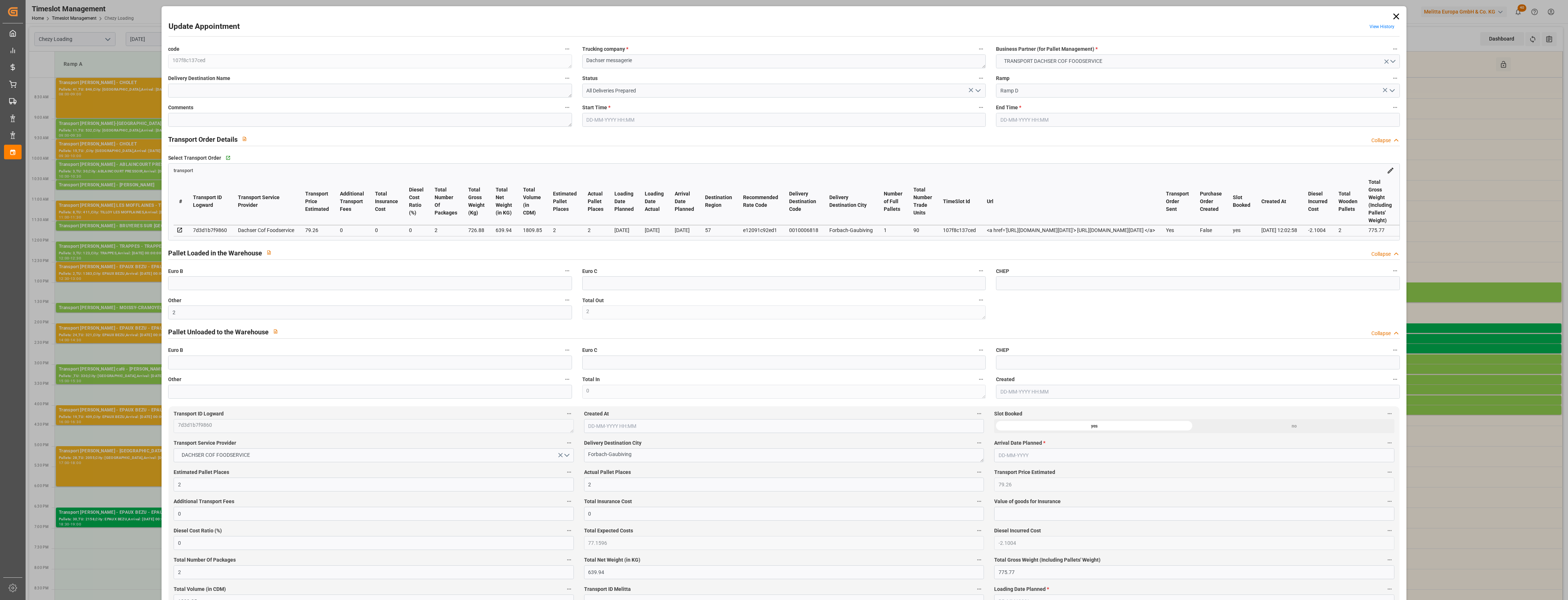
type input "[DATE] 14:45"
type input "[DATE] 15:00"
type input "[DATE] 12:26"
type input "[DATE] 12:02"
type input "[DATE]"
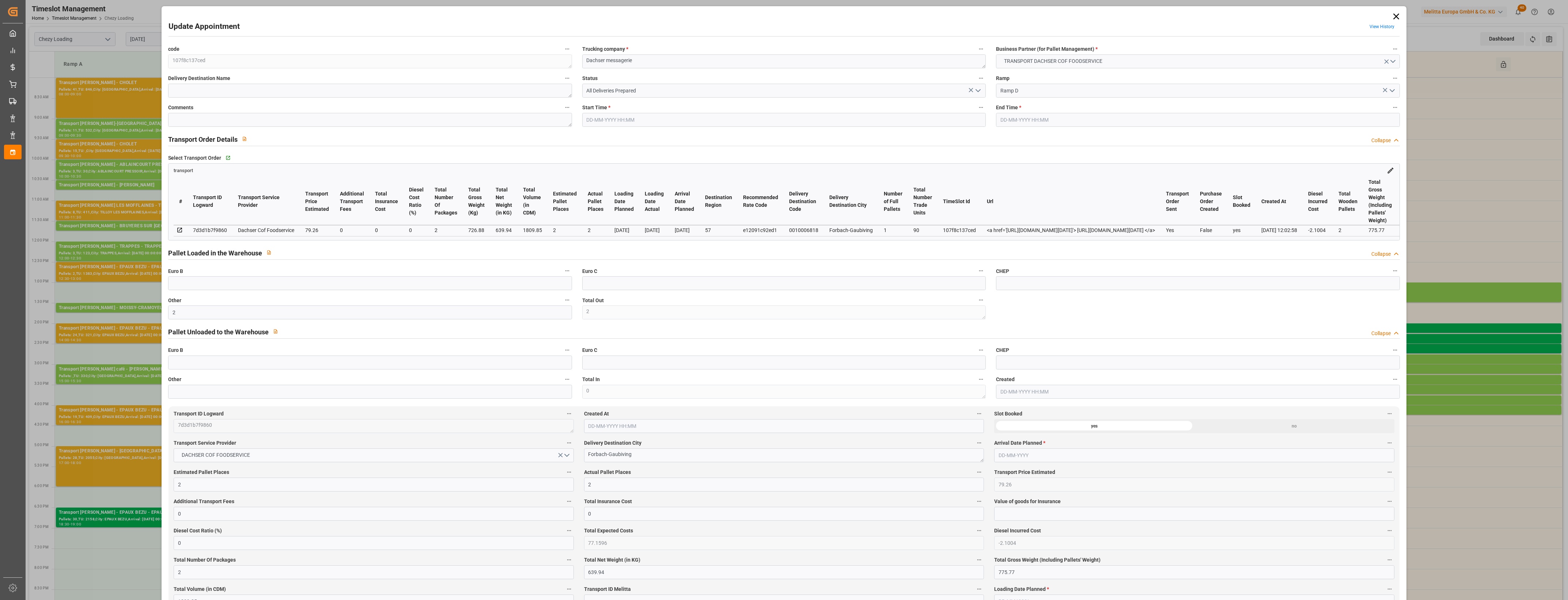
type input "[DATE]"
click at [979, 91] on icon "open menu" at bounding box center [978, 91] width 9 height 9
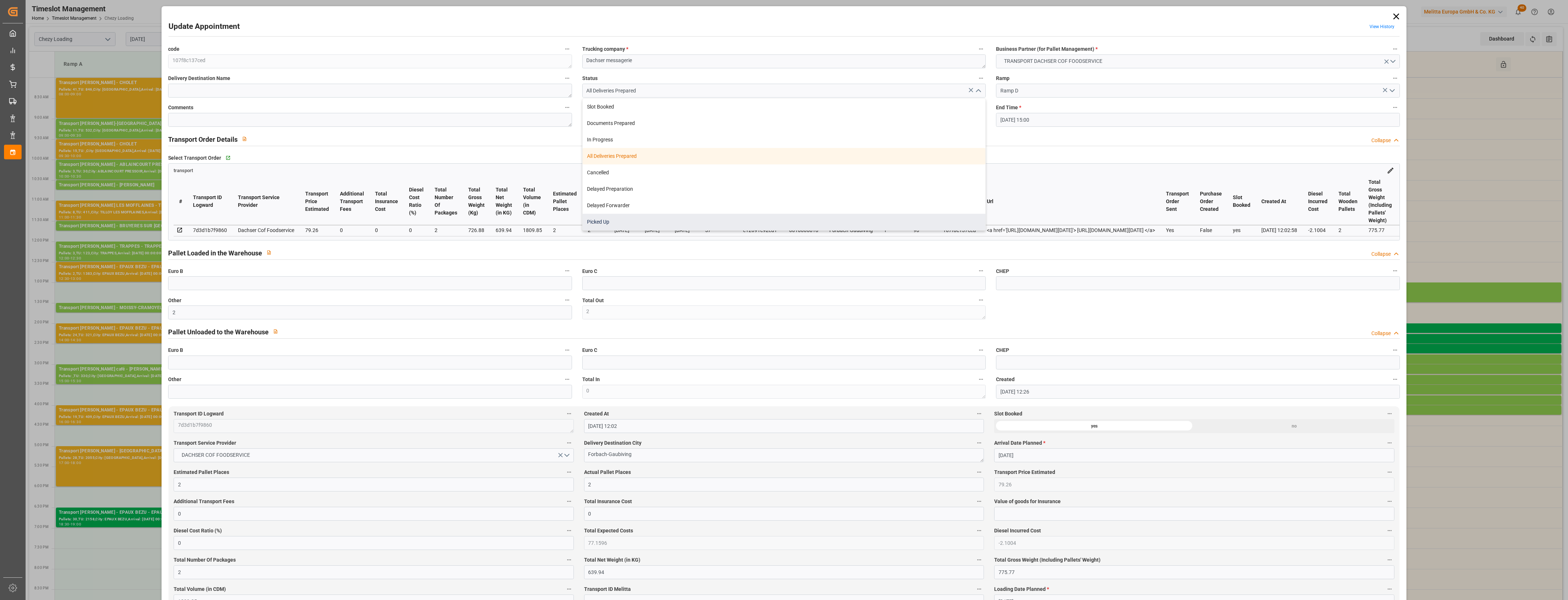
click at [707, 220] on div "Picked Up" at bounding box center [784, 222] width 403 height 16
type input "Picked Up"
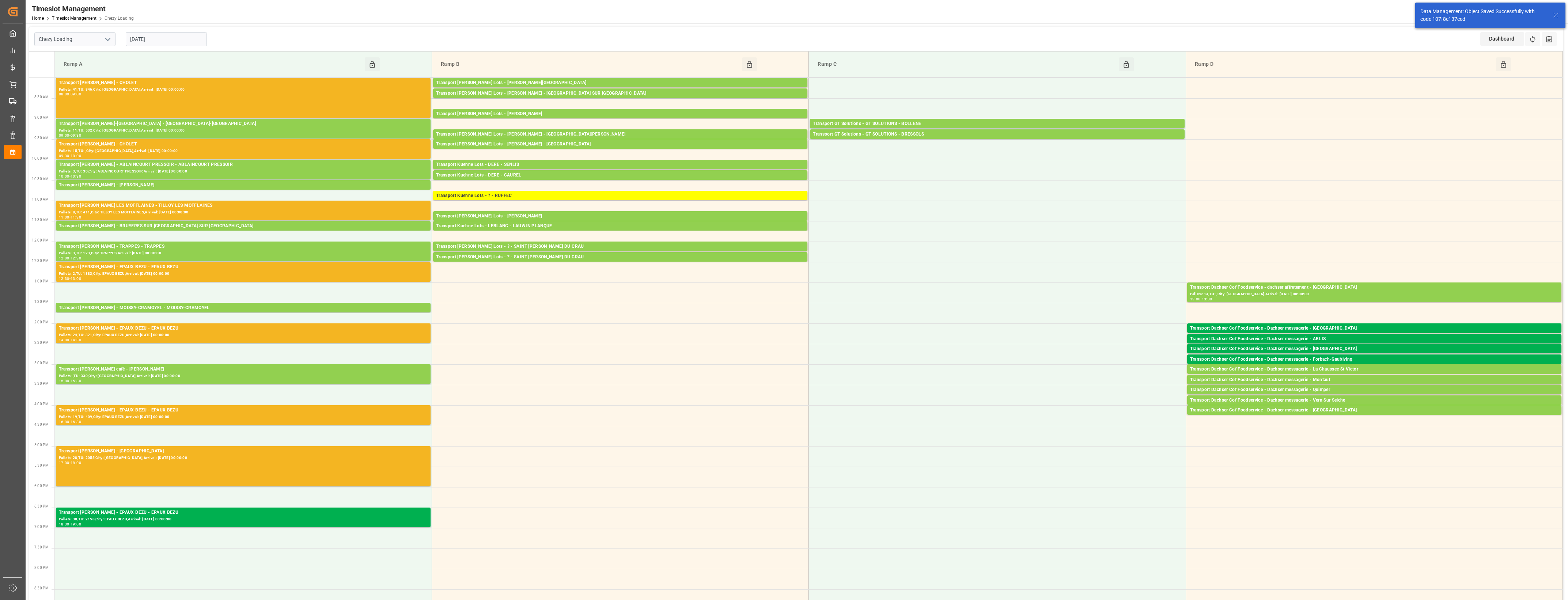
click at [1307, 367] on div "Transport Dachser Cof Foodservice - Dachser messagerie - La Chaussee St Victor" at bounding box center [1374, 369] width 368 height 7
click at [1076, 401] on button "Open" at bounding box center [1091, 402] width 51 height 9
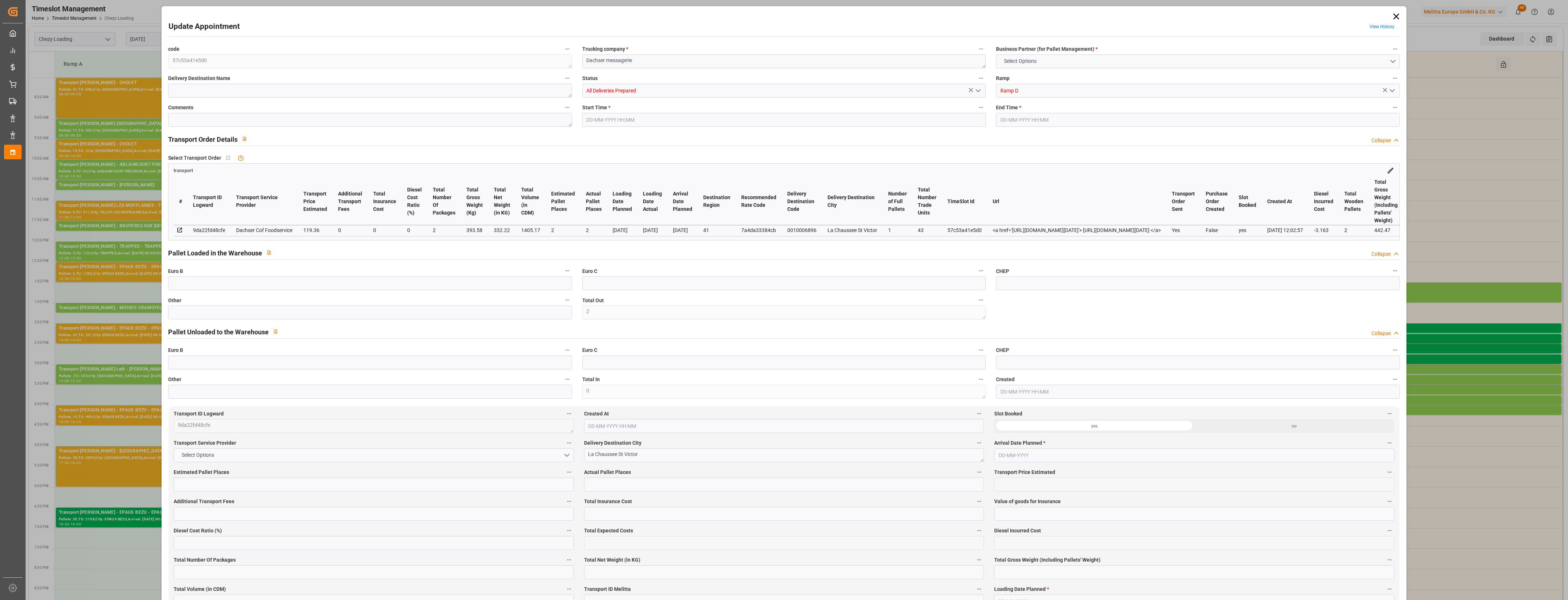
type input "2"
type input "119.36"
type input "0"
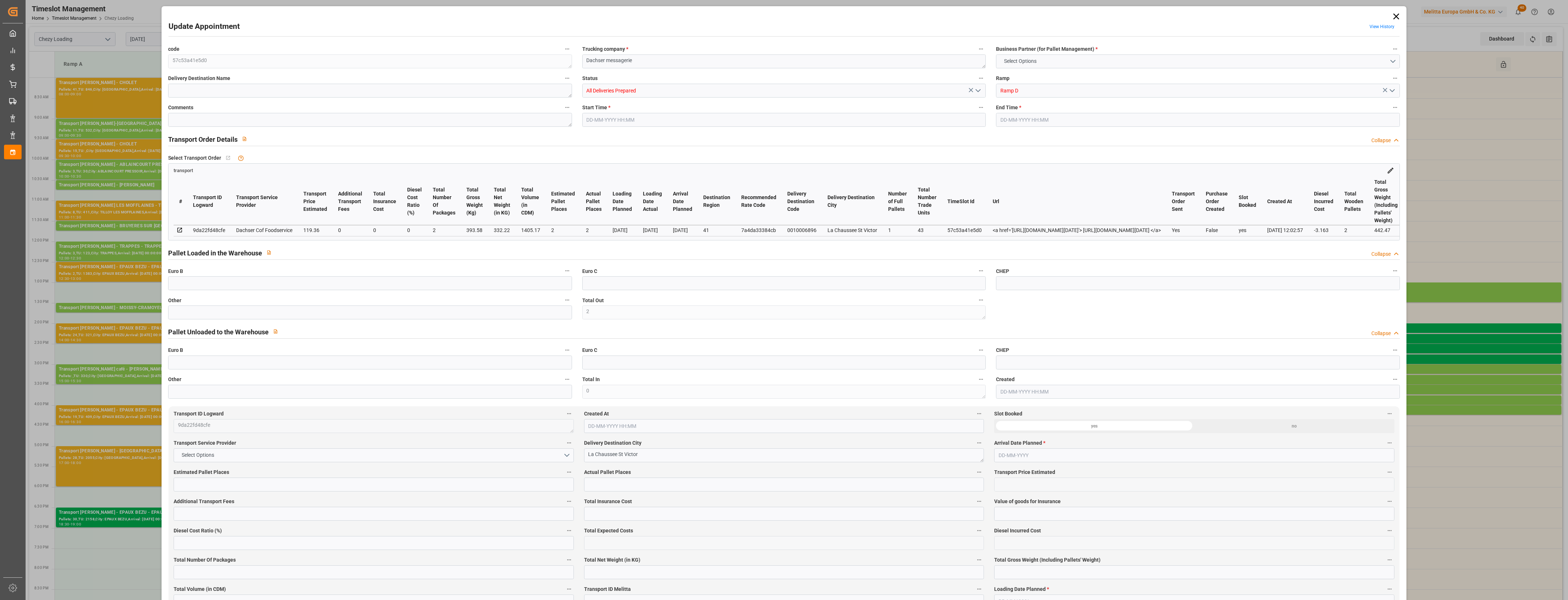
type input "0"
type input "116.197"
type input "-3.163"
type input "2"
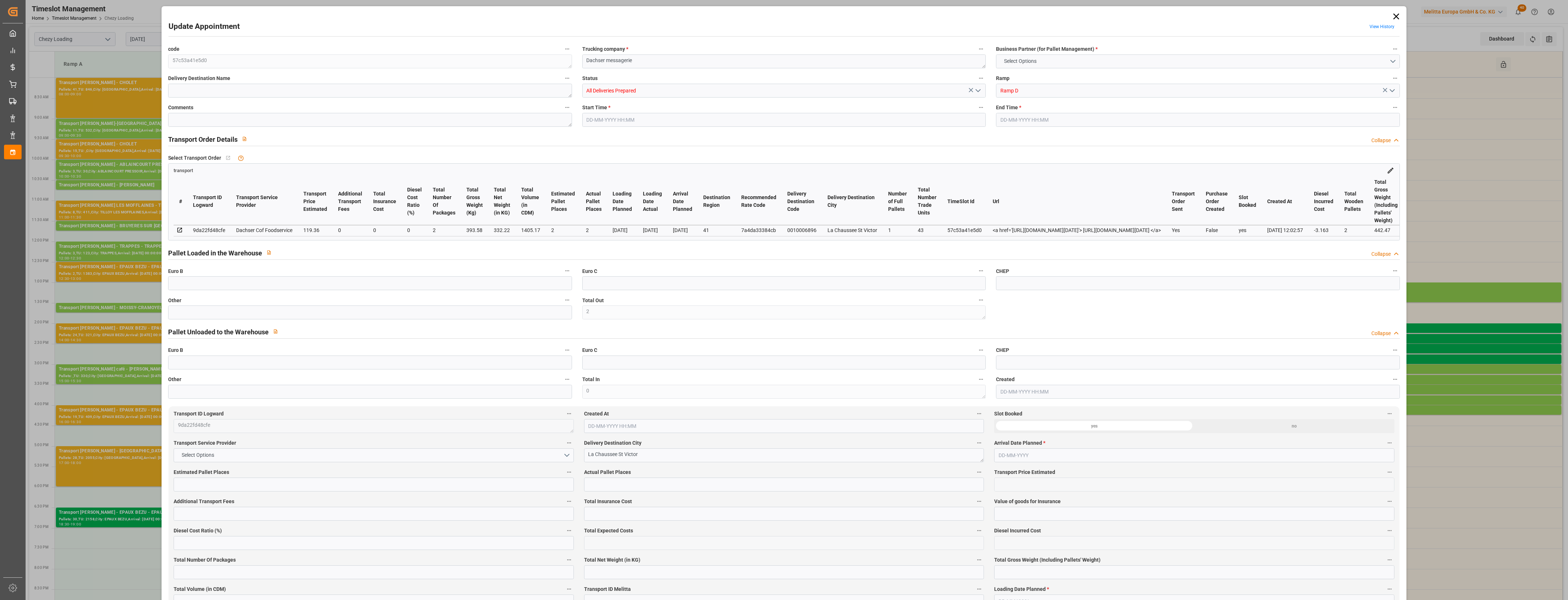
type input "332.22"
type input "442.47"
type input "1405.17"
type input "41"
type input "1"
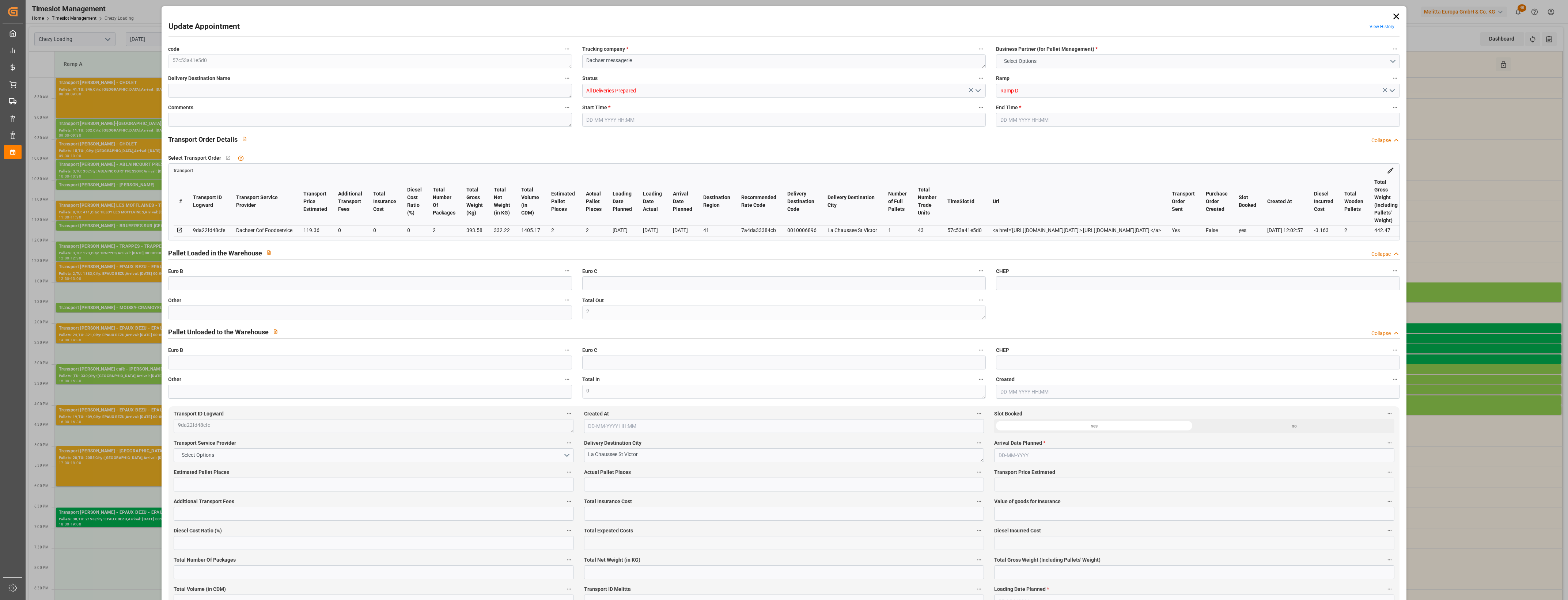
type input "43"
type input "2"
type input "101"
type input "393.58"
type input "0"
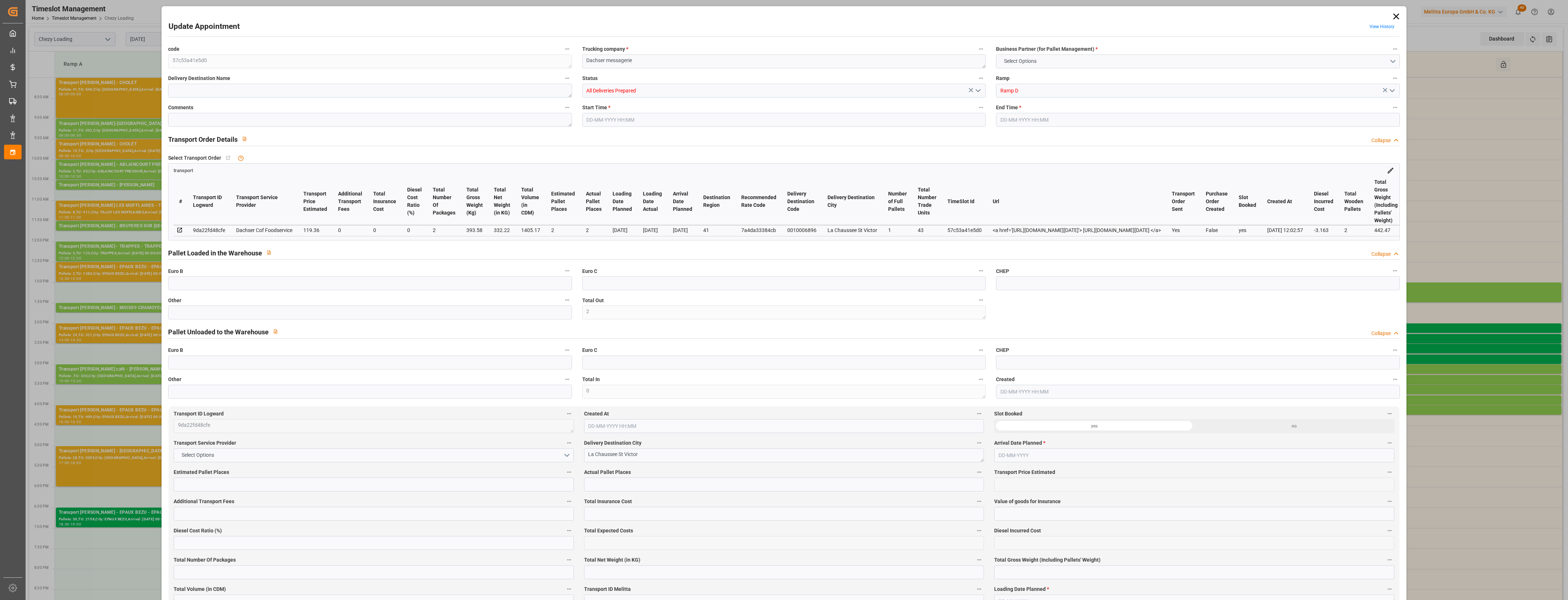
type input "4710.8598"
type input "0"
type input "21"
type input "35"
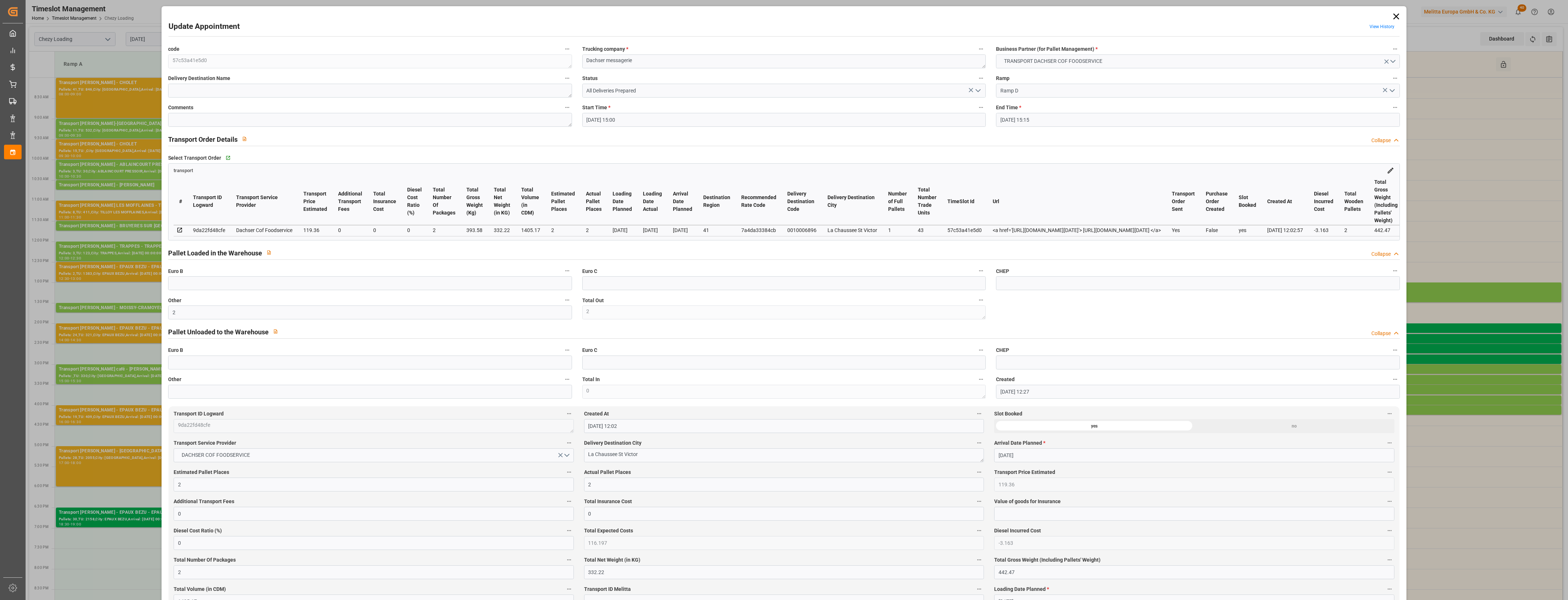
type input "[DATE] 15:00"
type input "[DATE] 15:15"
type input "[DATE] 12:27"
type input "[DATE] 12:02"
type input "[DATE]"
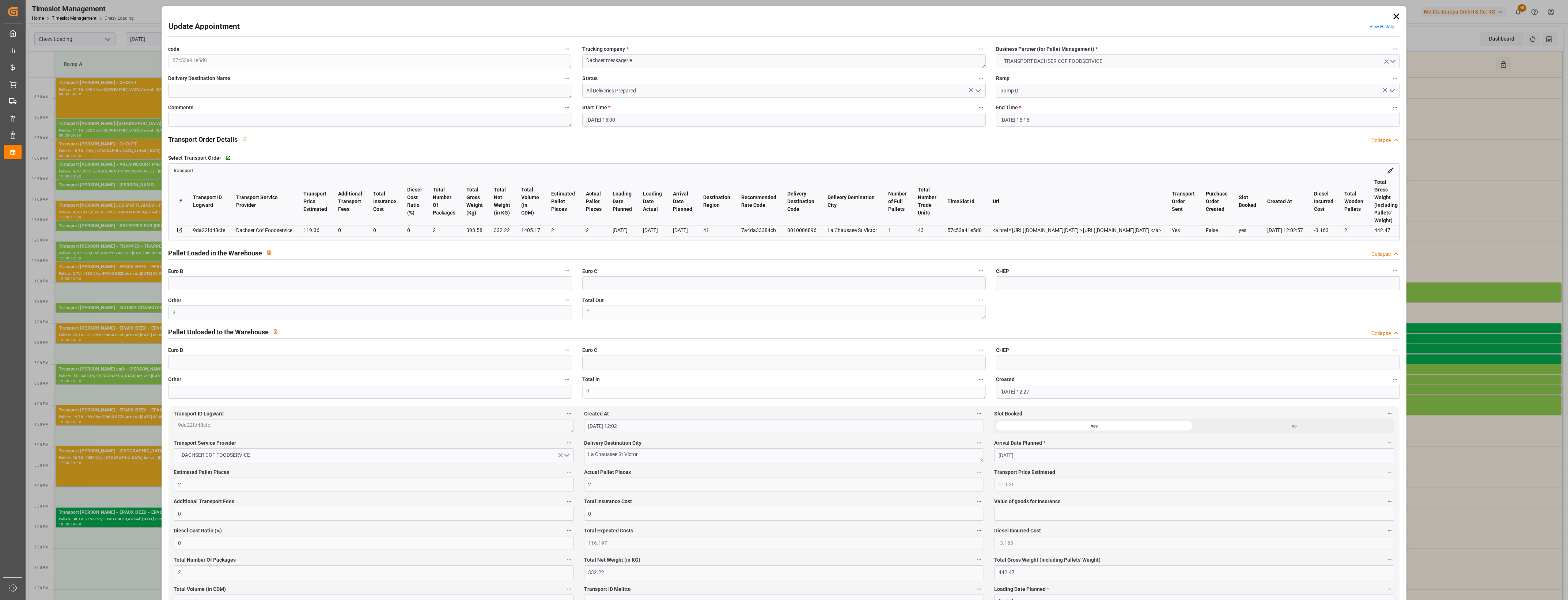
type input "[DATE]"
click at [978, 89] on icon "open menu" at bounding box center [978, 91] width 9 height 9
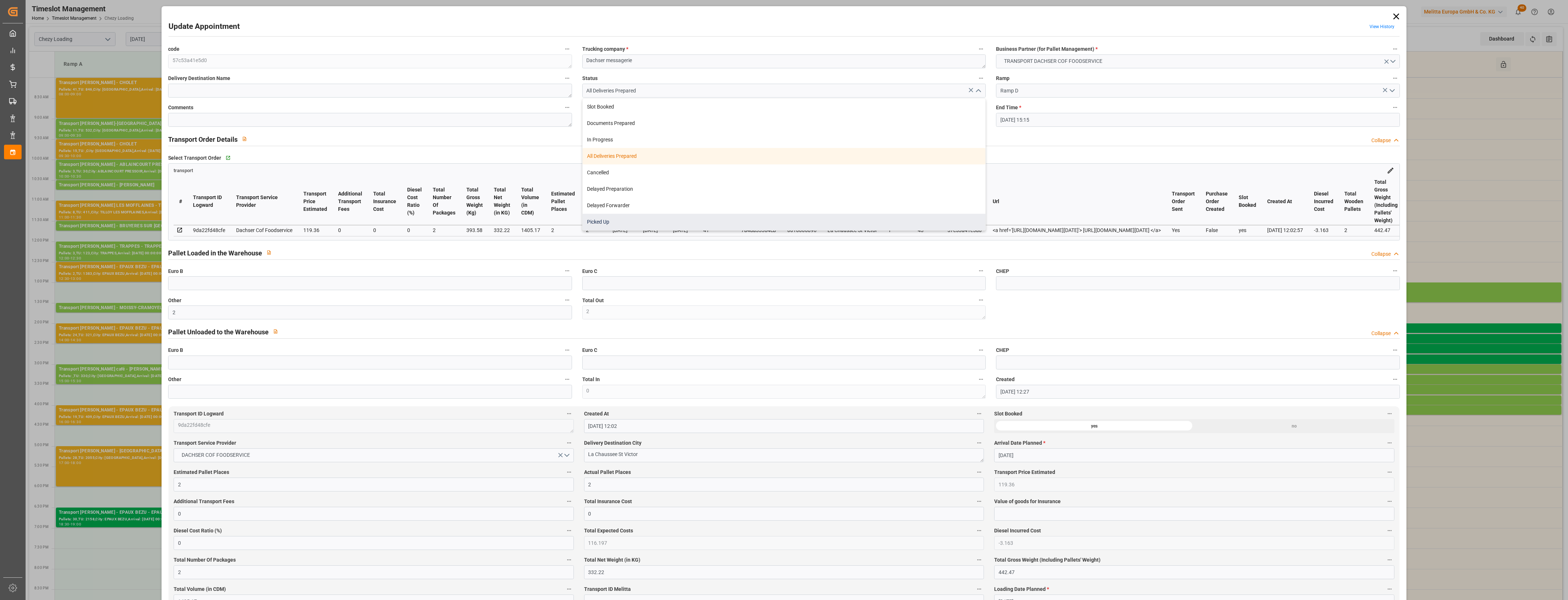
click at [651, 223] on div "Picked Up" at bounding box center [784, 222] width 403 height 16
type input "Picked Up"
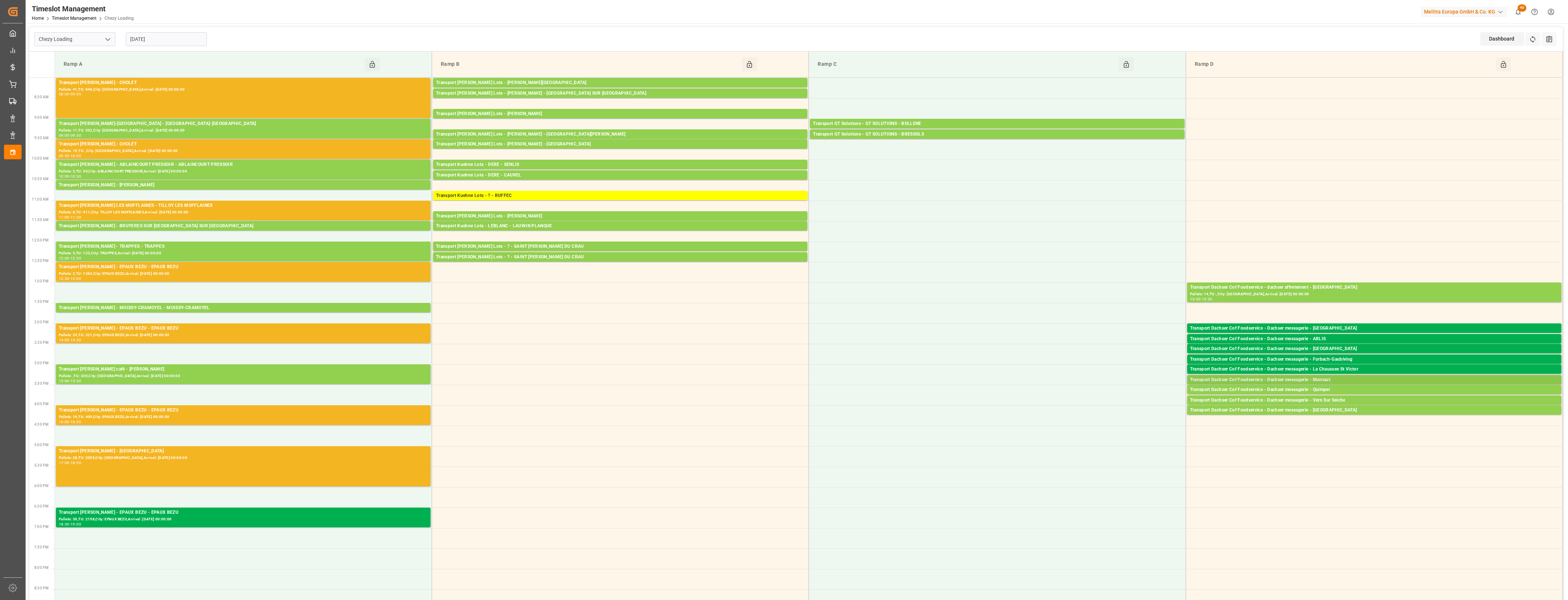
click at [1339, 378] on div "Transport Dachser Cof Foodservice - Dachser messagerie - Montaut" at bounding box center [1374, 380] width 368 height 7
click at [1087, 404] on button "Open" at bounding box center [1091, 402] width 51 height 9
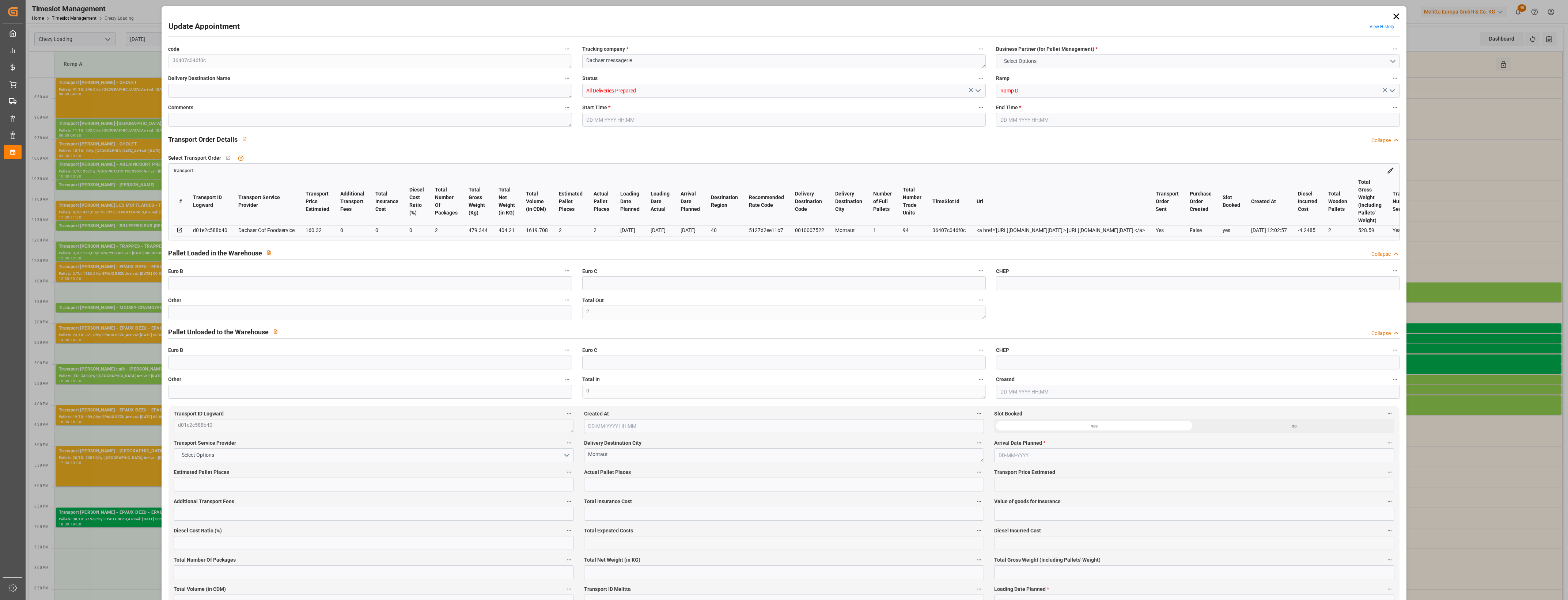
type input "2"
type input "160.32"
type input "0"
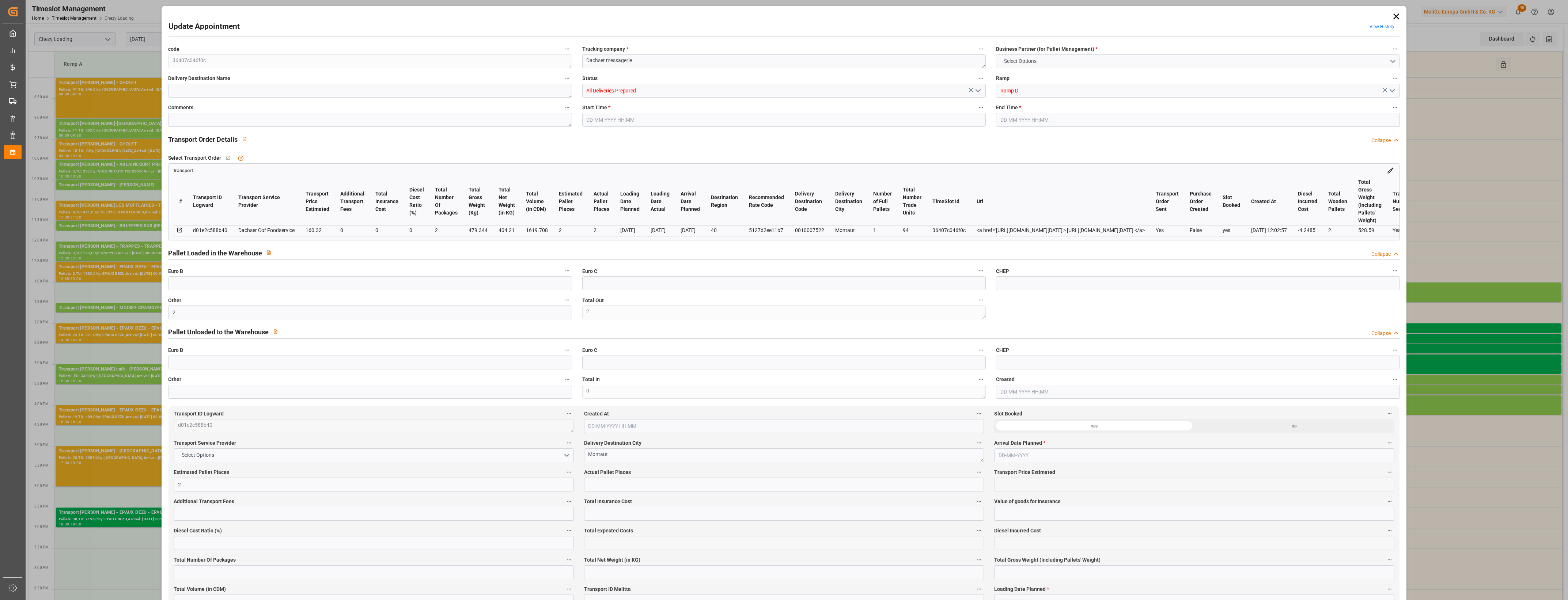
type input "0"
type input "156.0715"
type input "-4.2485"
type input "2"
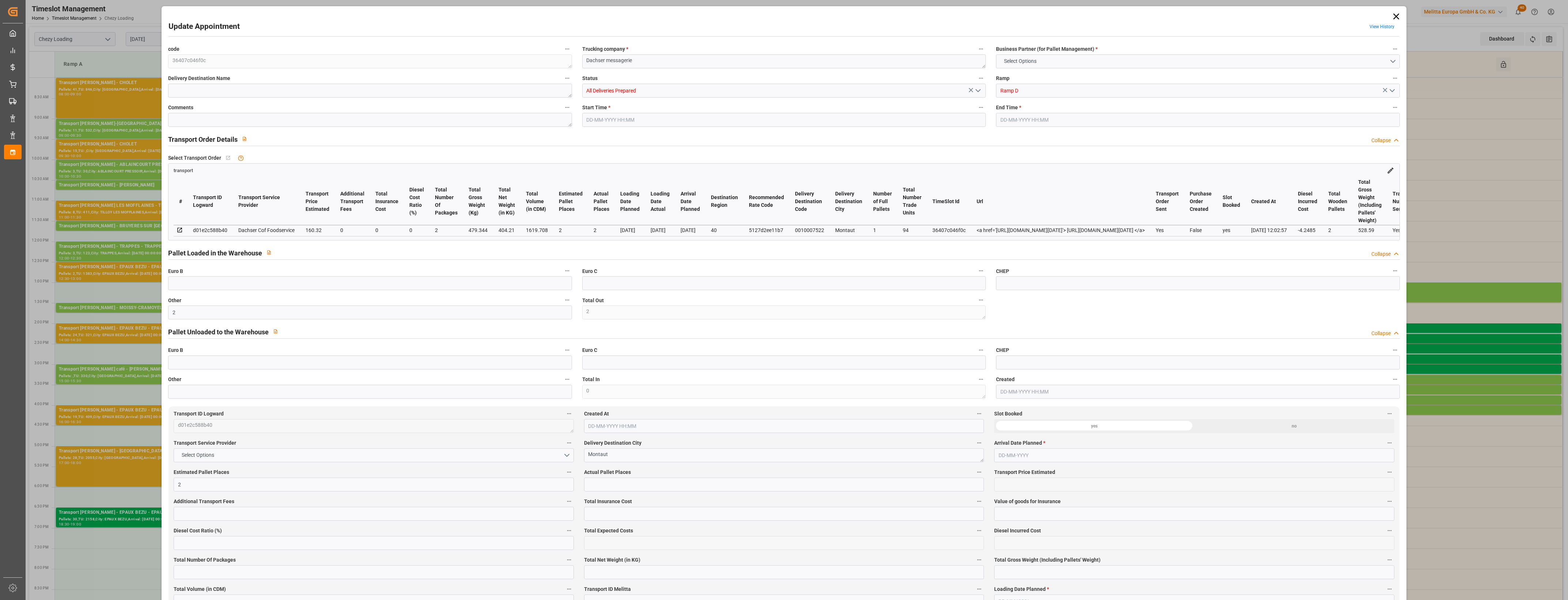
type input "404.21"
type input "528.59"
type input "1619.708"
type input "40"
type input "1"
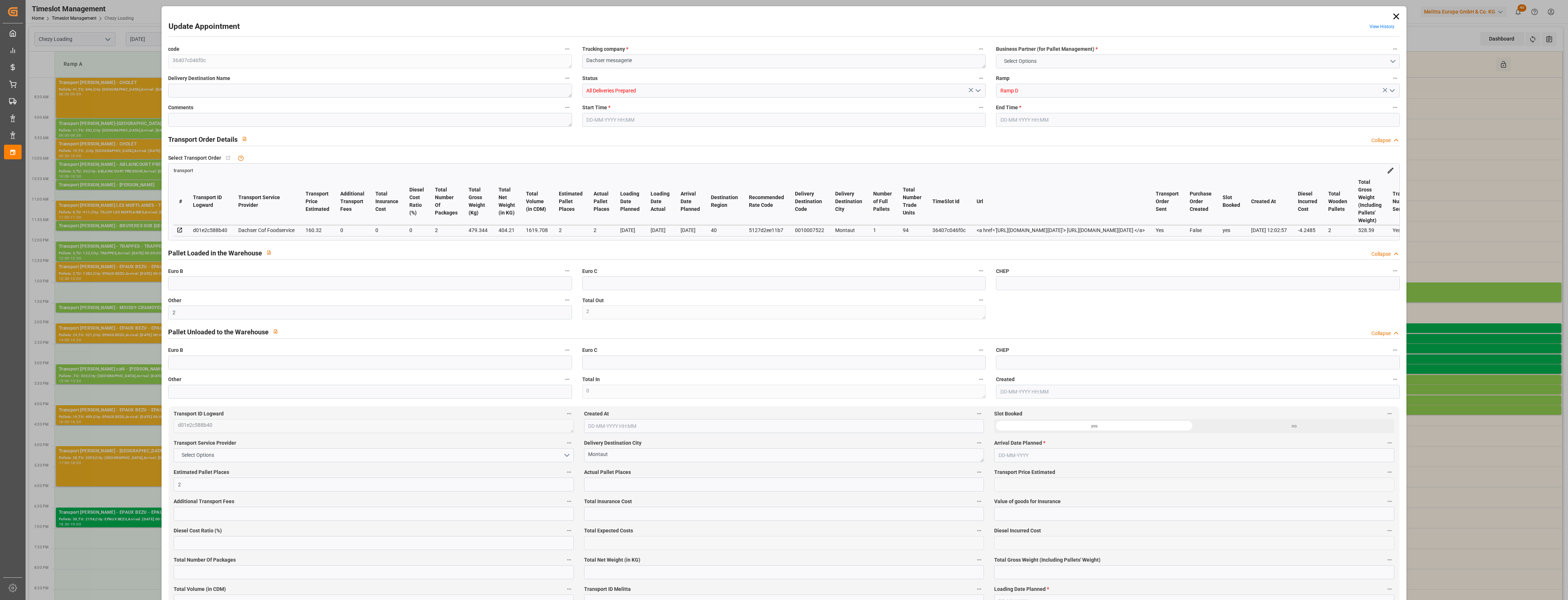
type input "94"
type input "2"
type input "101"
type input "479.344"
type input "0"
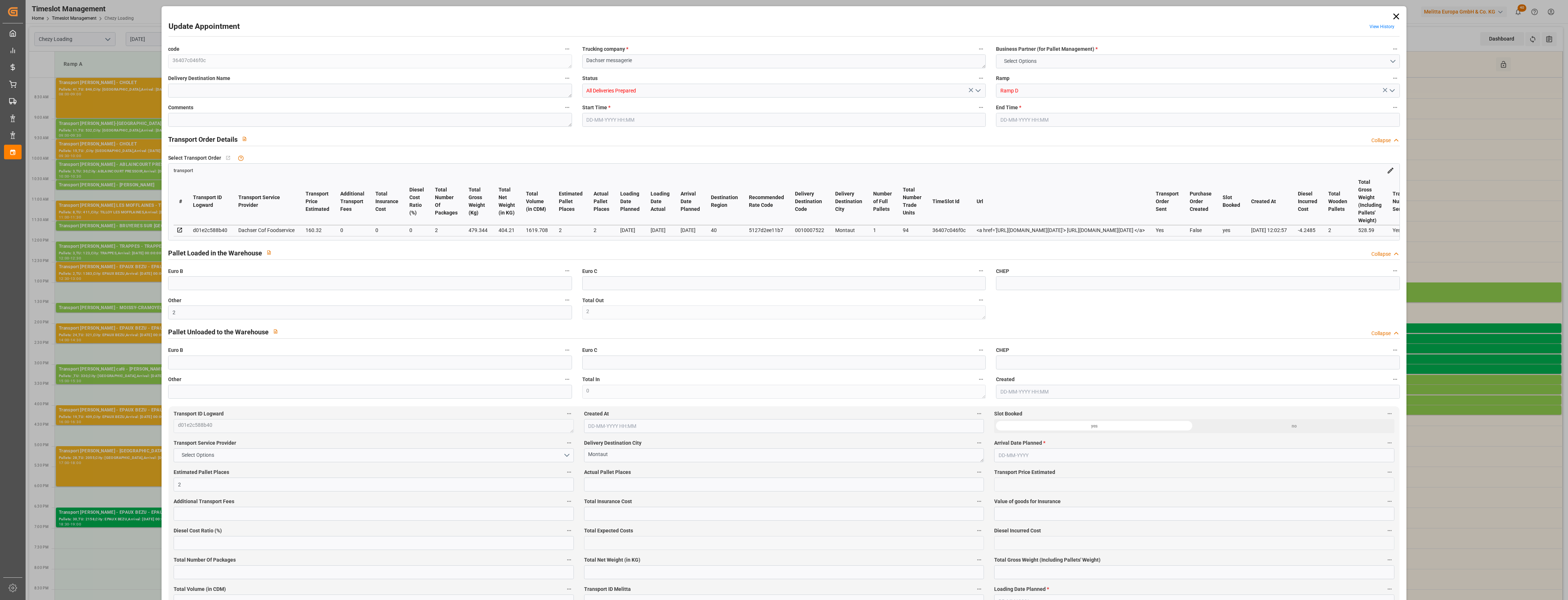
type input "4710.8598"
type input "0"
type input "21"
type input "35"
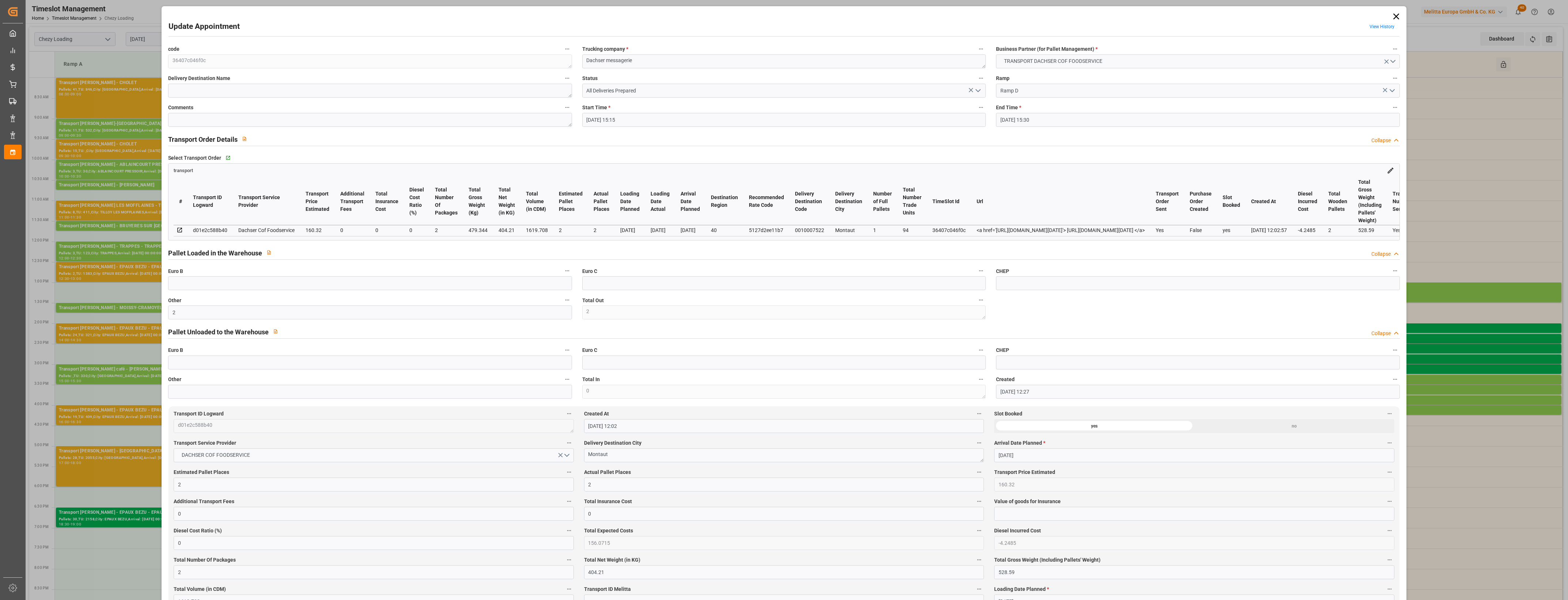
type input "[DATE] 15:15"
type input "[DATE] 15:30"
type input "[DATE] 12:27"
type input "[DATE] 12:02"
type input "[DATE]"
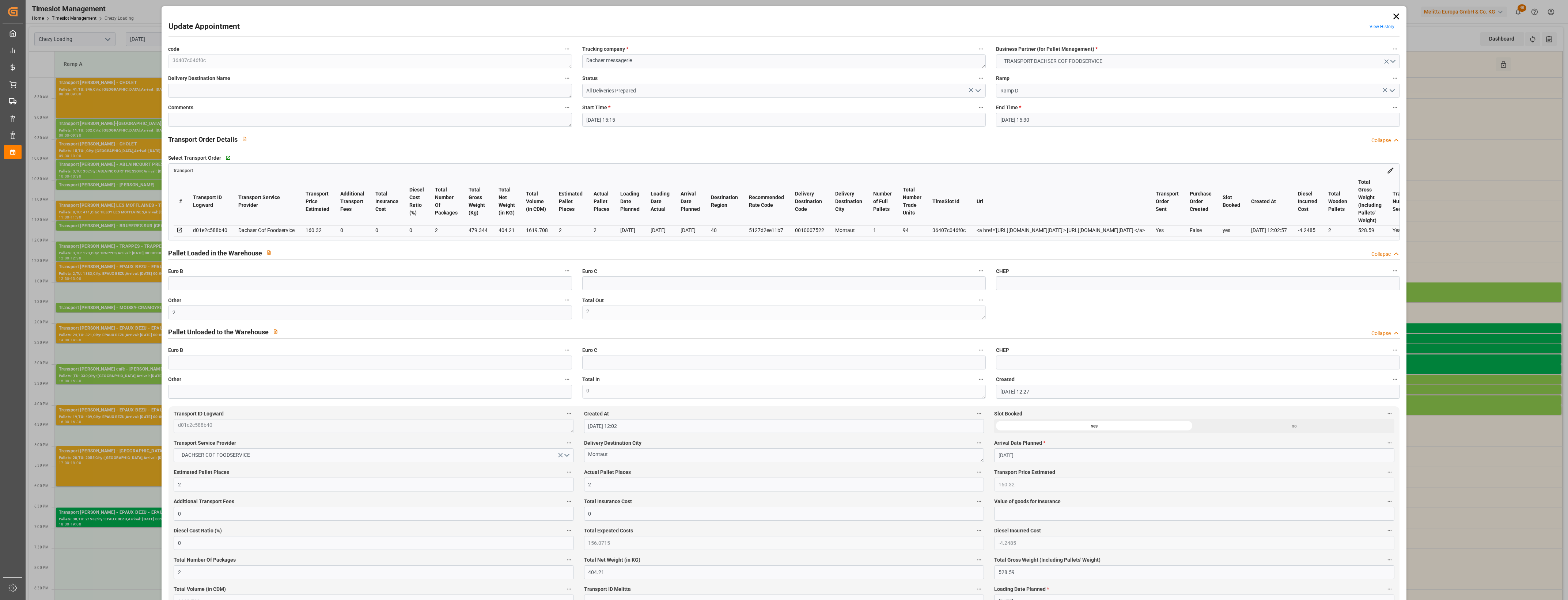
type input "[DATE]"
click at [978, 89] on icon "open menu" at bounding box center [978, 91] width 9 height 9
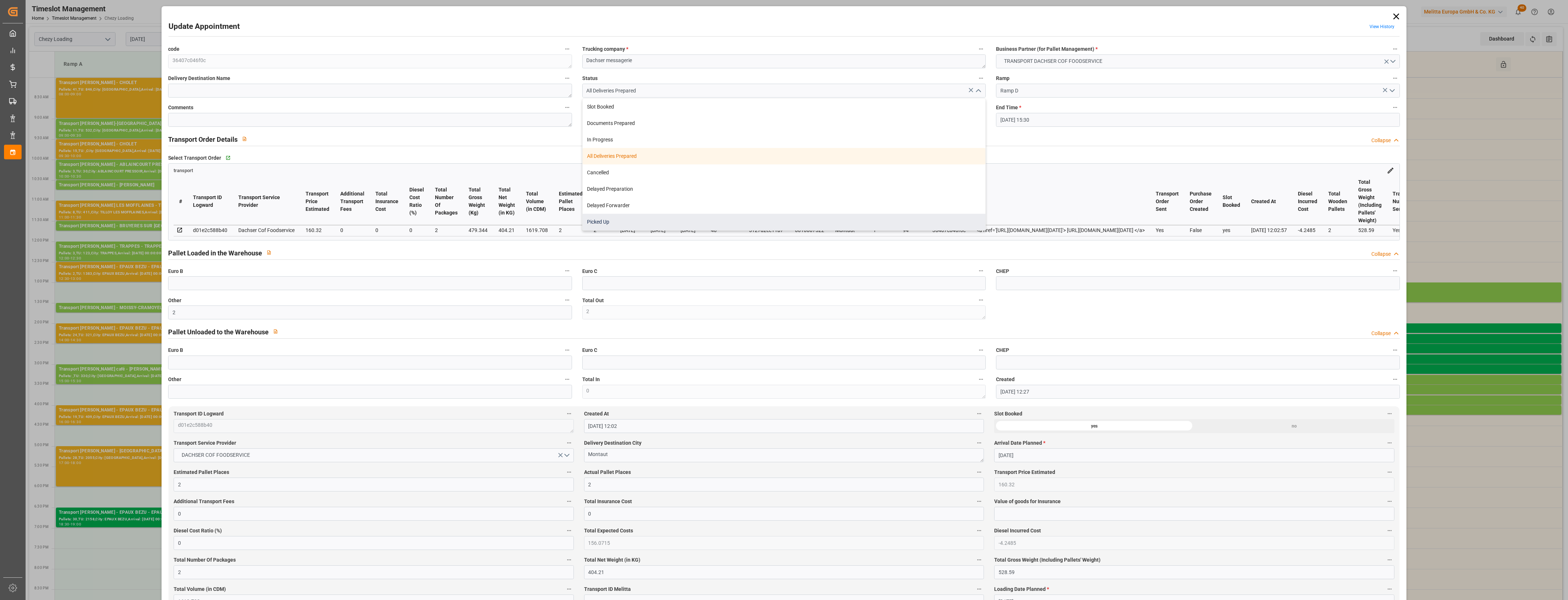
click at [660, 216] on div "Picked Up" at bounding box center [784, 222] width 403 height 16
type input "Picked Up"
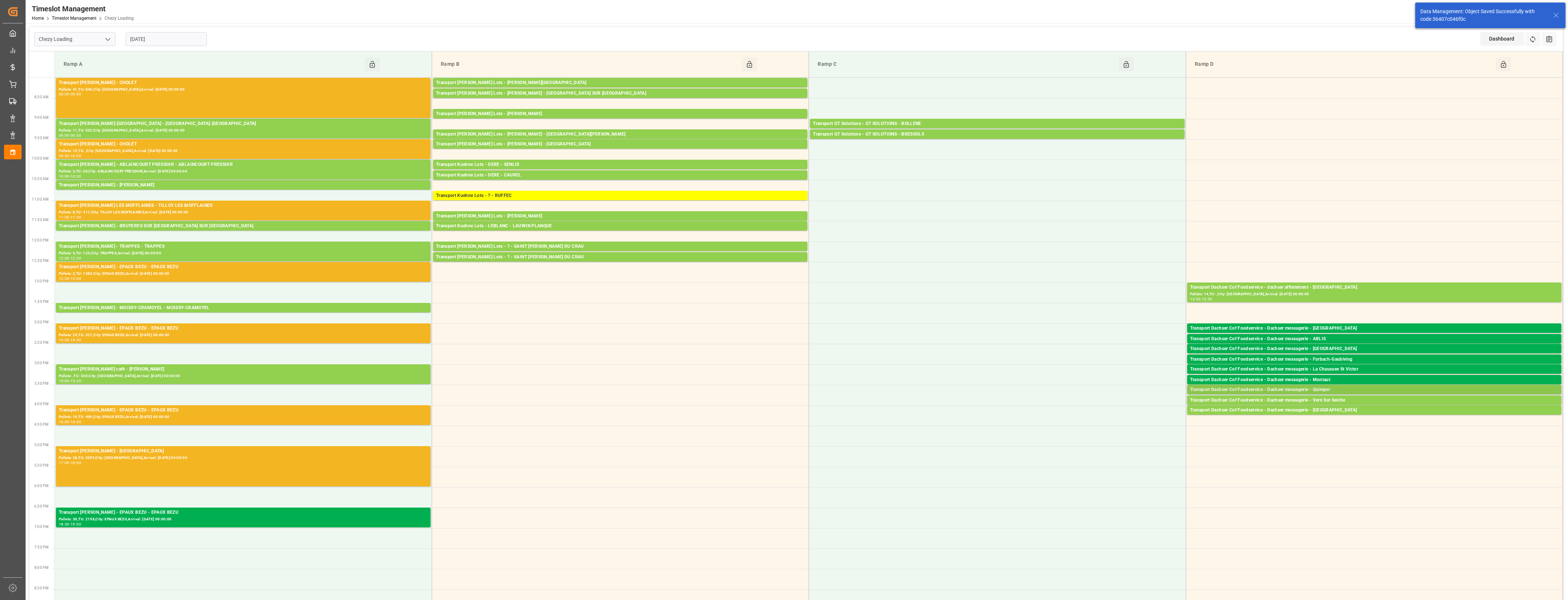
click at [1342, 389] on div "Transport Dachser Cof Foodservice - Dachser messagerie - Quimper" at bounding box center [1374, 390] width 368 height 7
click at [1115, 425] on button "Open" at bounding box center [1091, 423] width 51 height 9
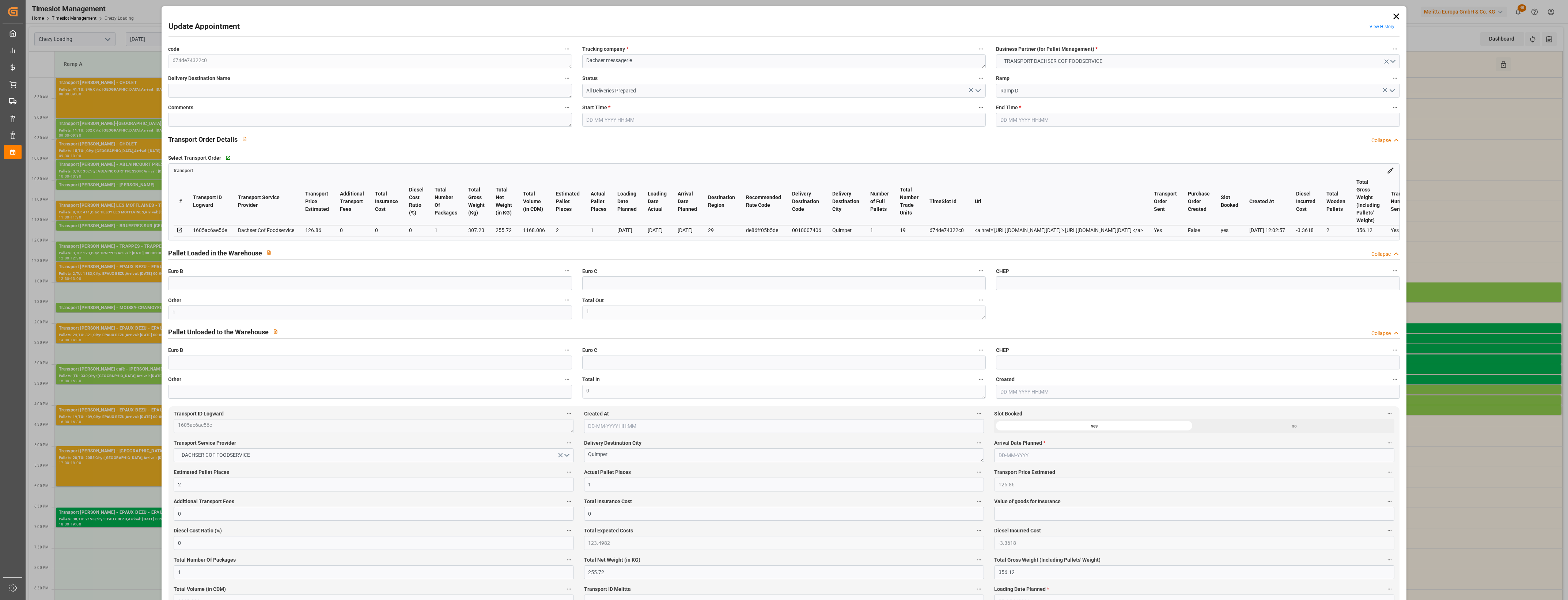
type input "[DATE] 15:30"
type input "[DATE] 15:45"
type input "[DATE] 12:28"
type input "[DATE] 12:02"
type input "[DATE]"
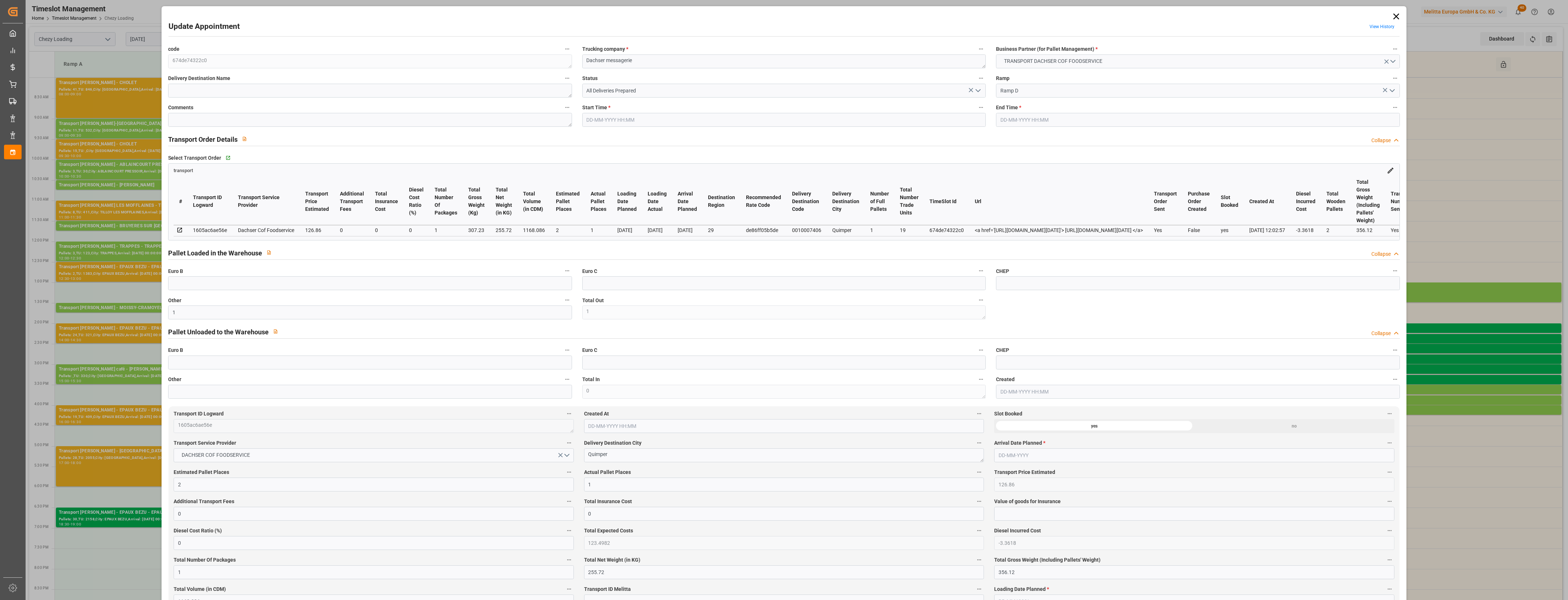
type input "[DATE]"
click at [978, 92] on icon "open menu" at bounding box center [978, 91] width 9 height 9
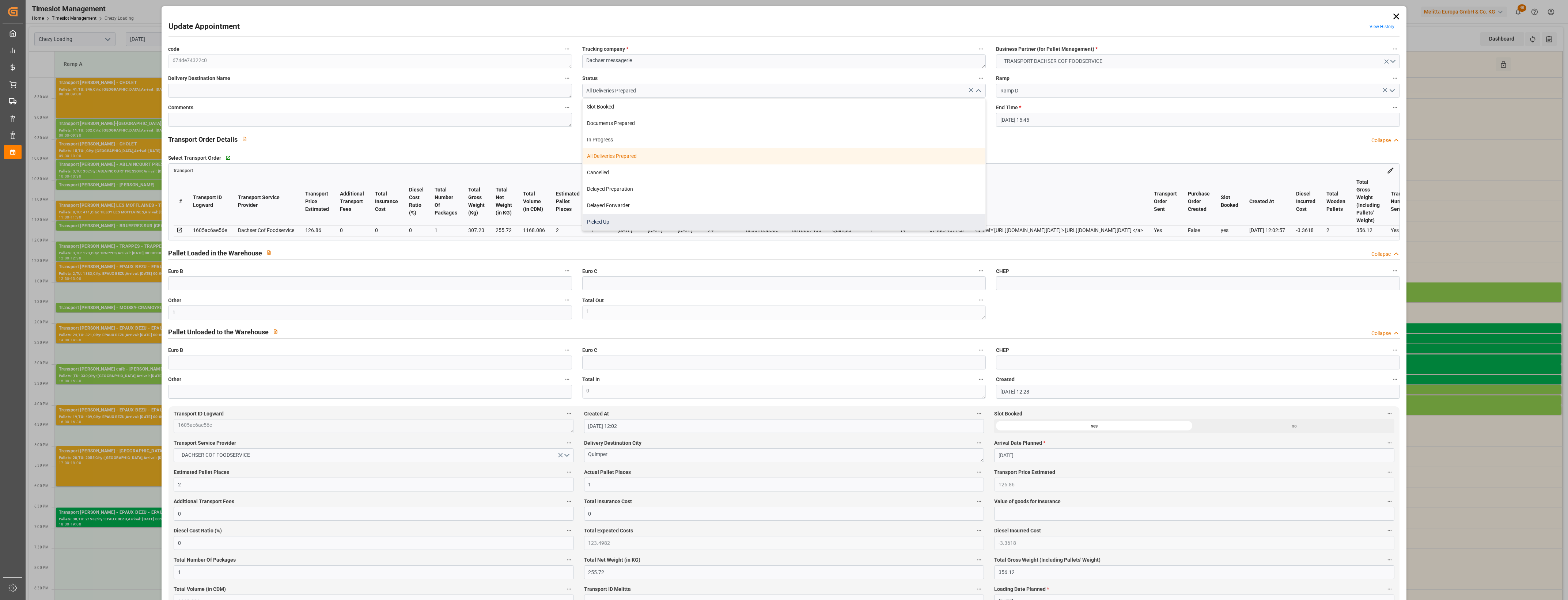
click at [693, 220] on div "Picked Up" at bounding box center [784, 222] width 403 height 16
type input "Picked Up"
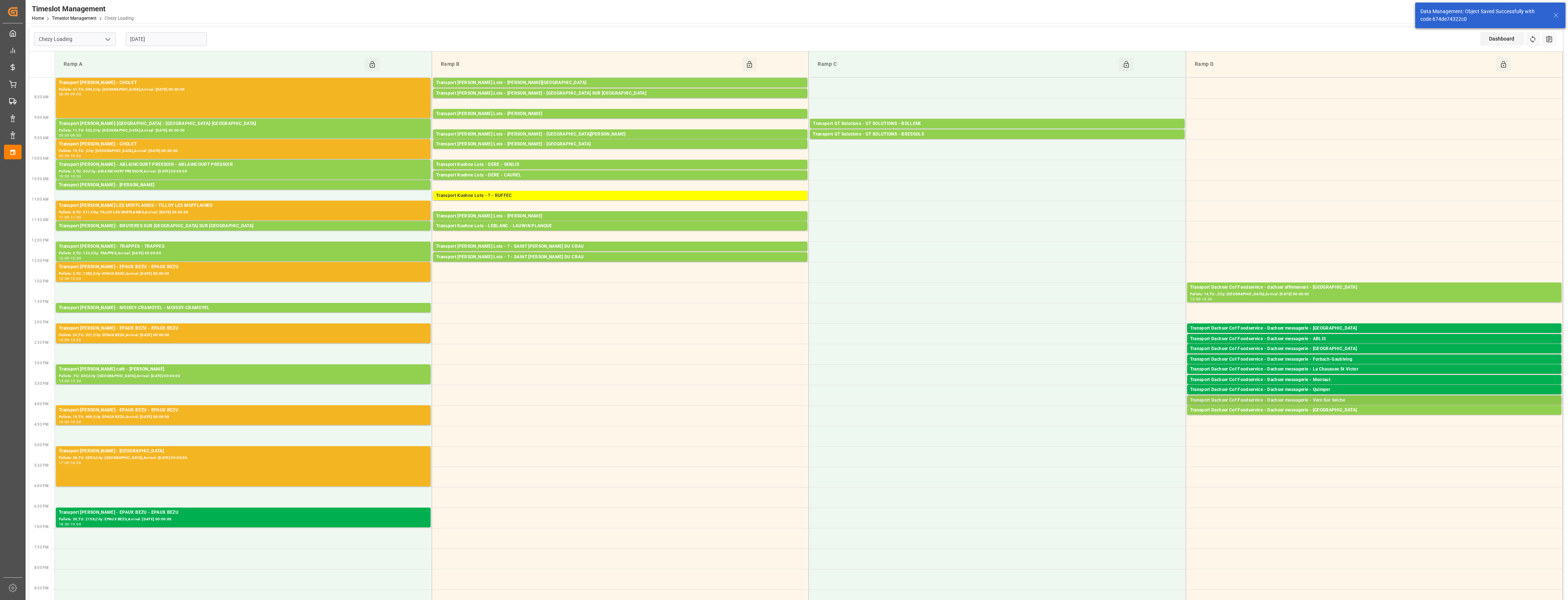
click at [1331, 399] on div "Transport Dachser Cof Foodservice - Dachser messagerie - Vern Sur Seiche" at bounding box center [1374, 400] width 368 height 7
click at [1107, 420] on button "Open" at bounding box center [1091, 423] width 51 height 9
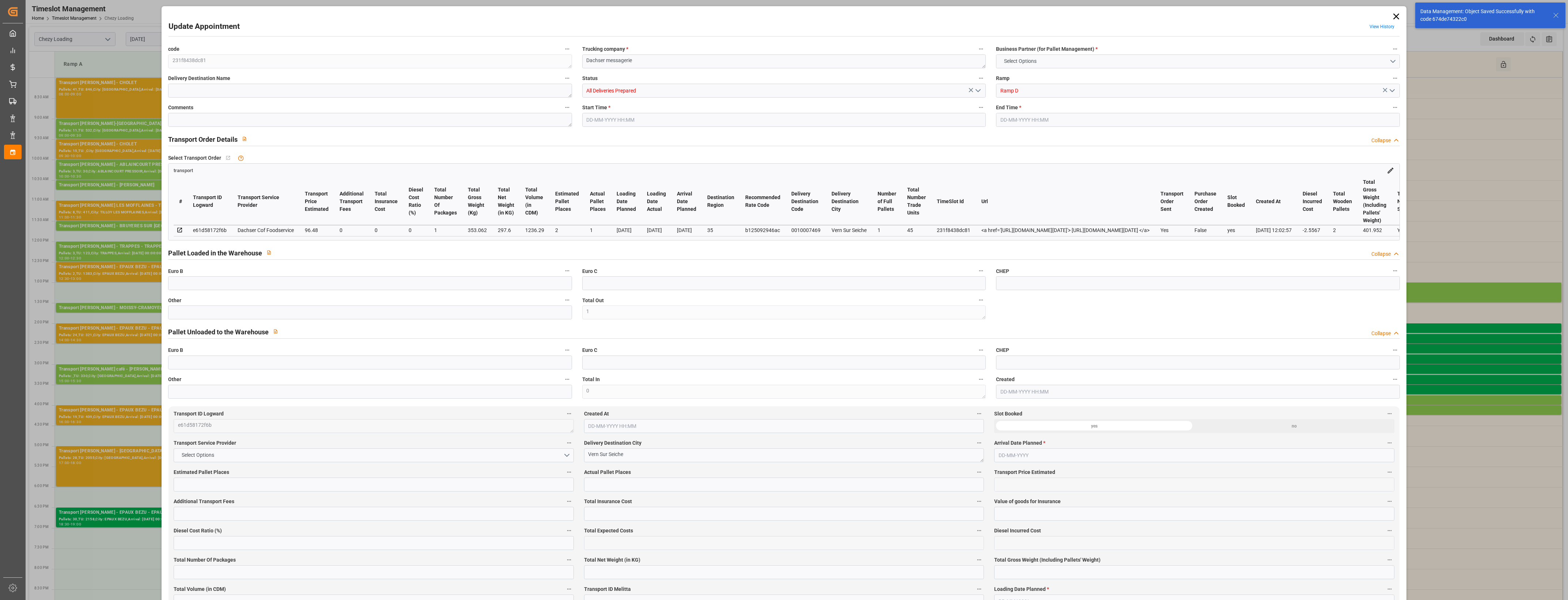
type input "1"
type input "2"
type input "1"
type input "96.48"
type input "0"
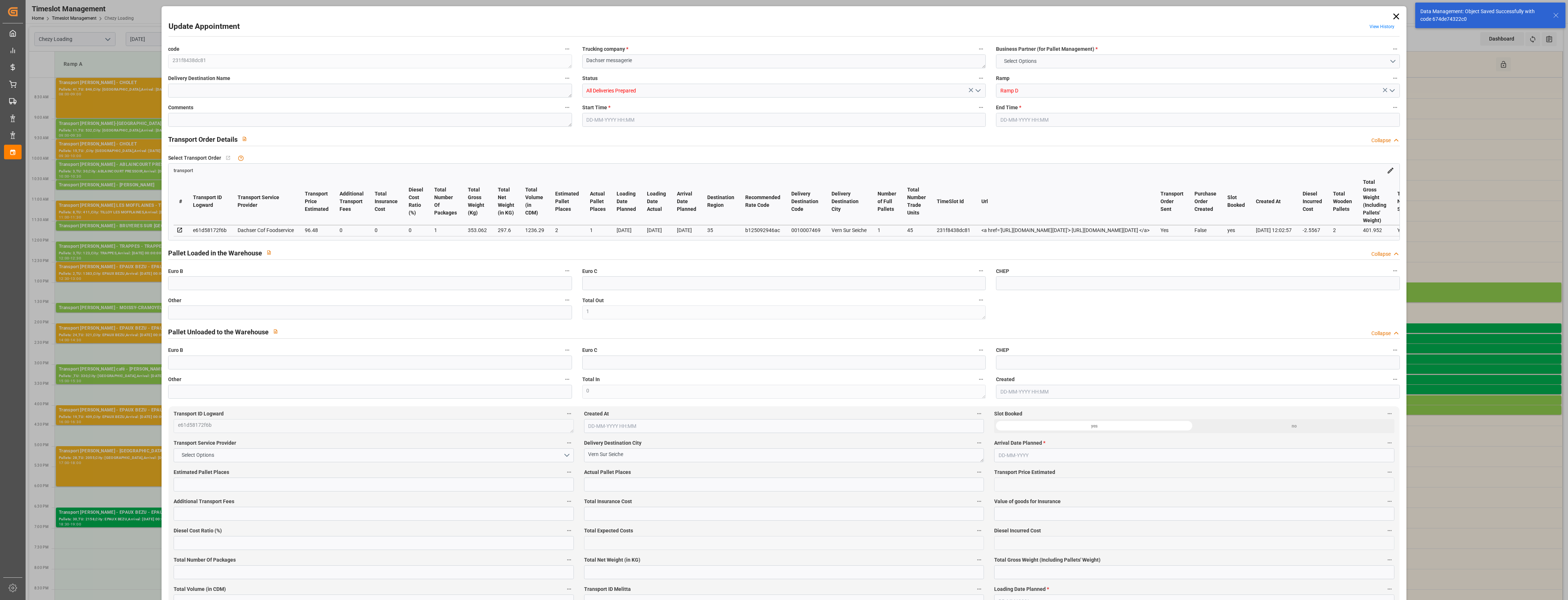
type input "0"
type input "93.9233"
type input "-2.5567"
type input "1"
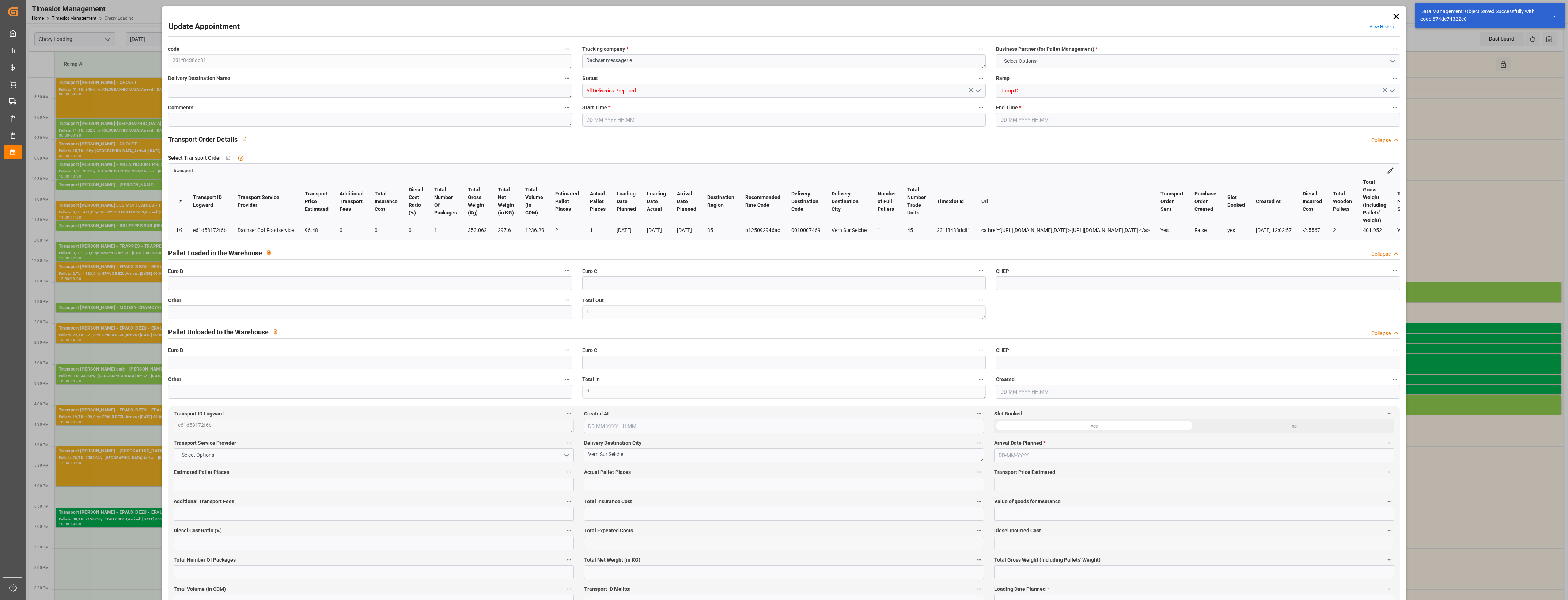
type input "297.6"
type input "401.952"
type input "1236.29"
type input "35"
type input "1"
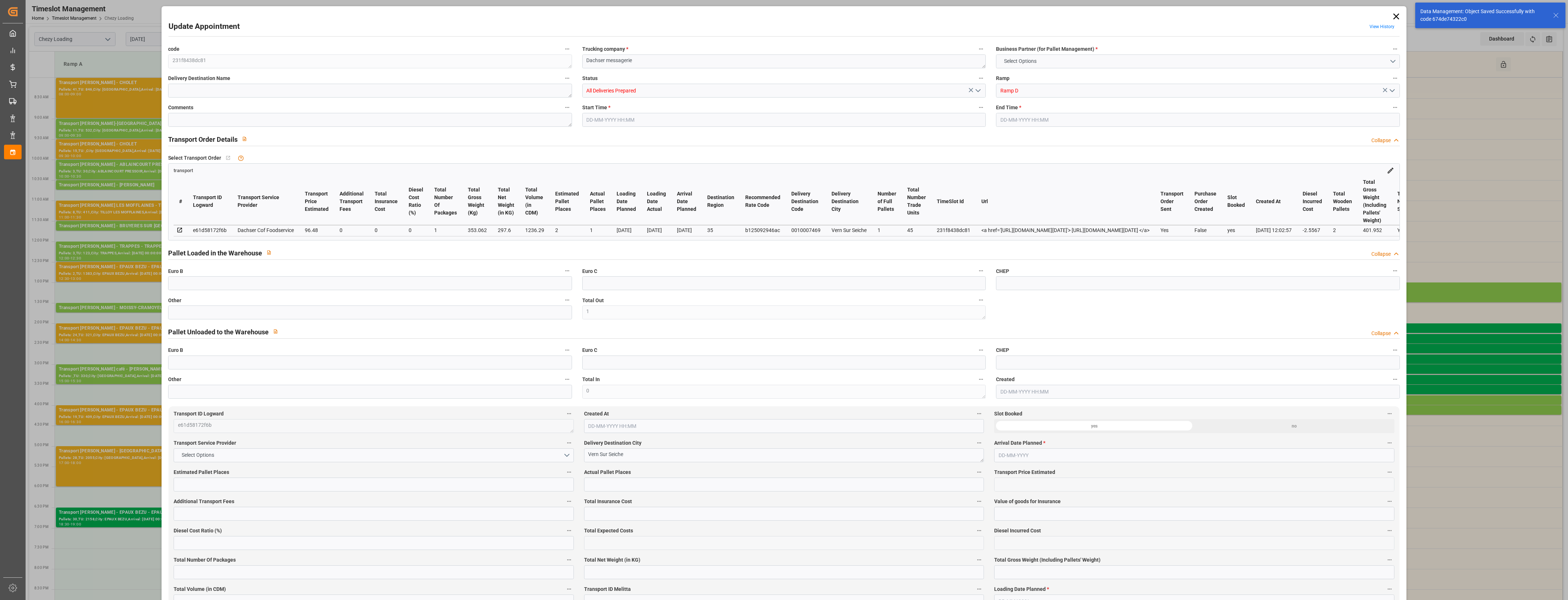
type input "45"
type input "2"
type input "101"
type input "353.062"
type input "0"
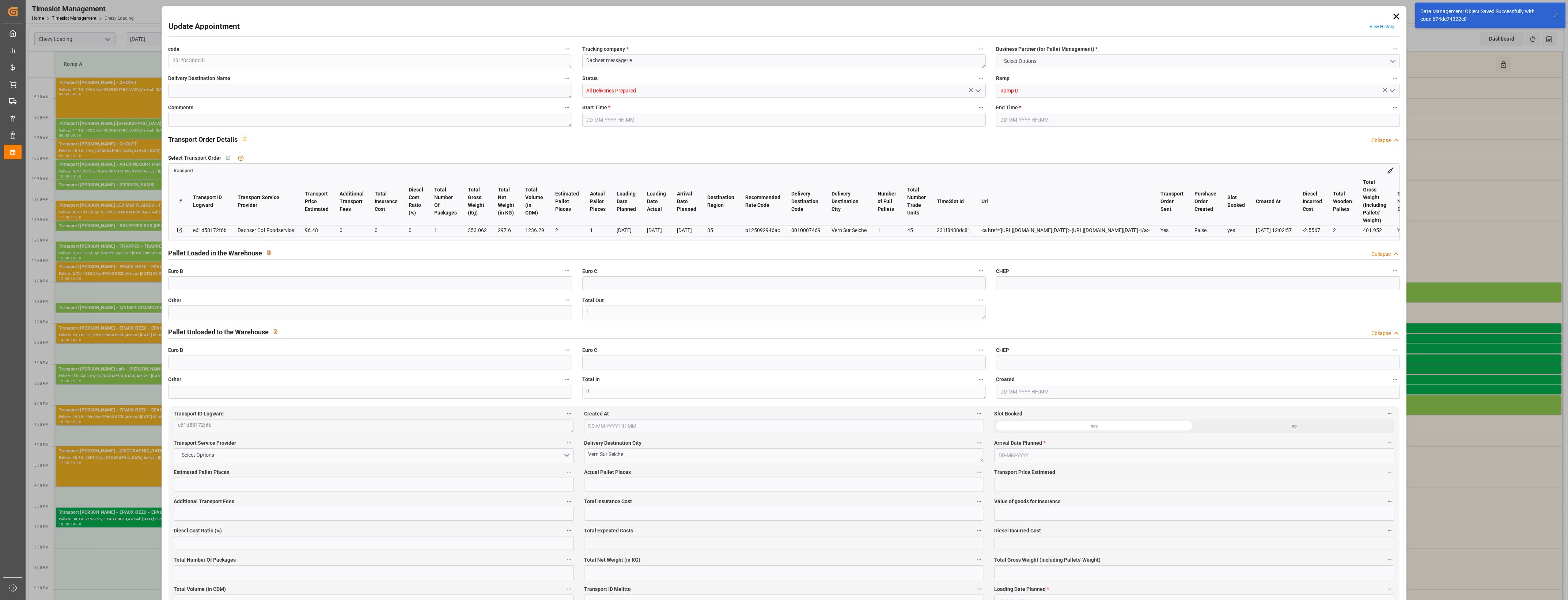
type input "4710.8598"
type input "0"
type input "21"
type input "35"
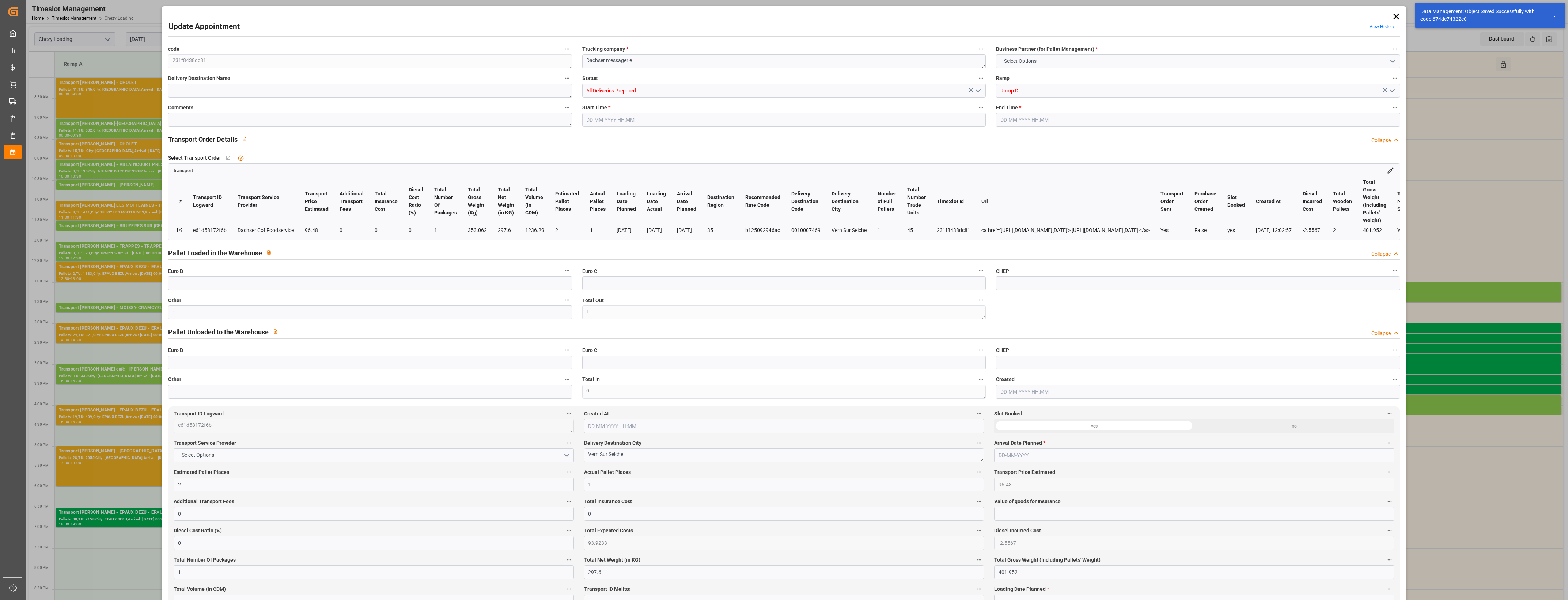
type input "[DATE] 15:45"
type input "[DATE] 16:00"
type input "[DATE] 12:28"
type input "[DATE] 12:02"
type input "[DATE]"
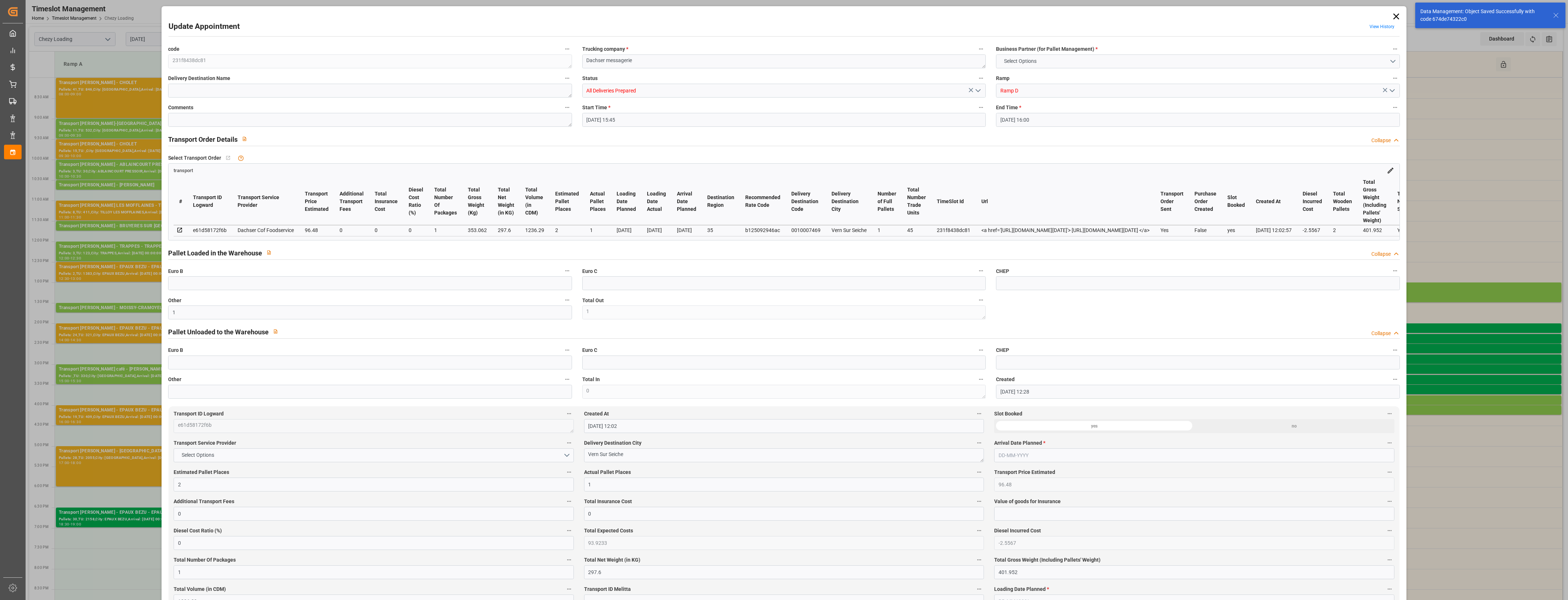
type input "[DATE]"
click at [979, 88] on icon "open menu" at bounding box center [978, 91] width 9 height 9
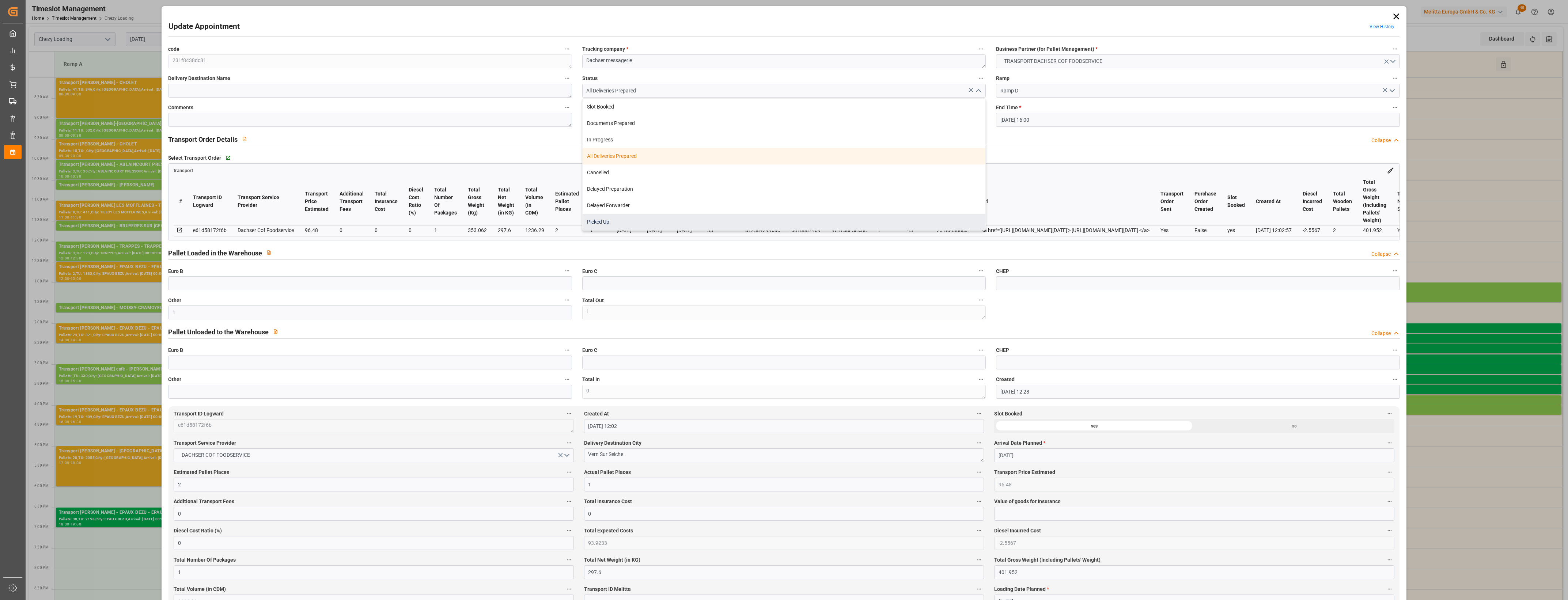
click at [648, 220] on div "Picked Up" at bounding box center [784, 222] width 403 height 16
type input "Picked Up"
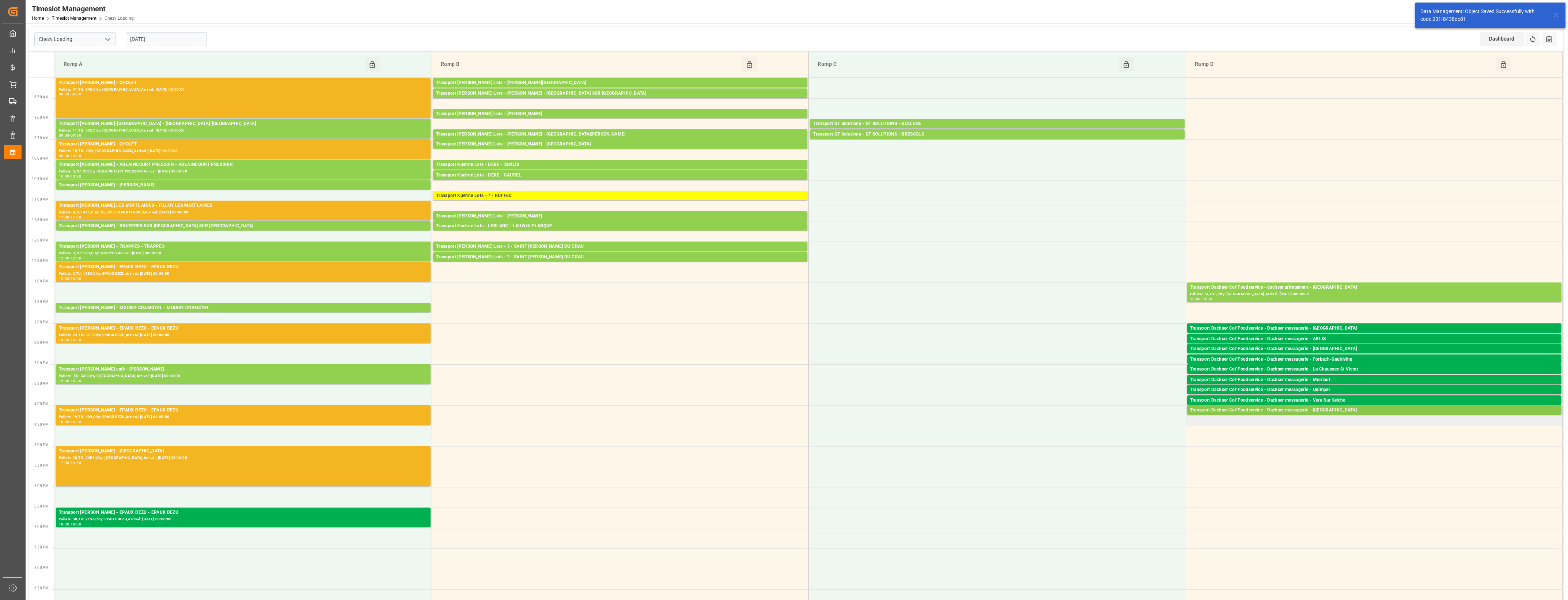
click at [1452, 411] on div "Transport Dachser Cof Foodservice - Dachser messagerie - [GEOGRAPHIC_DATA]" at bounding box center [1374, 410] width 368 height 7
click at [1104, 441] on button "Open" at bounding box center [1091, 443] width 51 height 9
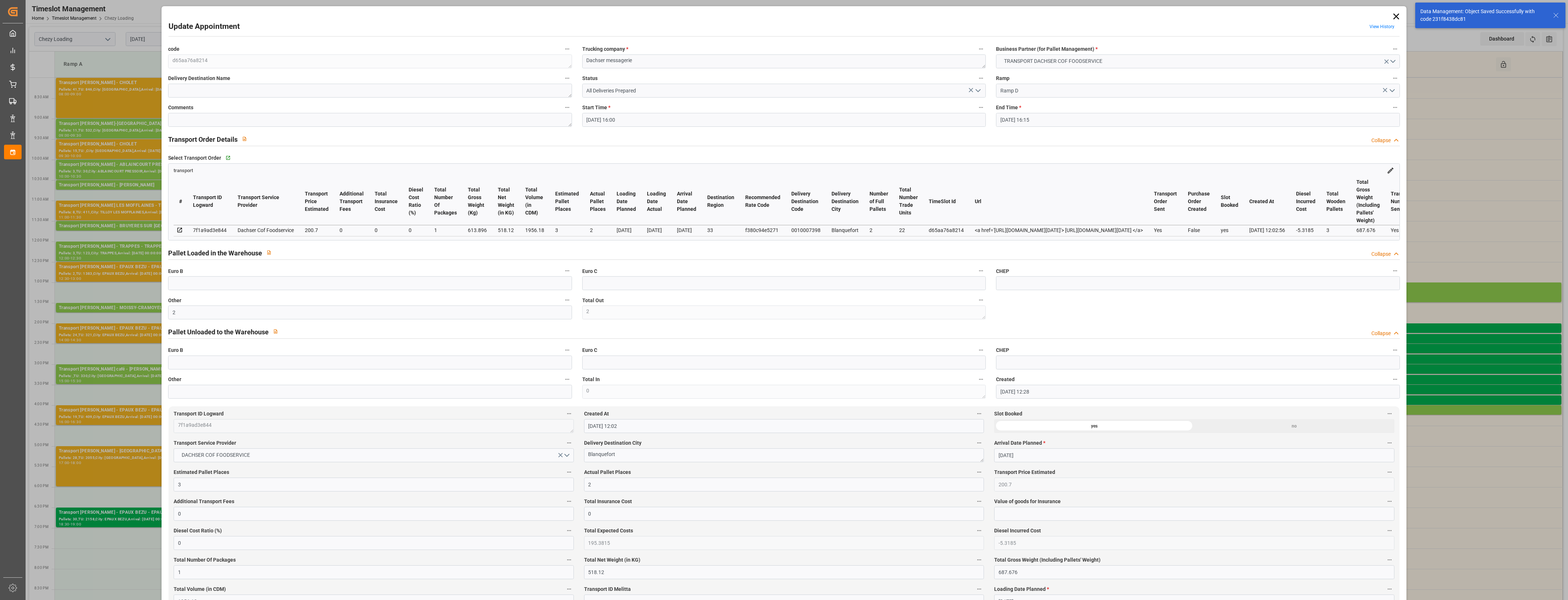
type input "[DATE] 16:00"
type input "[DATE] 16:15"
type input "[DATE] 12:28"
click at [978, 91] on icon "open menu" at bounding box center [978, 91] width 9 height 9
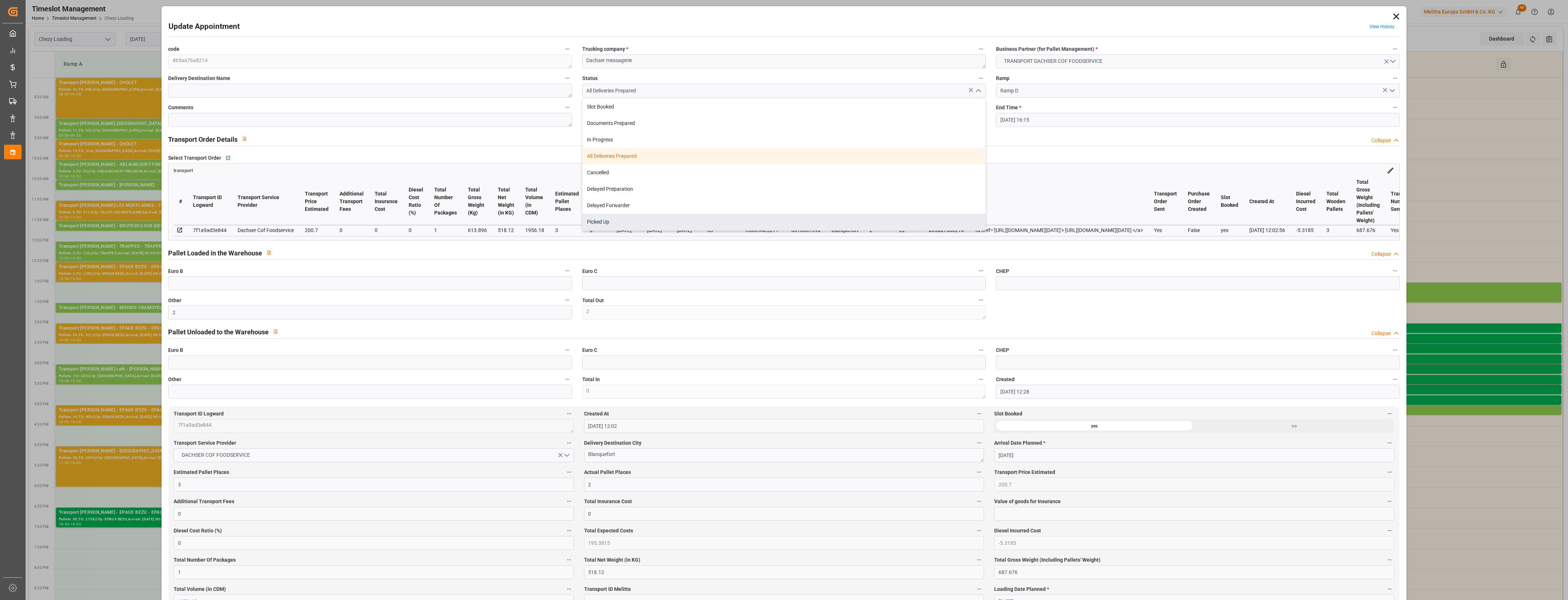
click at [643, 222] on div "Picked Up" at bounding box center [784, 222] width 403 height 16
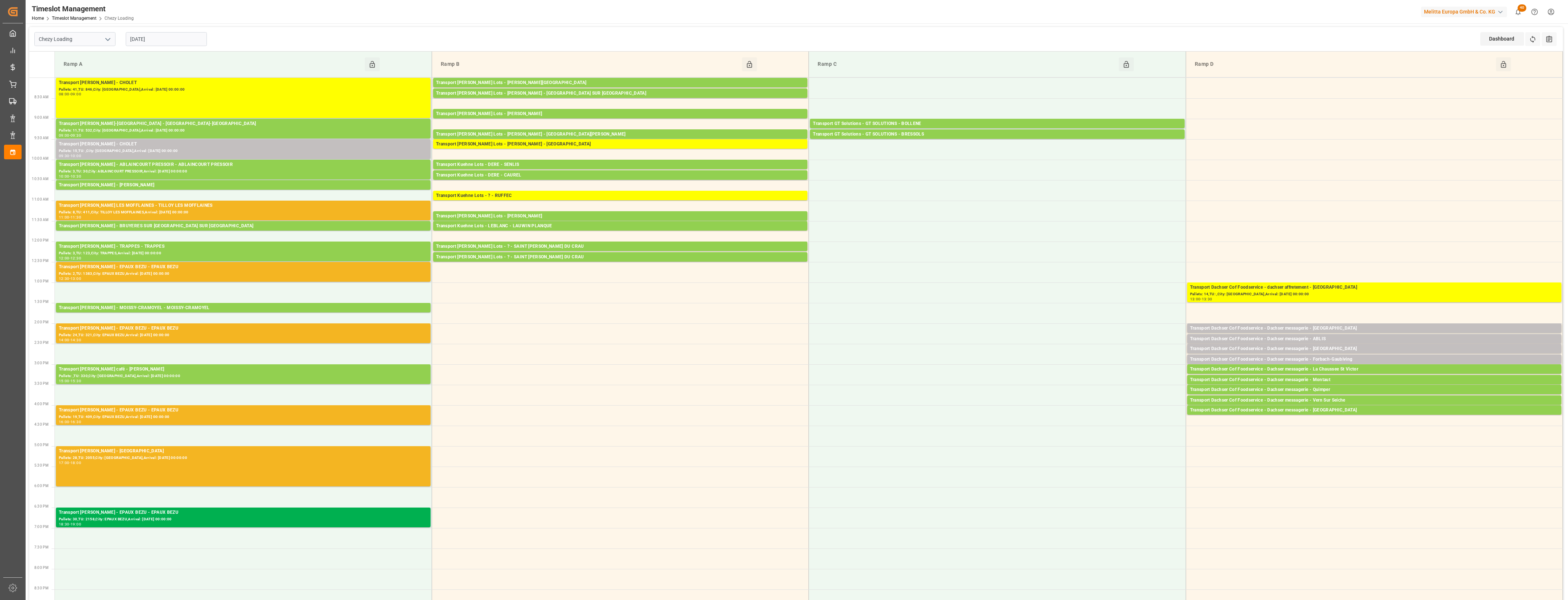
click at [109, 37] on icon "open menu" at bounding box center [108, 40] width 9 height 9
click at [68, 71] on div "Chezy Unloading" at bounding box center [75, 71] width 80 height 16
type input "Chezy Unloading"
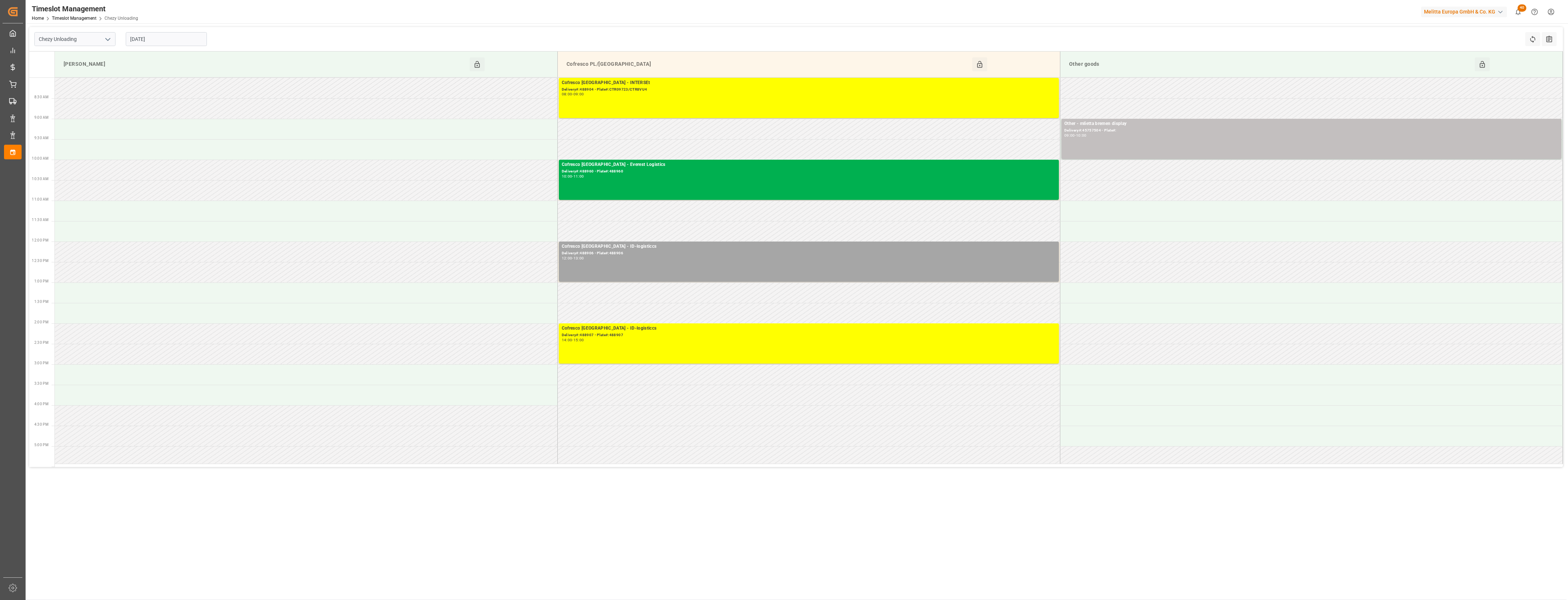
click at [162, 37] on input "[DATE]" at bounding box center [166, 39] width 81 height 14
click at [136, 141] on span "25" at bounding box center [135, 140] width 5 height 5
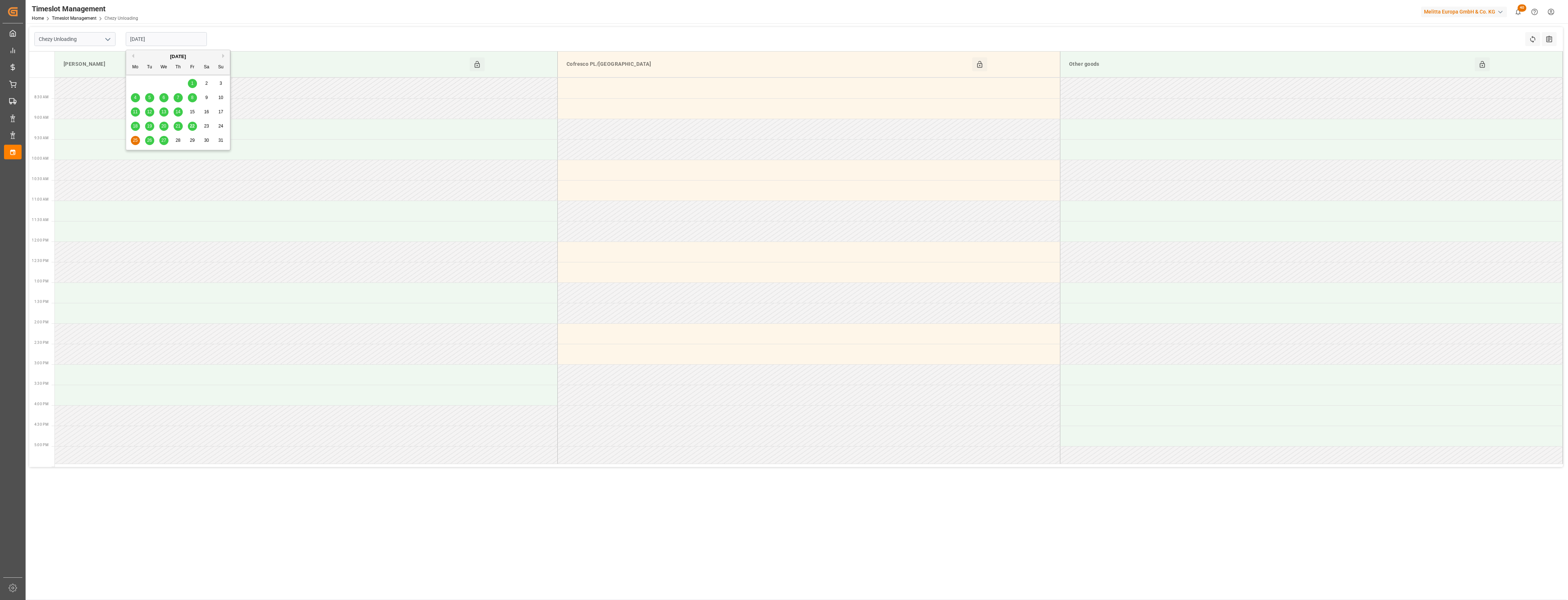
click at [169, 37] on input "25-08-2025" at bounding box center [166, 39] width 81 height 14
click at [147, 141] on span "26" at bounding box center [149, 140] width 5 height 5
type input "26-08-2025"
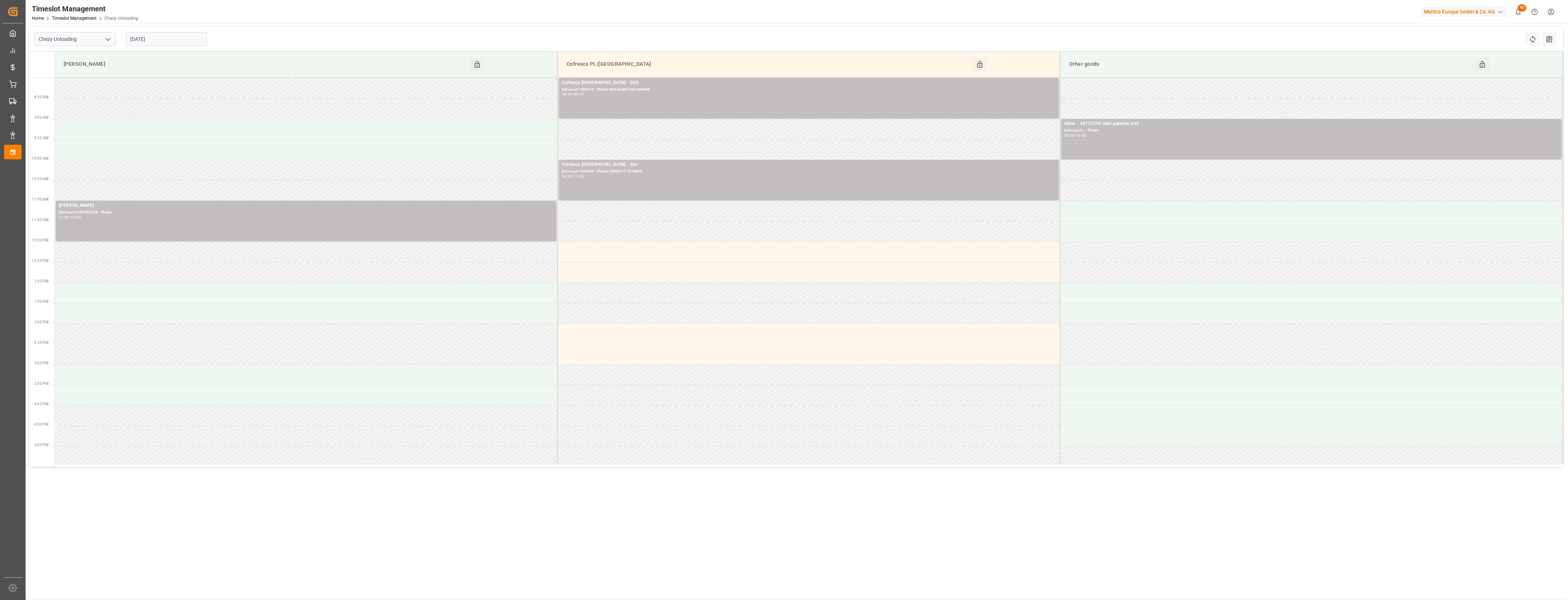
click at [164, 44] on input "26-08-2025" at bounding box center [166, 39] width 81 height 14
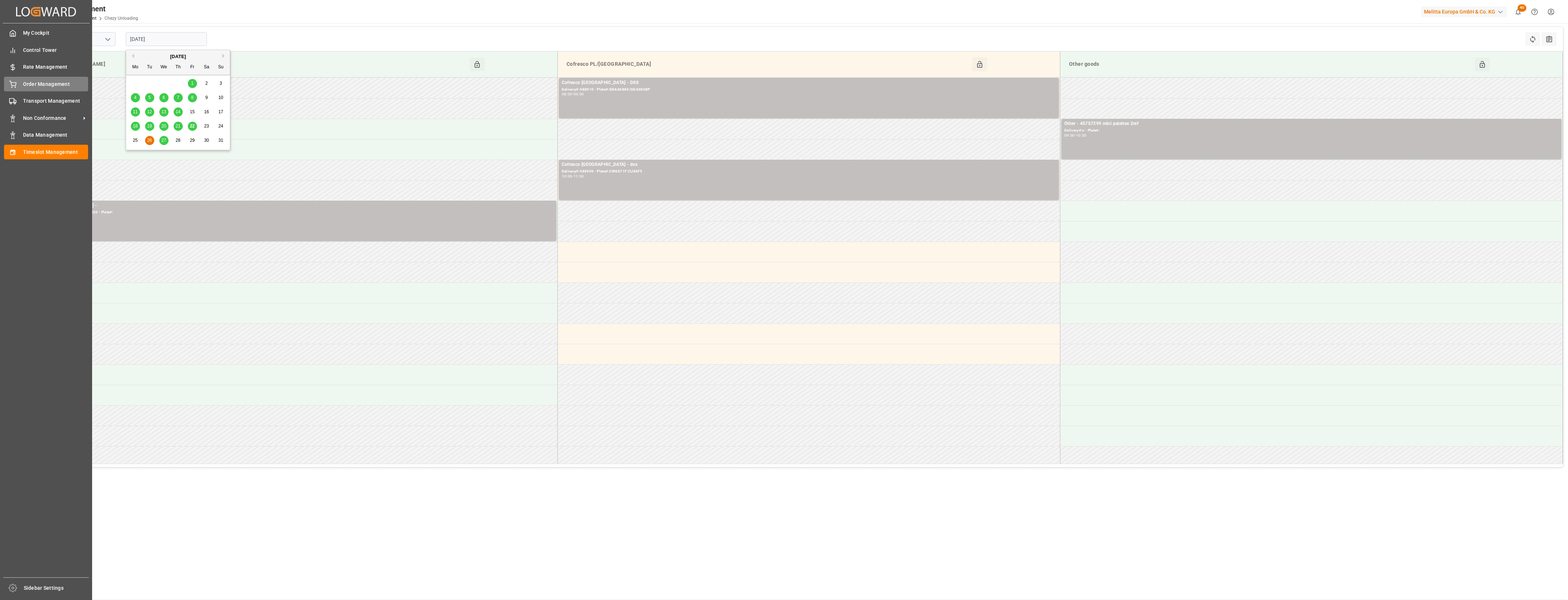
click at [17, 79] on div "Order Management Order Management" at bounding box center [46, 83] width 84 height 14
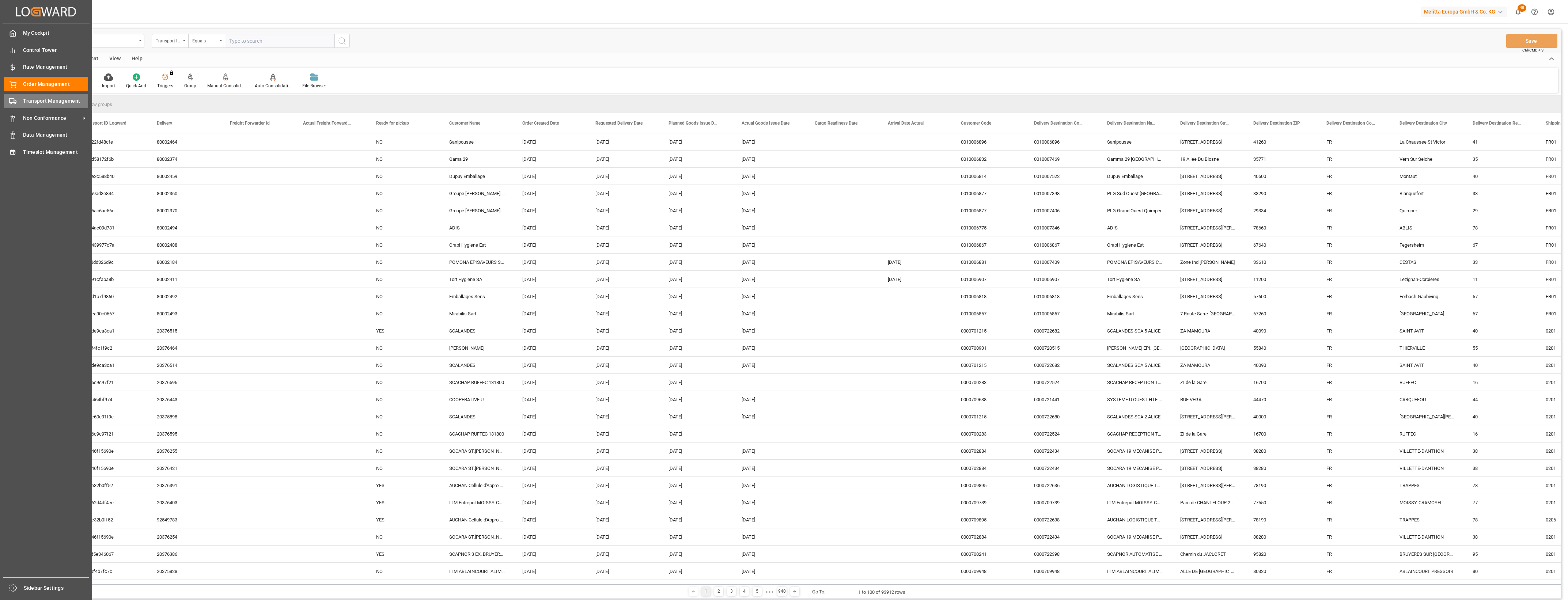
click at [10, 102] on icon at bounding box center [13, 101] width 7 height 7
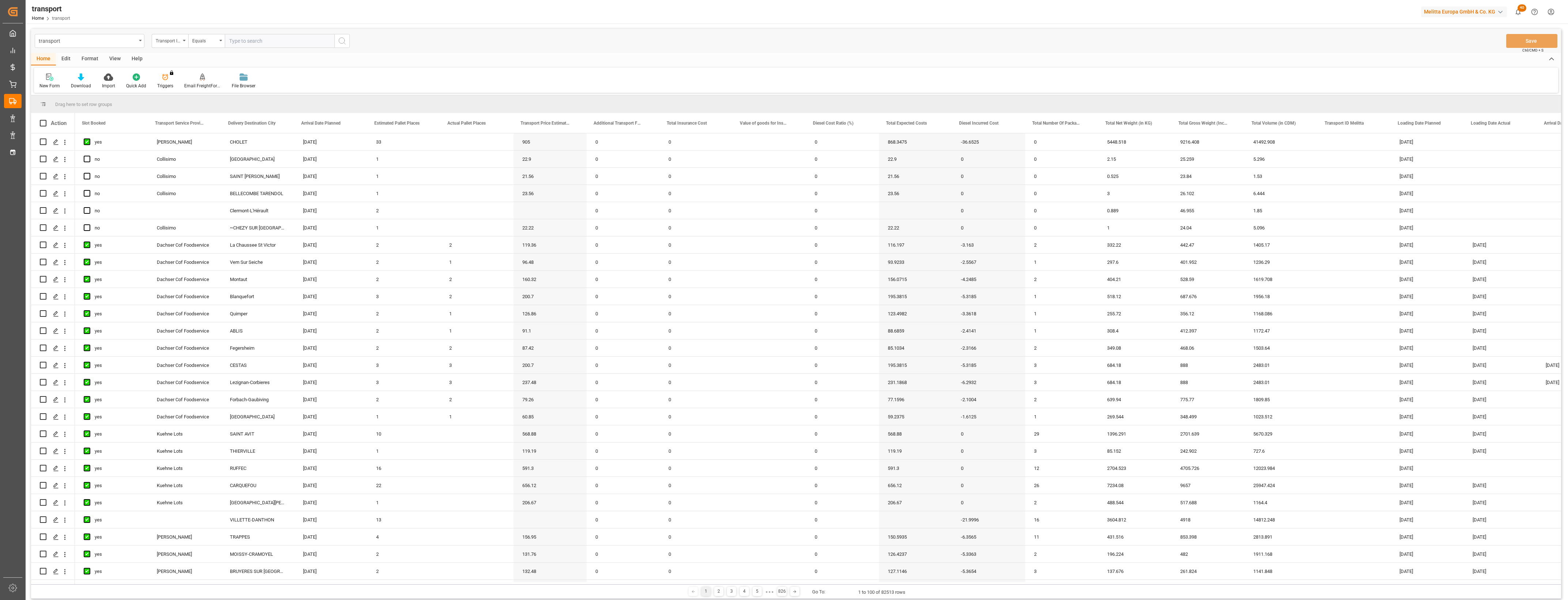
scroll to position [0, 161]
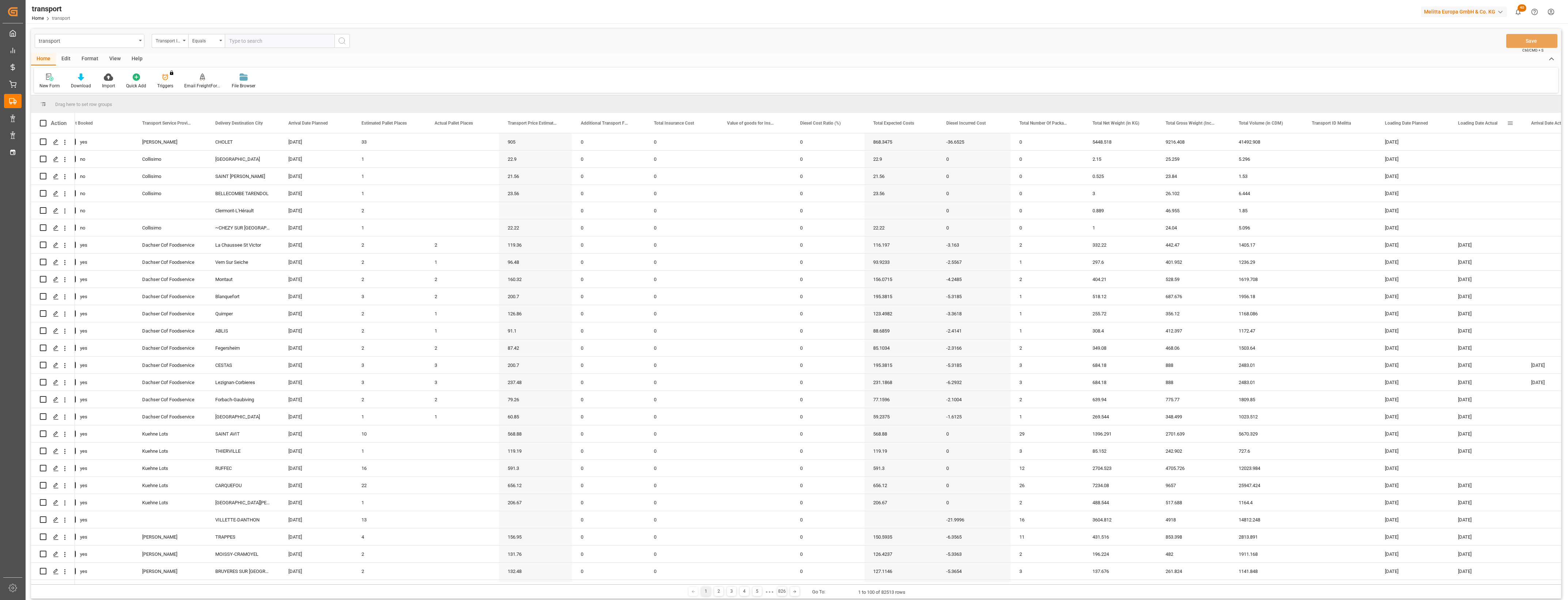
click at [1510, 122] on span at bounding box center [1510, 123] width 7 height 7
click at [1529, 122] on span "filter" at bounding box center [1530, 124] width 7 height 7
click at [1554, 159] on input "date" at bounding box center [1521, 162] width 72 height 15
type input "2025-08-21"
click at [1531, 186] on button "Apply" at bounding box center [1530, 185] width 13 height 7
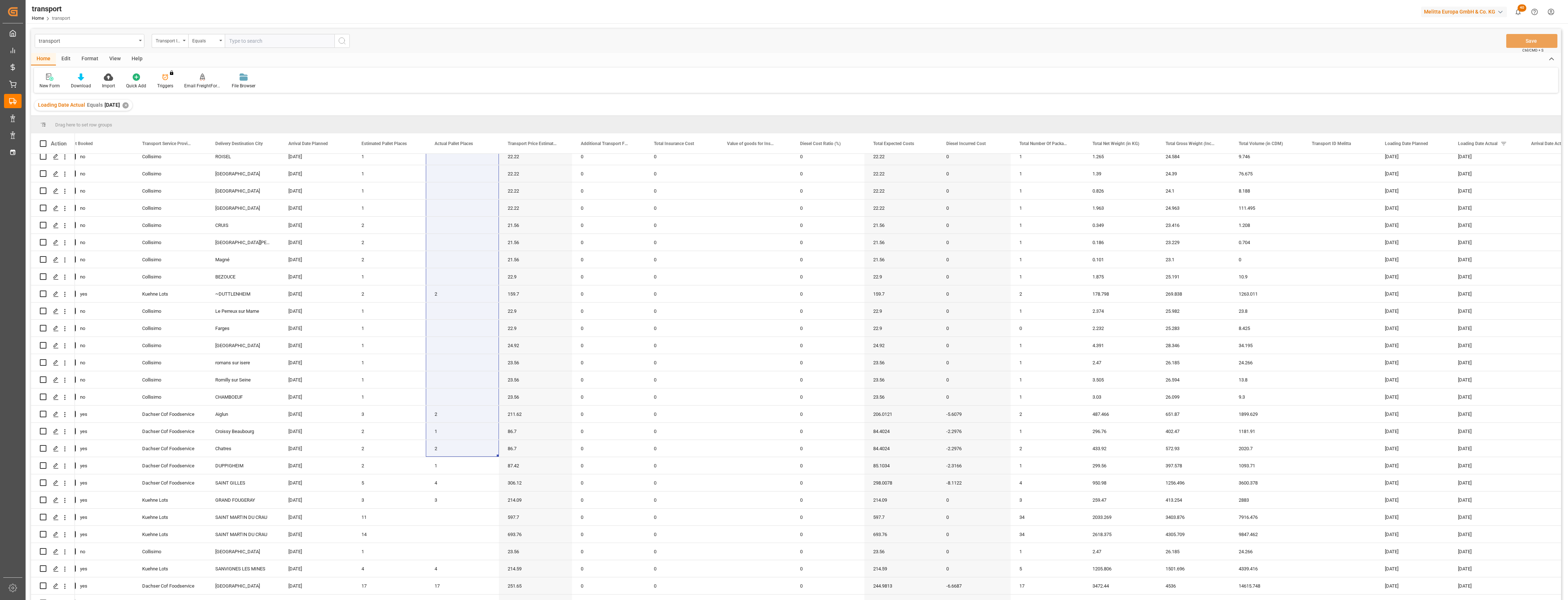
scroll to position [601, 0]
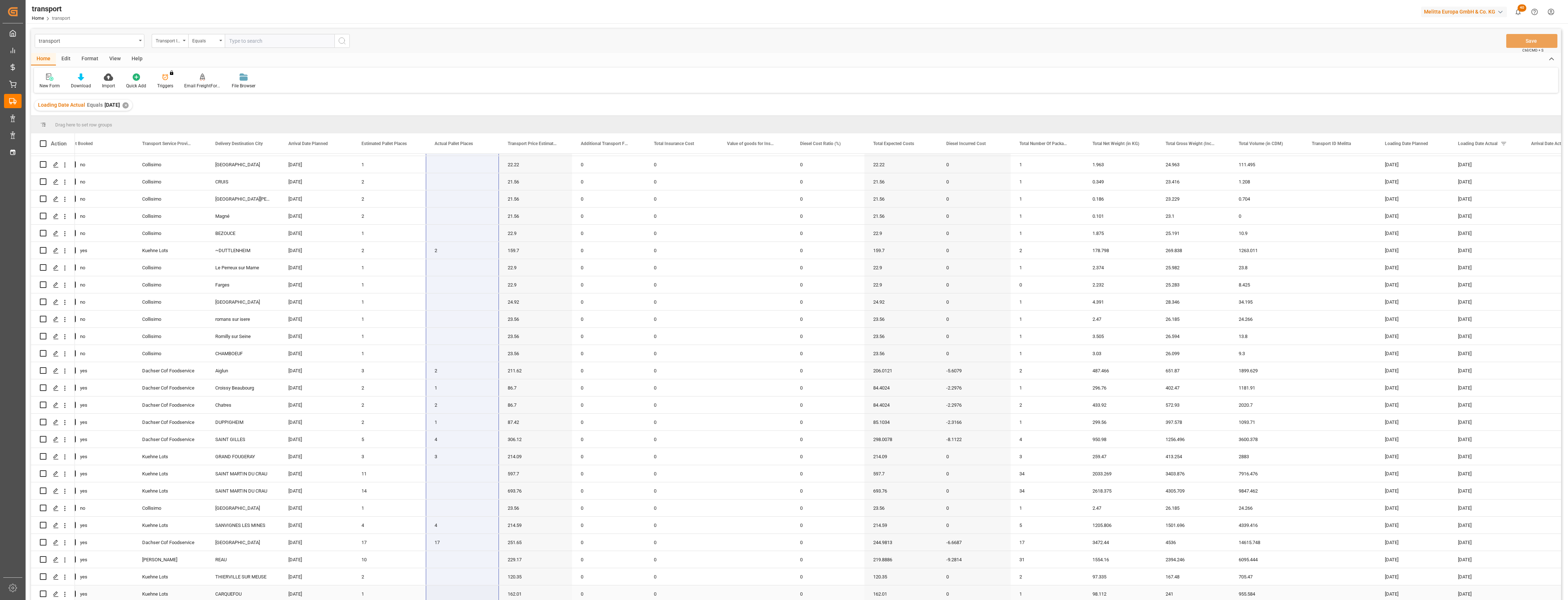
drag, startPoint x: 449, startPoint y: 159, endPoint x: 458, endPoint y: 596, distance: 437.1
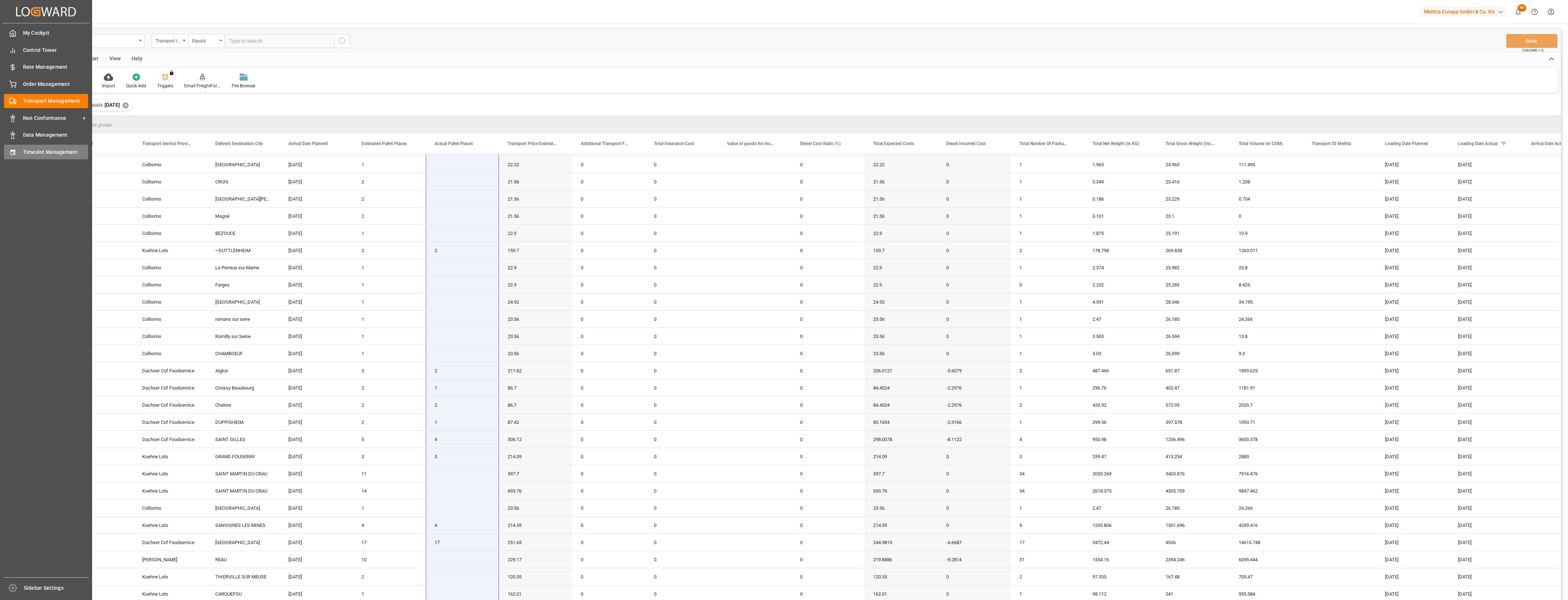
click at [37, 153] on span "Timeslot Management" at bounding box center [55, 152] width 65 height 8
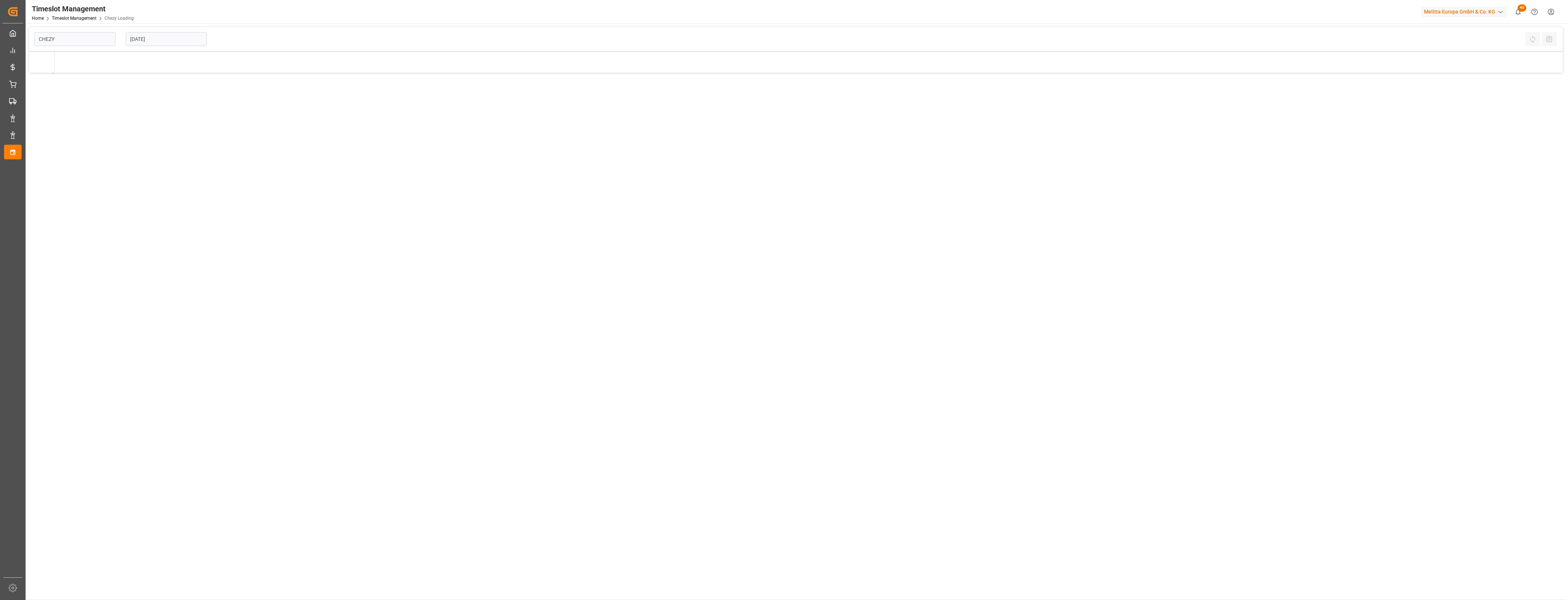
type input "Chezy Loading"
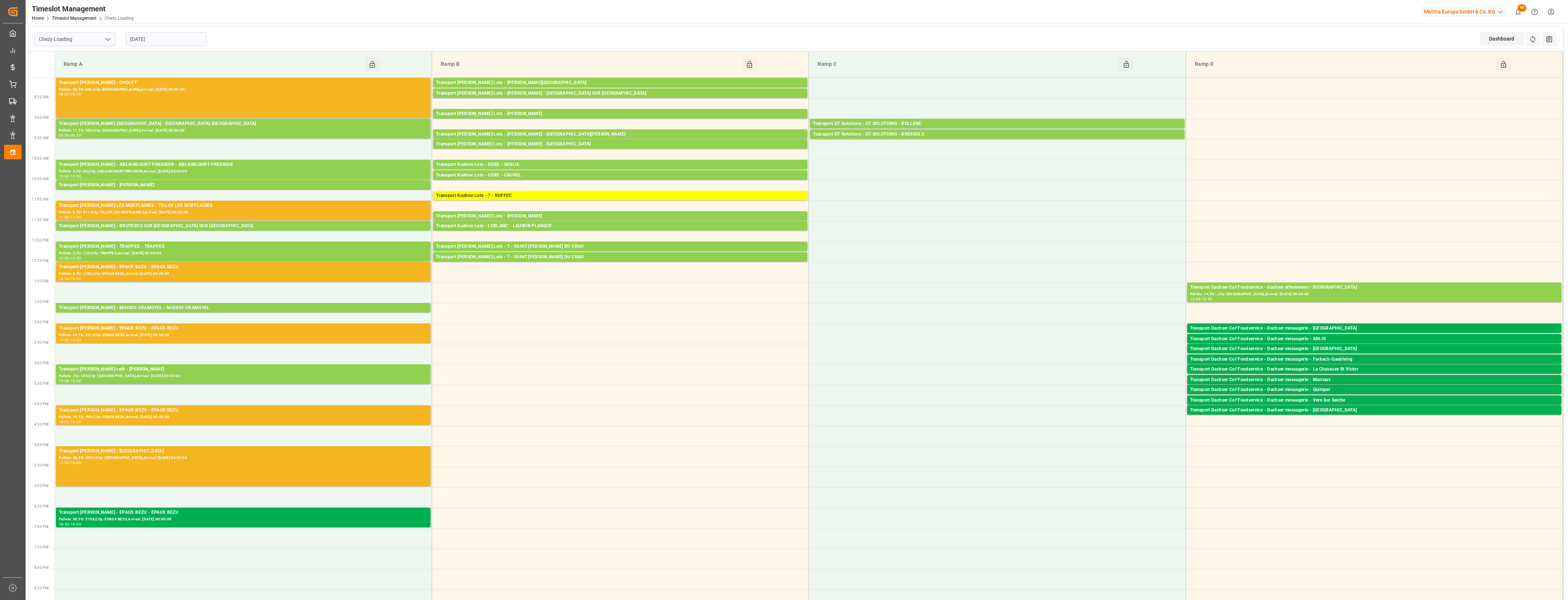
click at [168, 35] on input "[DATE]" at bounding box center [166, 39] width 81 height 14
click at [138, 139] on span "25" at bounding box center [135, 140] width 5 height 5
type input "25-08-2025"
